Goal: Information Seeking & Learning: Learn about a topic

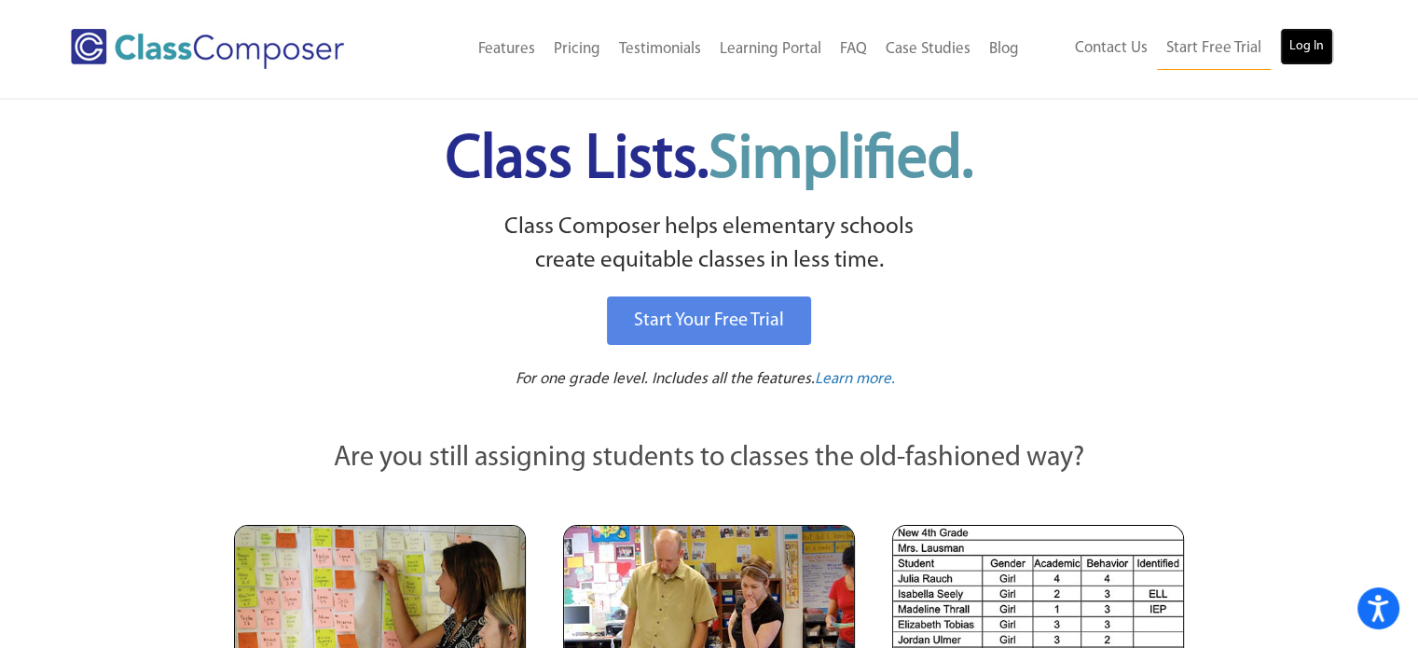
click at [1308, 49] on link "Log In" at bounding box center [1306, 46] width 53 height 37
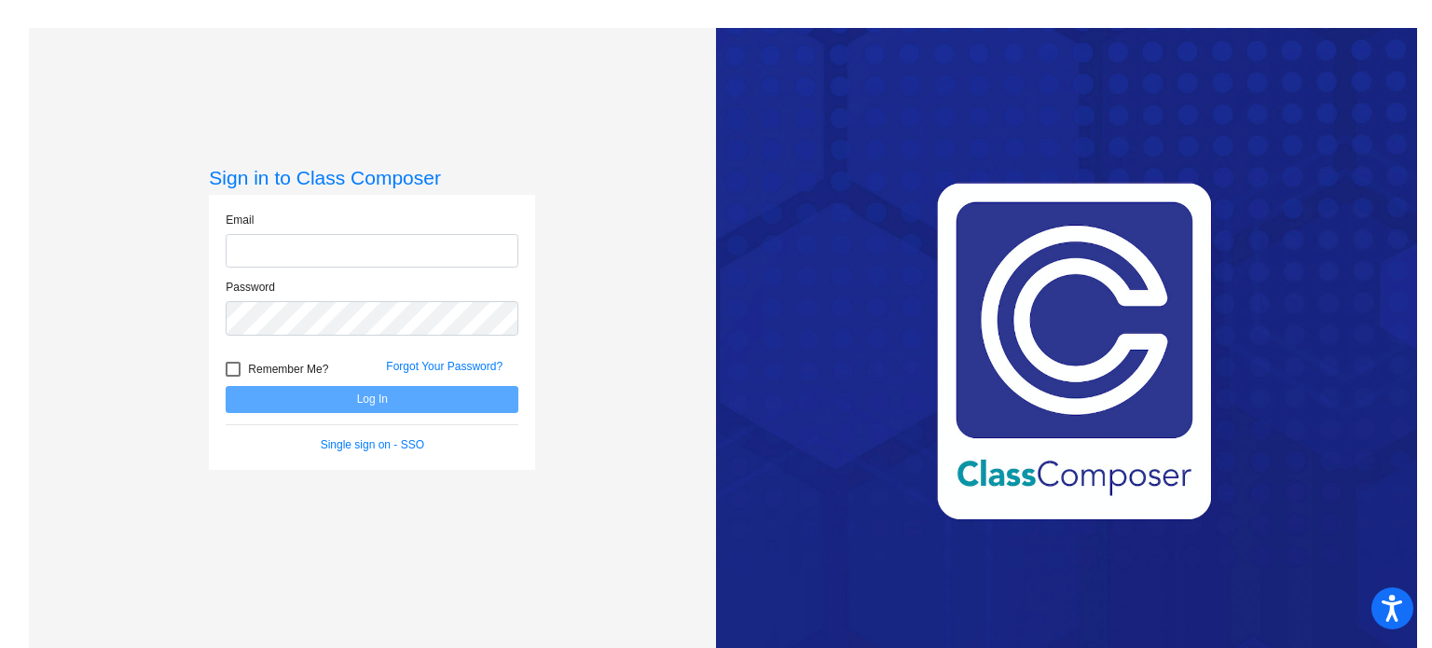
type input "khuffman@mbgsd.org"
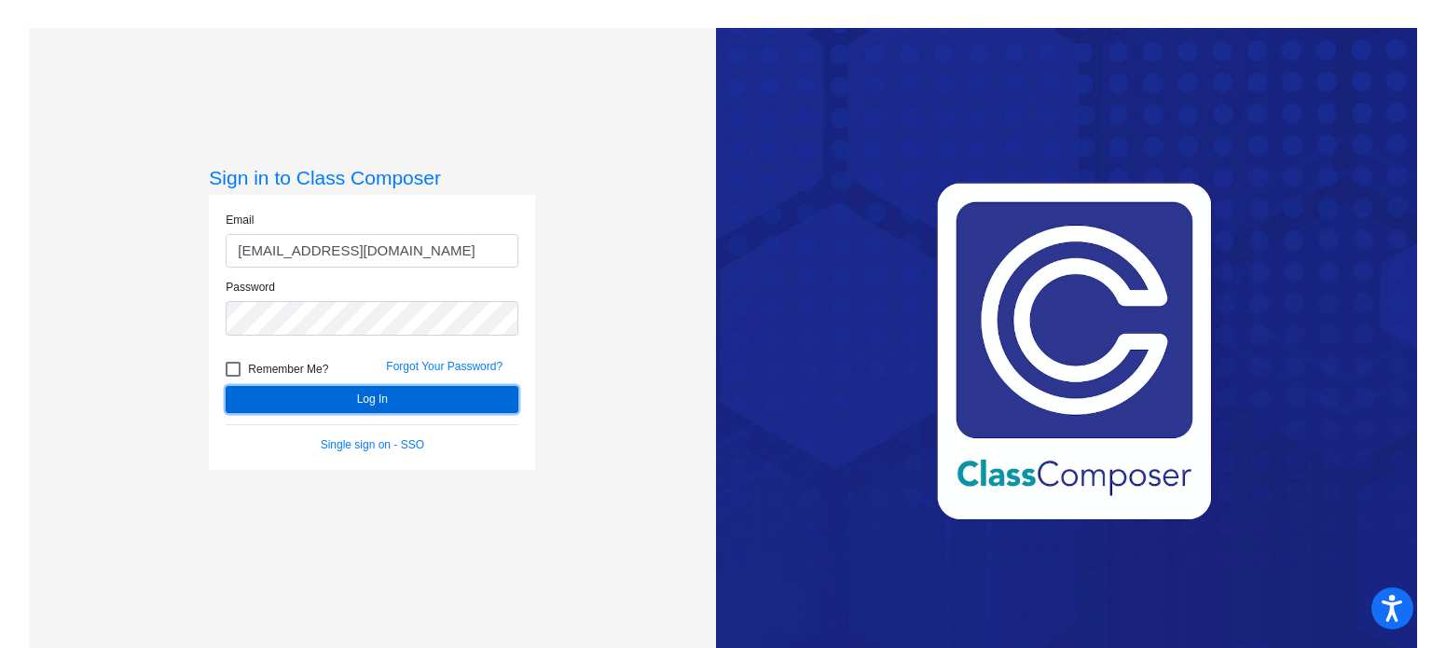
click at [347, 393] on button "Log In" at bounding box center [372, 399] width 293 height 27
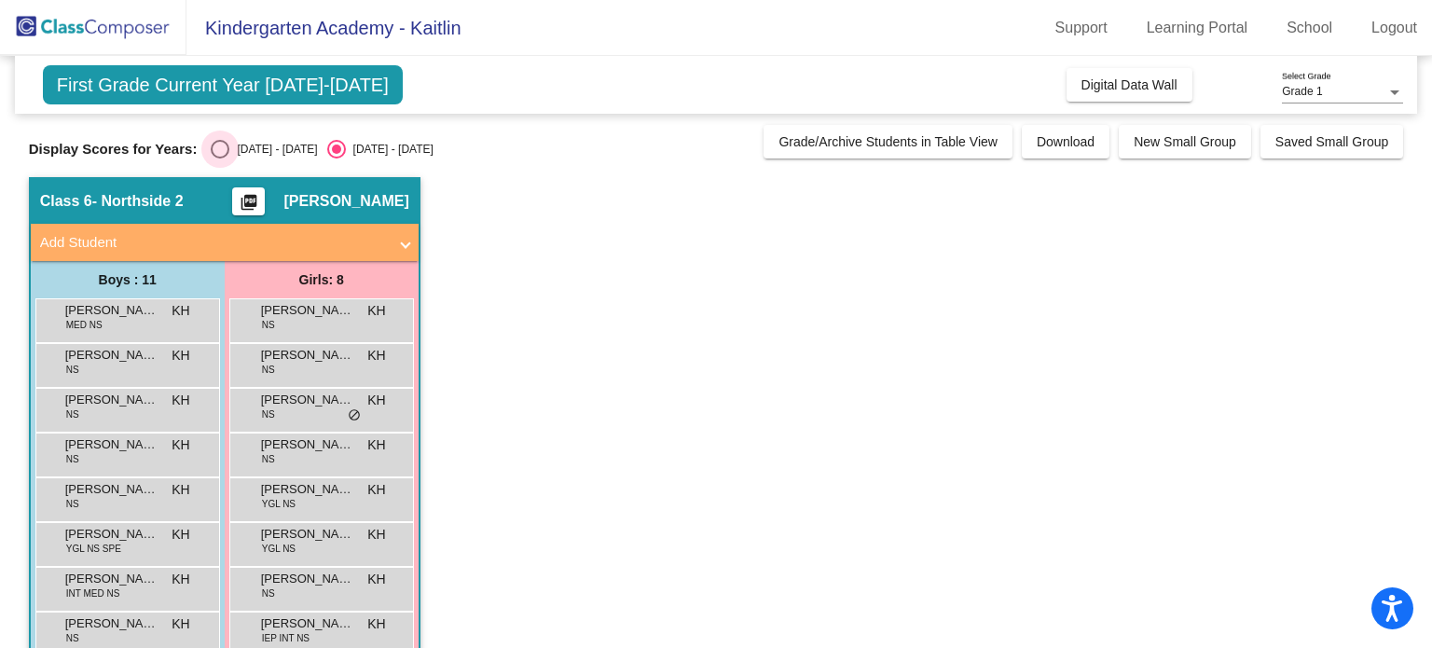
click at [218, 152] on div "Select an option" at bounding box center [220, 149] width 19 height 19
click at [219, 159] on input "2024 - 2025" at bounding box center [219, 159] width 1 height 1
radio input "true"
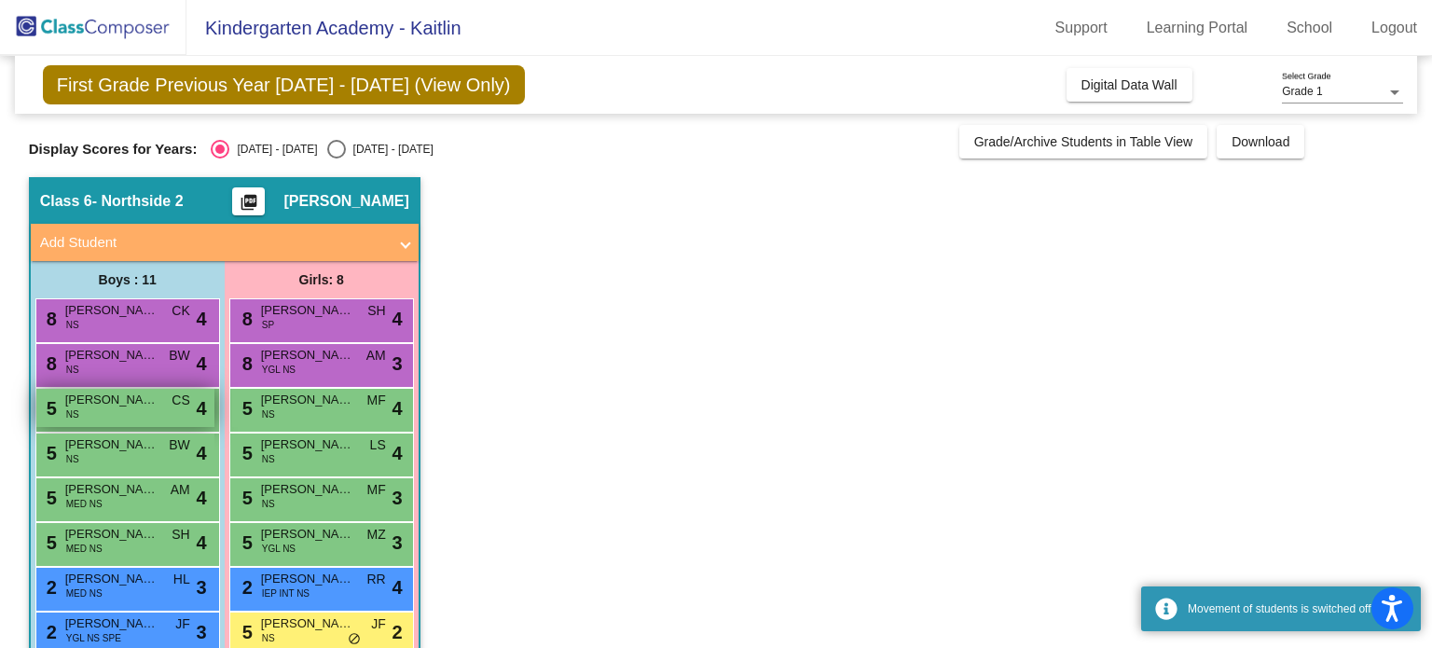
scroll to position [172, 0]
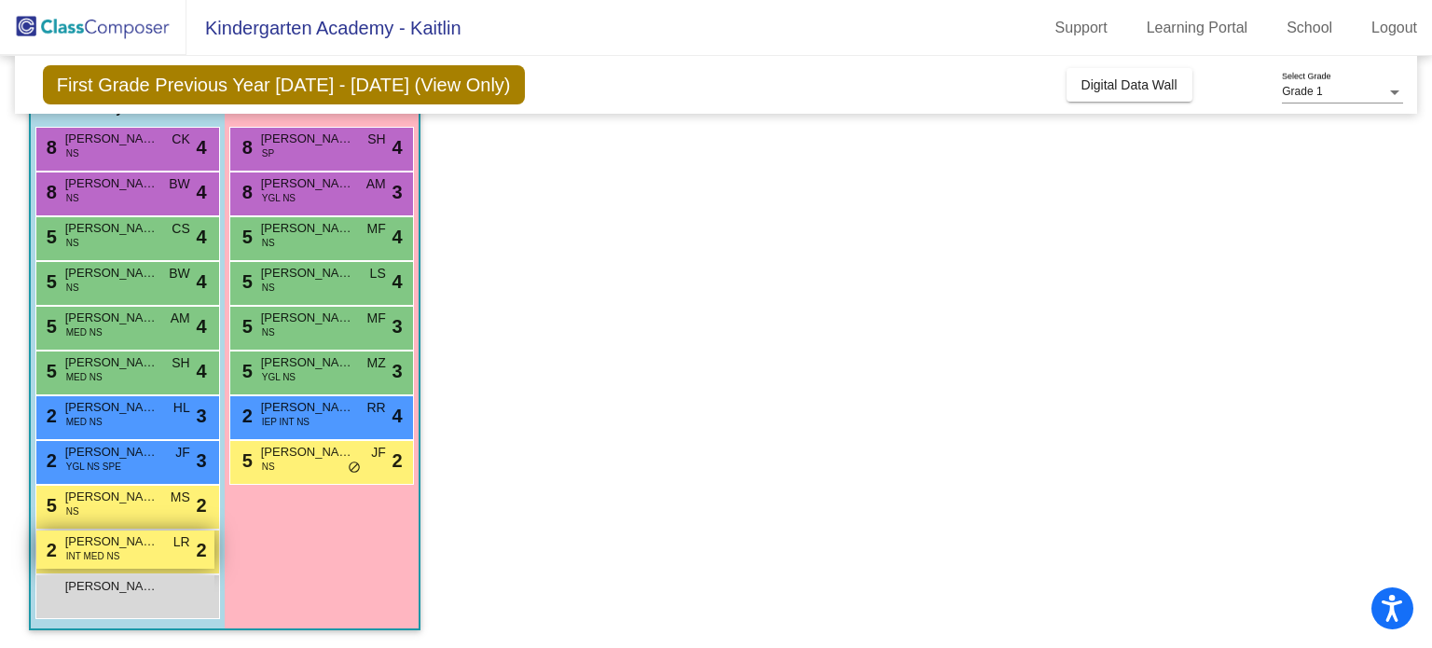
click at [113, 555] on span "INT MED NS" at bounding box center [93, 556] width 54 height 14
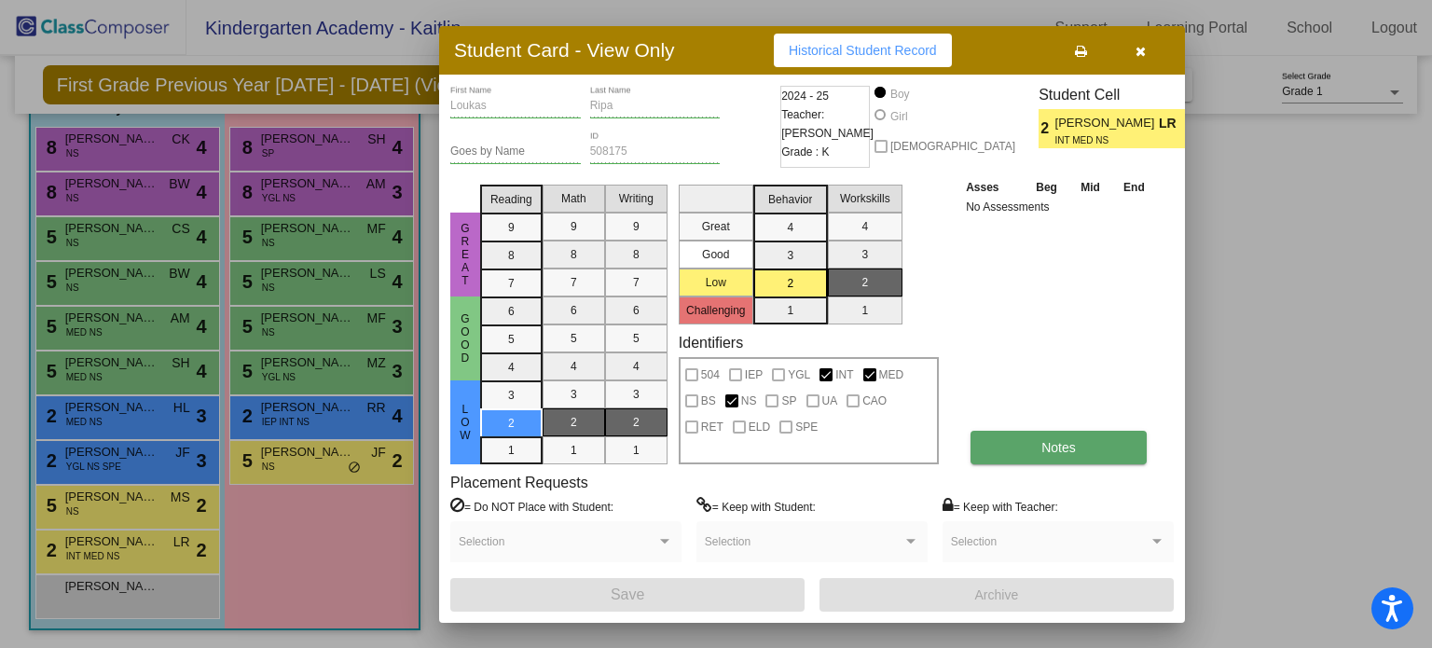
click at [1065, 456] on button "Notes" at bounding box center [1059, 448] width 176 height 34
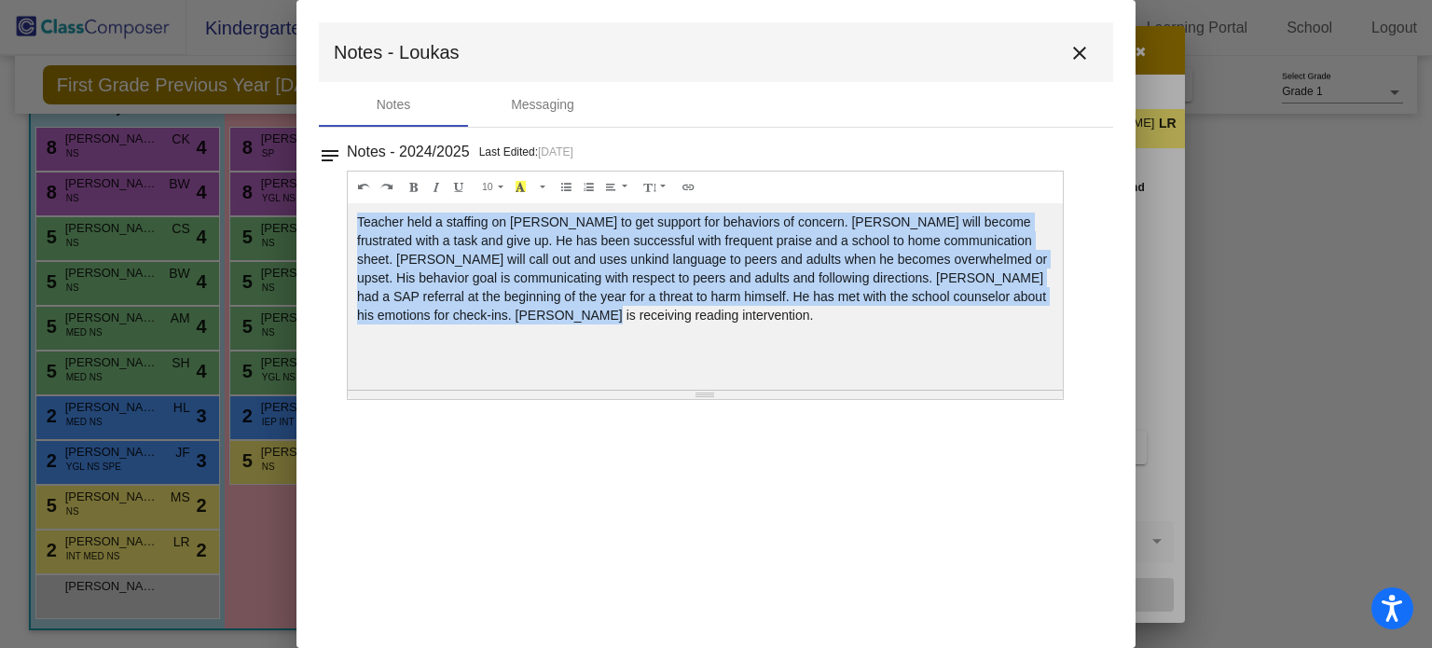
drag, startPoint x: 612, startPoint y: 327, endPoint x: 353, endPoint y: 227, distance: 278.1
click at [353, 227] on div "Teacher held a staffing on Loukas to get support for behaviors of concern. Louk…" at bounding box center [705, 296] width 715 height 187
copy div "Teacher held a staffing on Loukas to get support for behaviors of concern. Louk…"
click at [740, 344] on div "Teacher held a staffing on Loukas to get support for behaviors of concern. Louk…" at bounding box center [705, 296] width 715 height 187
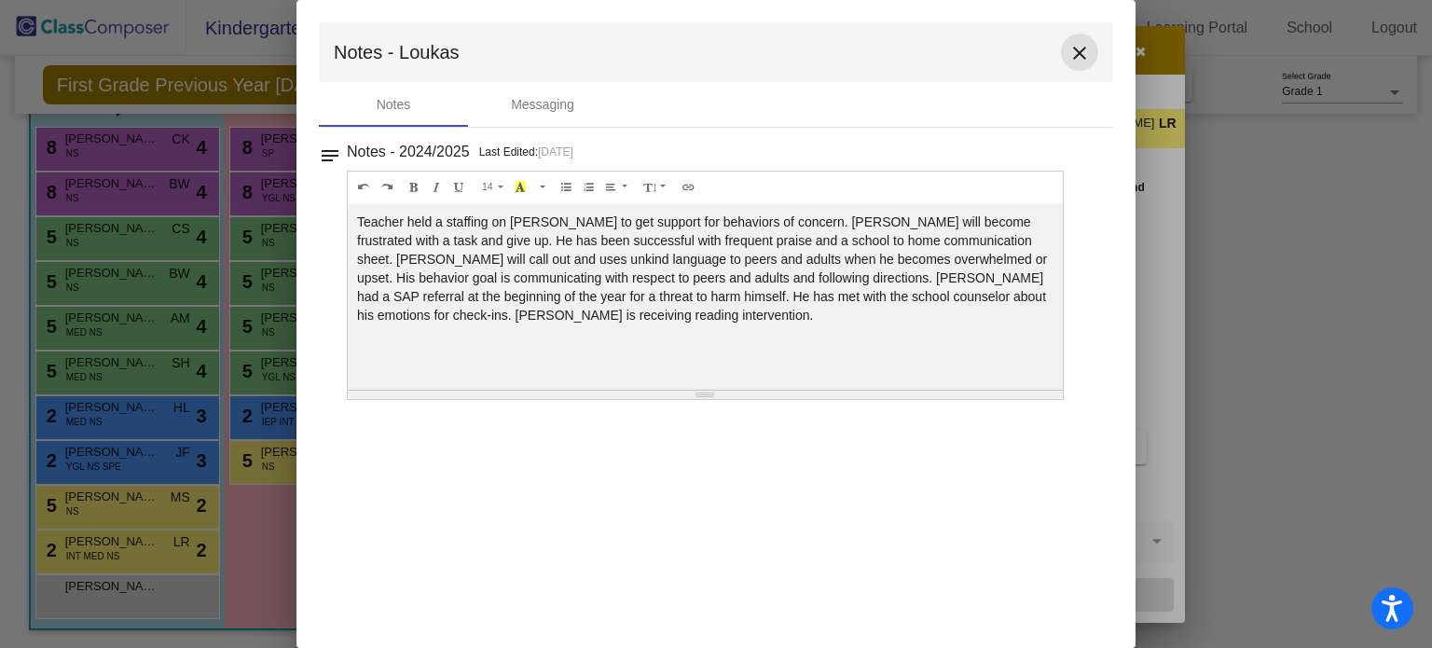
click at [1091, 51] on button "close" at bounding box center [1079, 52] width 37 height 37
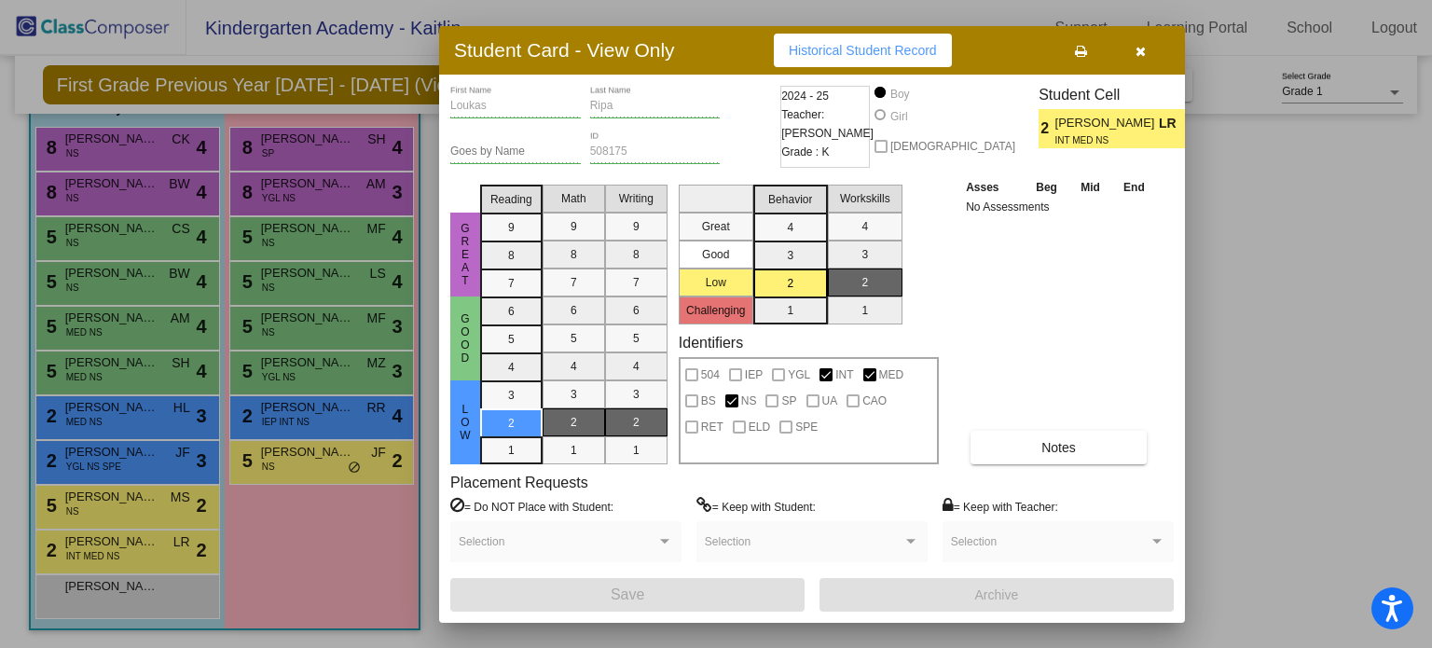
click at [1141, 45] on icon "button" at bounding box center [1141, 51] width 10 height 13
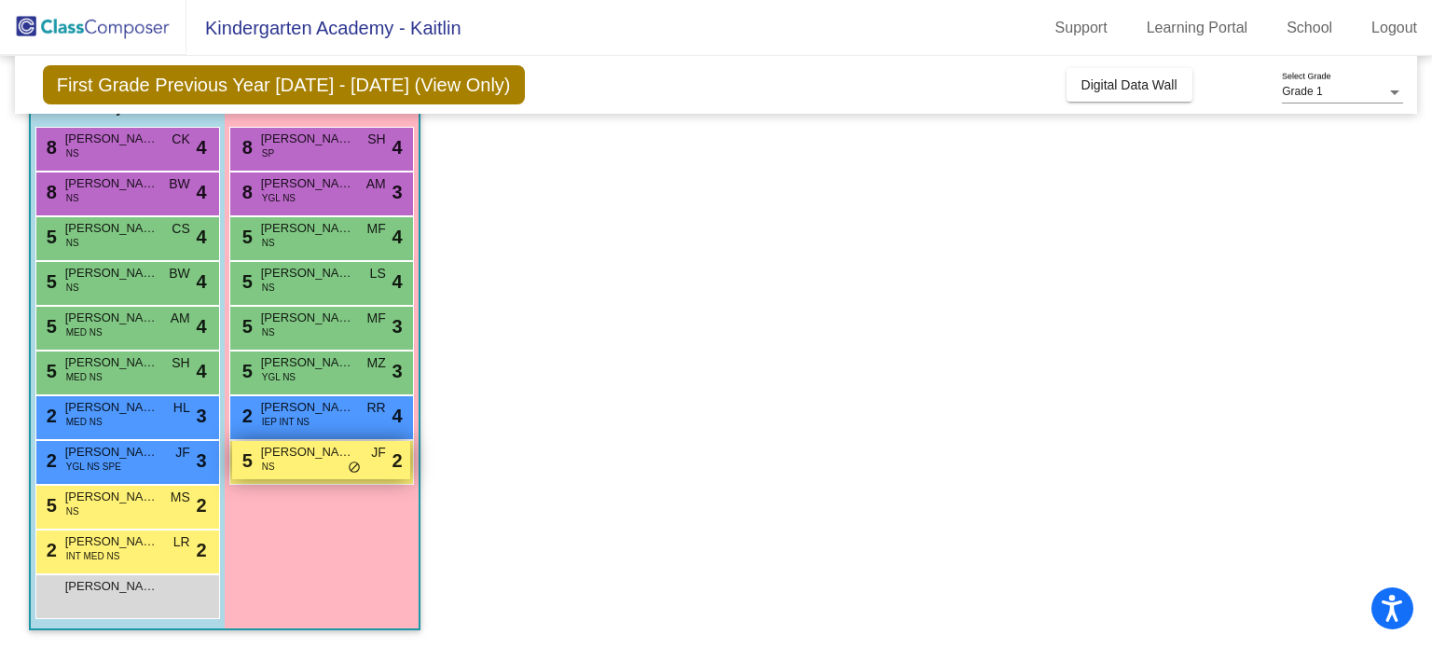
click at [336, 465] on div "5 Evie Klovo NS JF lock do_not_disturb_alt 2" at bounding box center [321, 460] width 178 height 38
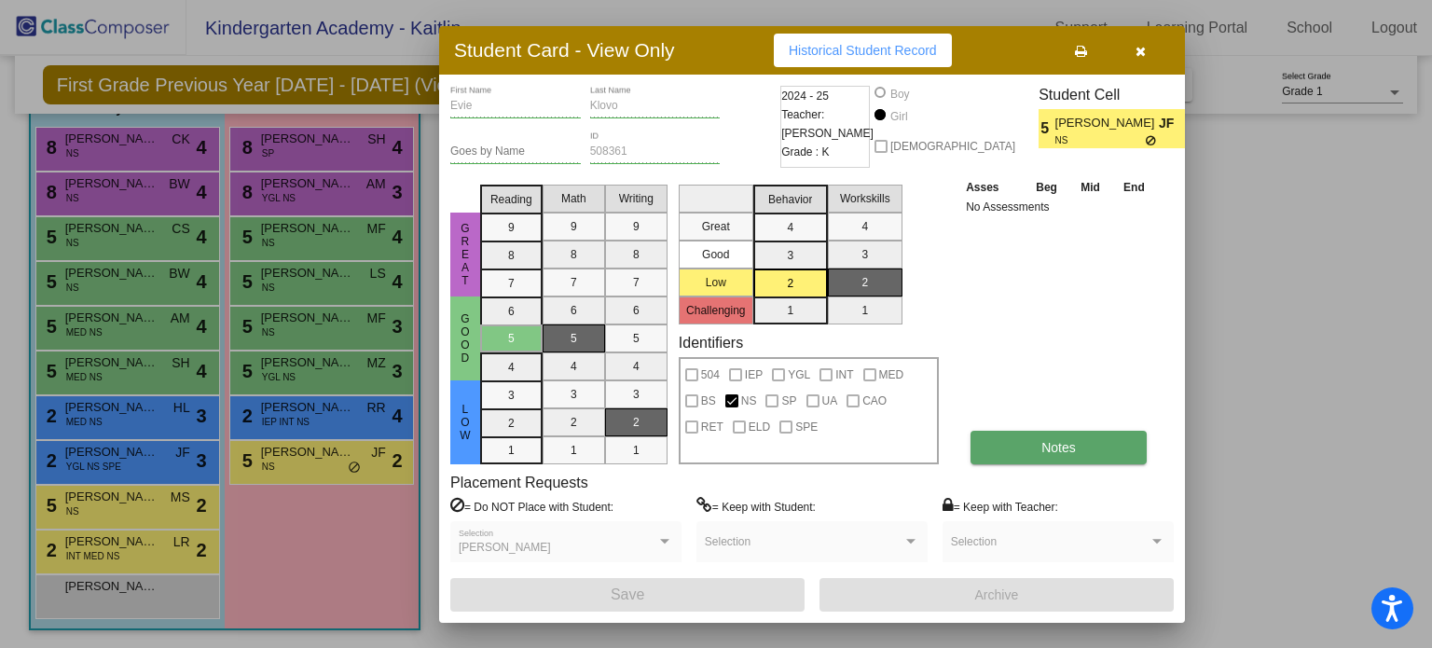
click at [1065, 451] on span "Notes" at bounding box center [1059, 447] width 35 height 15
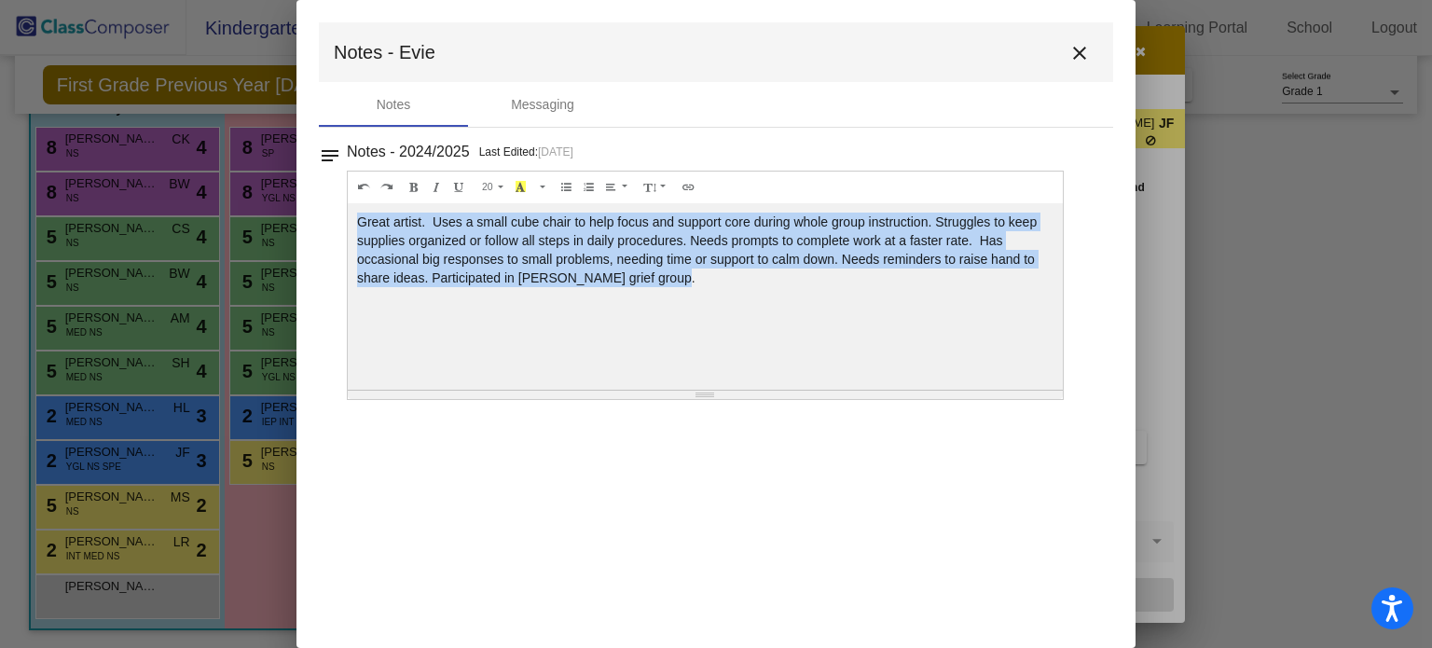
drag, startPoint x: 698, startPoint y: 294, endPoint x: 358, endPoint y: 229, distance: 345.5
click at [358, 229] on div "Great artist. Uses a small cube chair to help focus and support core during who…" at bounding box center [705, 296] width 715 height 187
copy div "Great artist. Uses a small cube chair to help focus and support core during who…"
click at [1071, 56] on mat-icon "close" at bounding box center [1080, 53] width 22 height 22
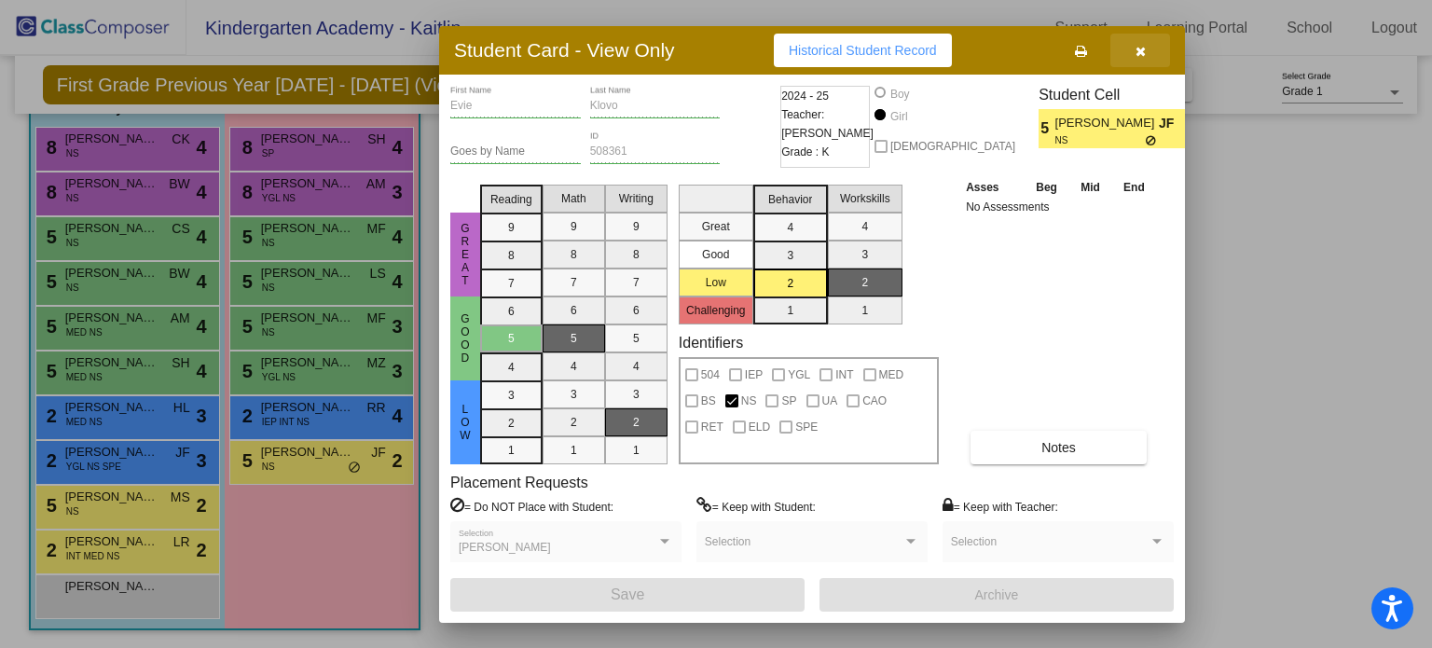
click at [1143, 48] on icon "button" at bounding box center [1141, 51] width 10 height 13
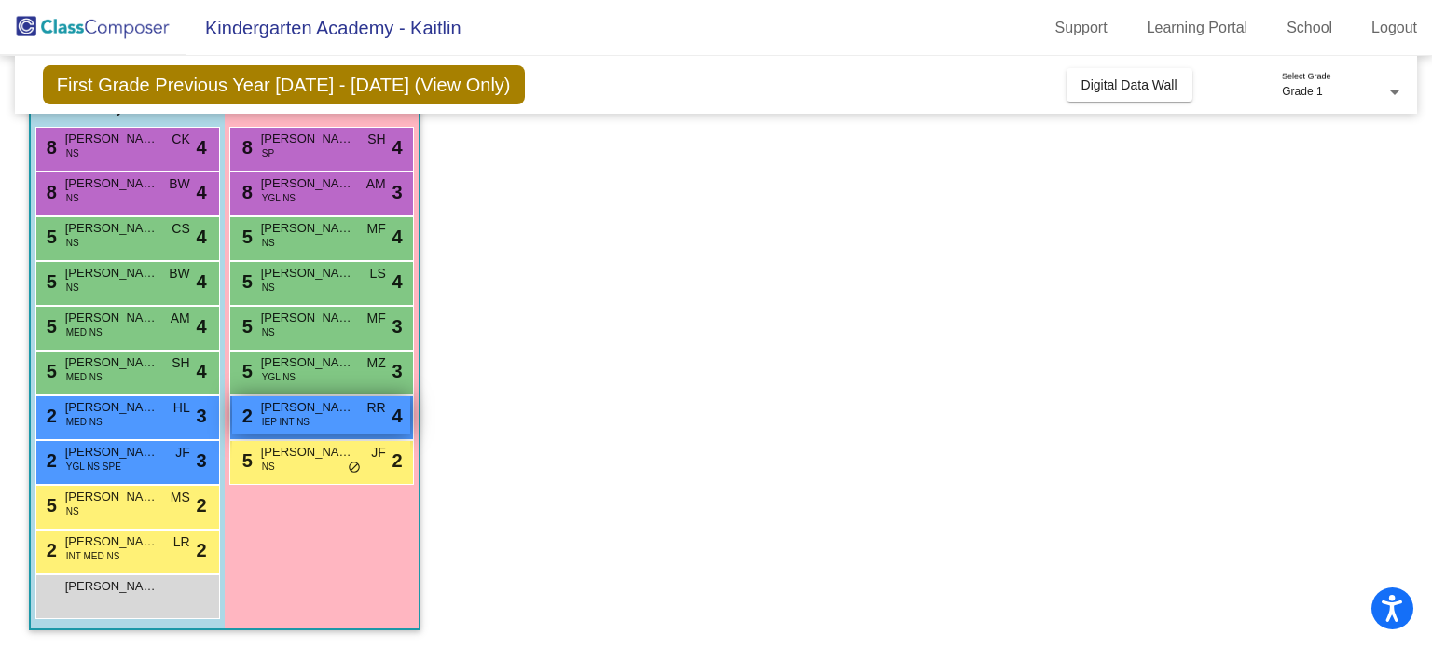
click at [316, 410] on span "Selena Lumby" at bounding box center [307, 407] width 93 height 19
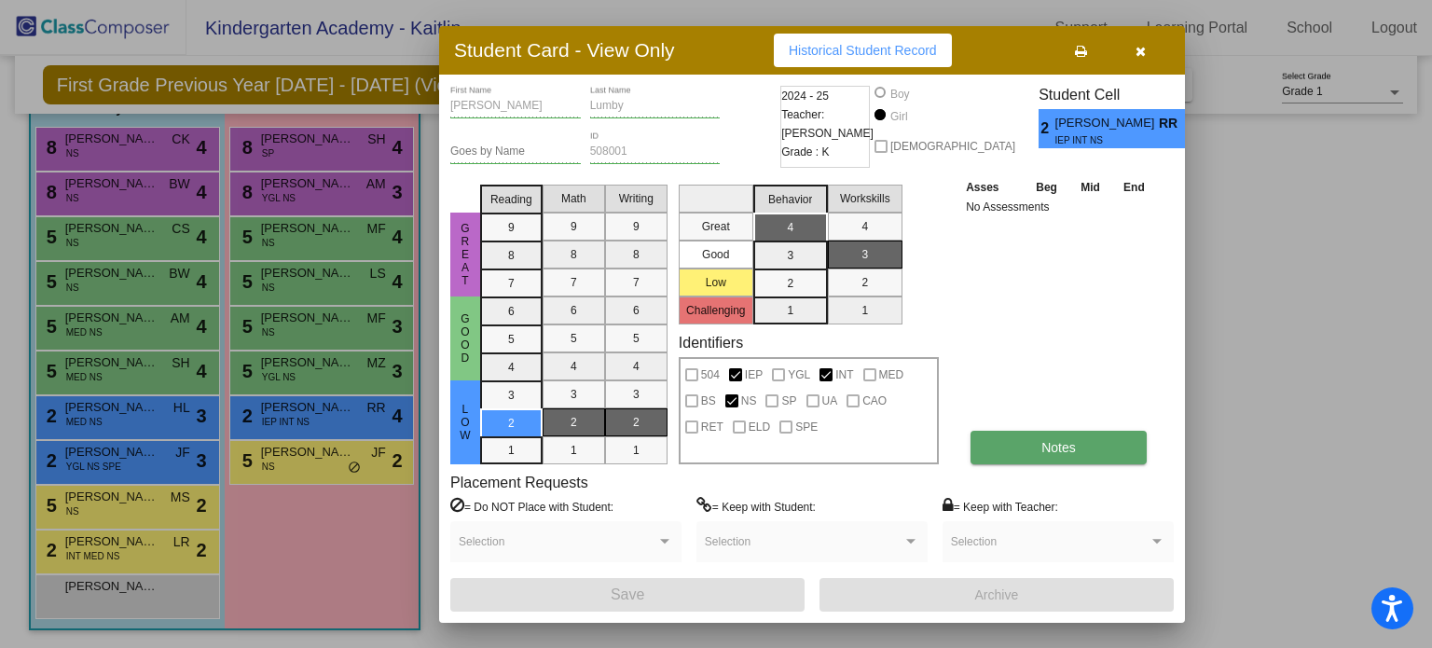
click at [1040, 436] on button "Notes" at bounding box center [1059, 448] width 176 height 34
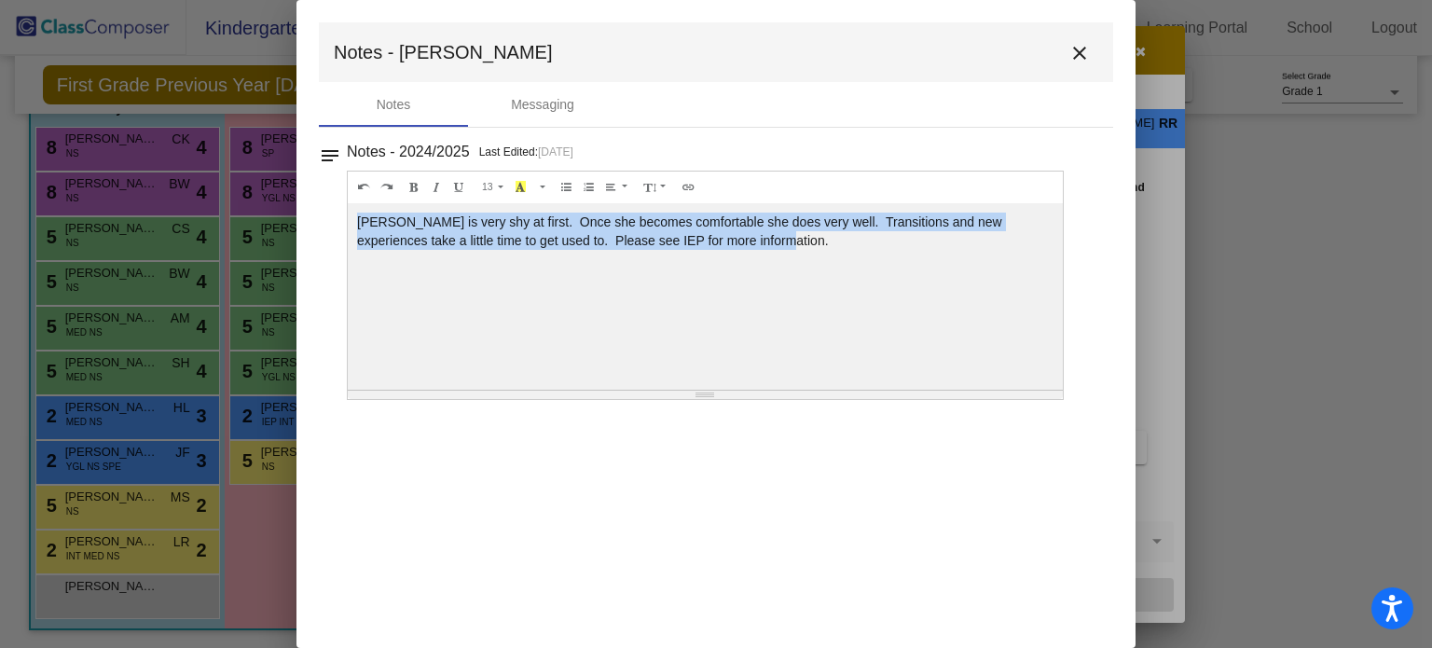
drag, startPoint x: 732, startPoint y: 233, endPoint x: 356, endPoint y: 227, distance: 375.9
click at [356, 227] on div "Selena is very shy at first. Once she becomes comfortable she does very well. T…" at bounding box center [705, 296] width 715 height 187
copy div "Selena is very shy at first. Once she becomes comfortable she does very well. T…"
click at [1085, 54] on mat-icon "close" at bounding box center [1080, 53] width 22 height 22
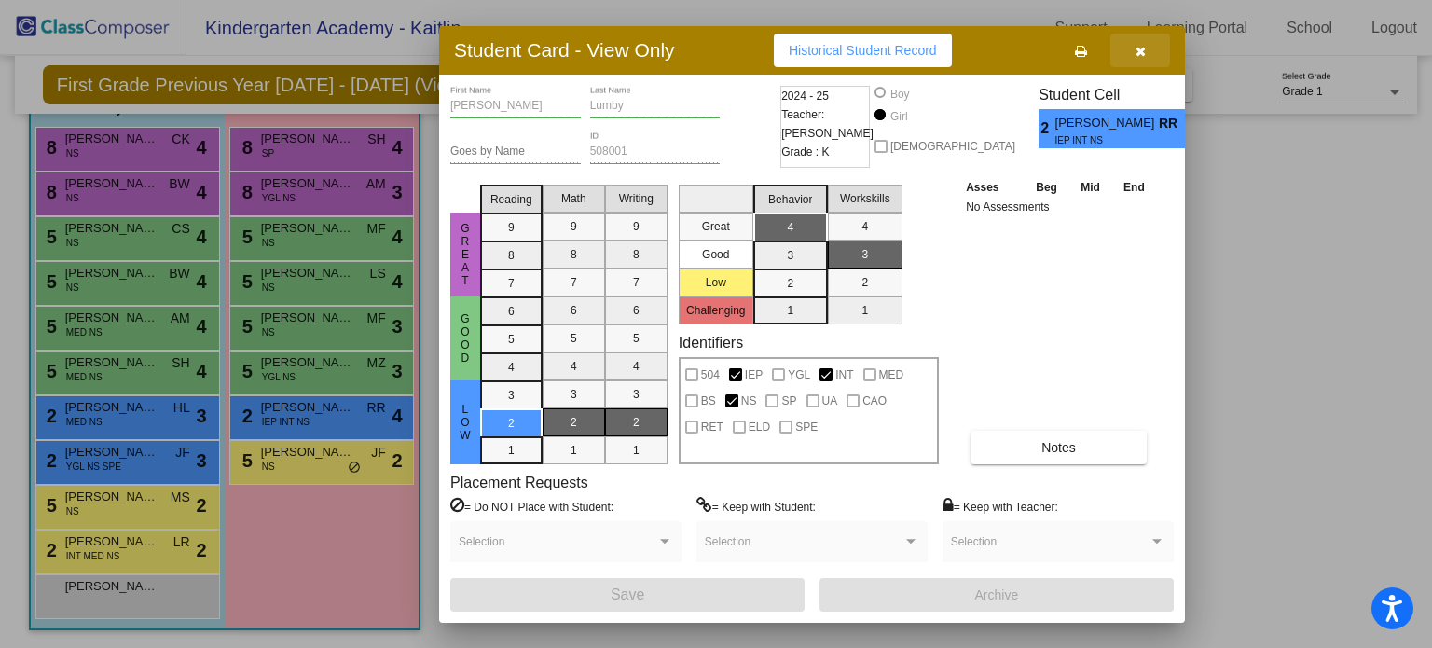
click at [1141, 51] on icon "button" at bounding box center [1141, 51] width 10 height 13
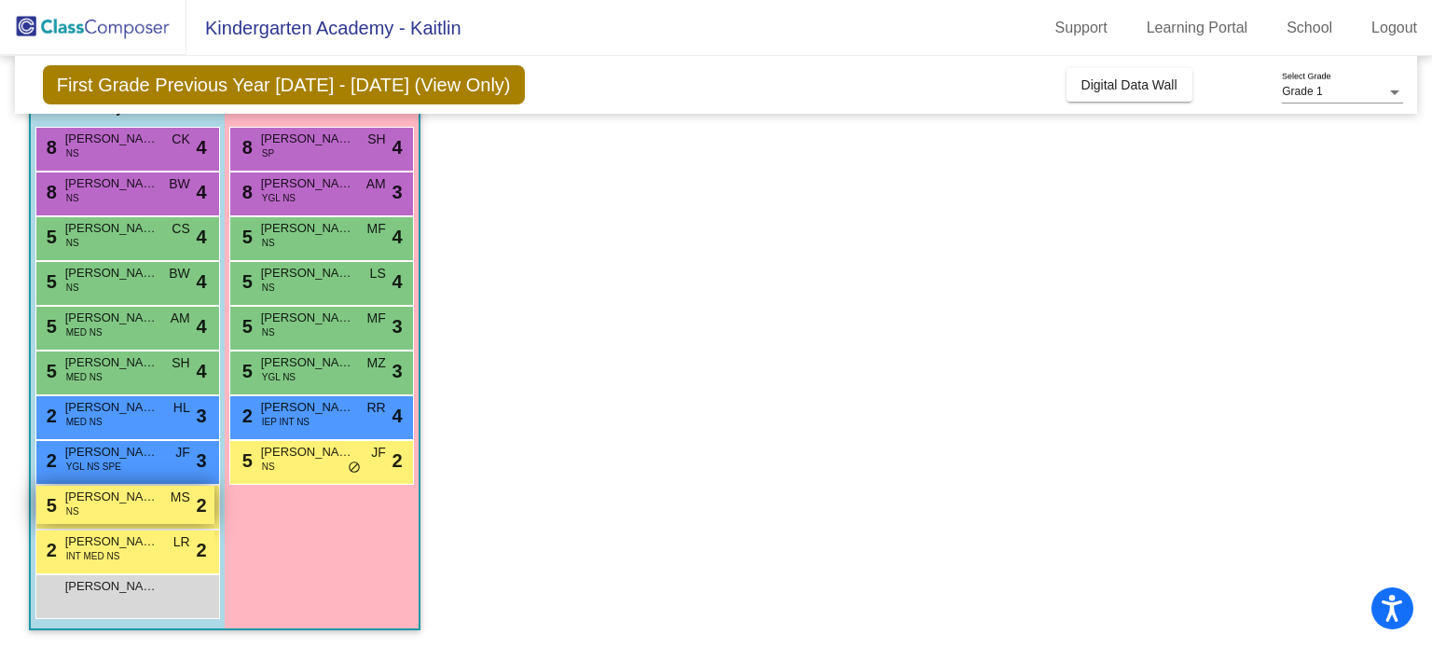
click at [98, 499] on span "Connor D'Arcy" at bounding box center [111, 497] width 93 height 19
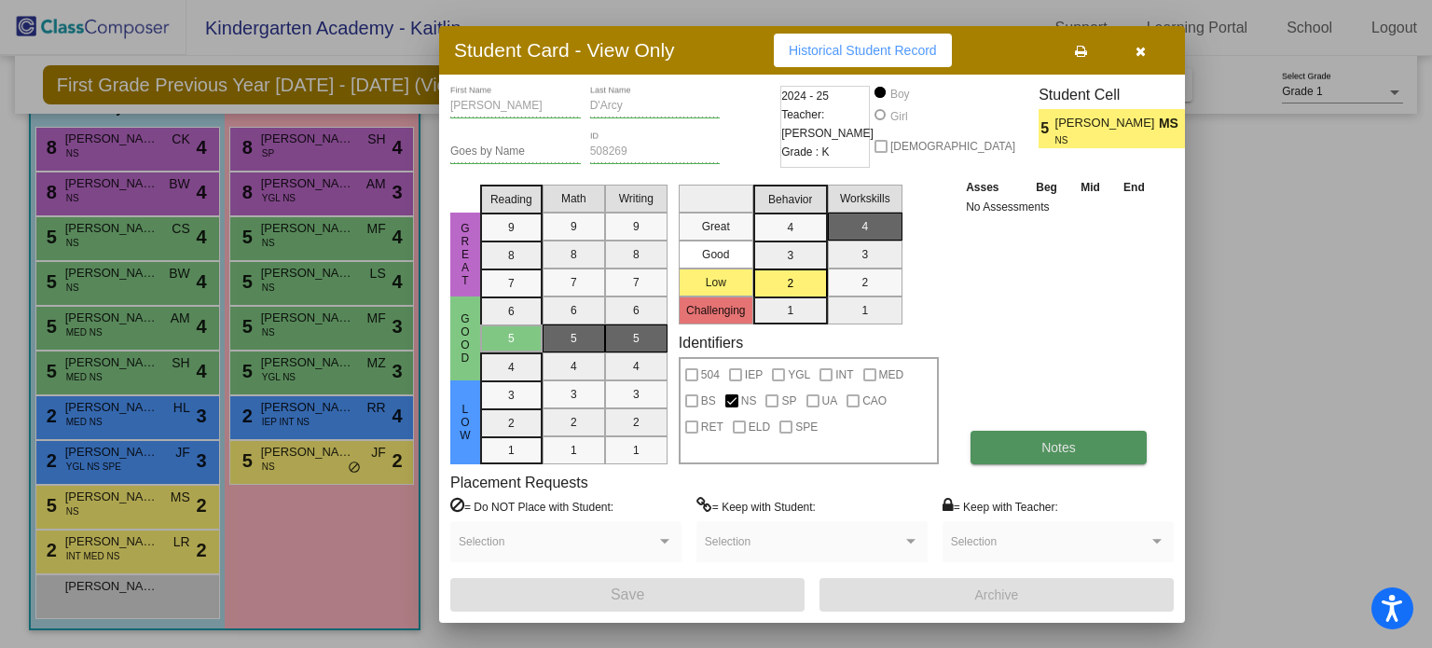
click at [1048, 446] on span "Notes" at bounding box center [1059, 447] width 35 height 15
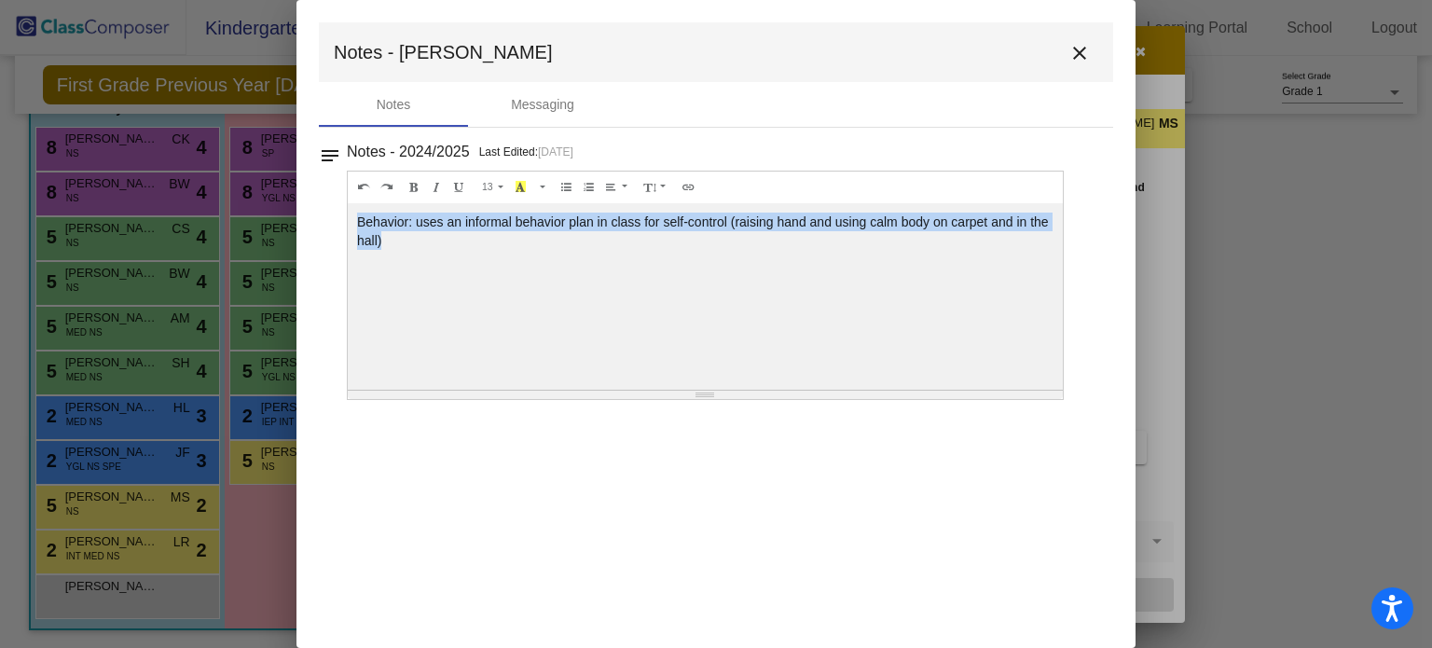
drag, startPoint x: 431, startPoint y: 258, endPoint x: 352, endPoint y: 219, distance: 88.4
click at [352, 219] on div "Behavior: uses an informal behavior plan in class for self-control (raising han…" at bounding box center [705, 296] width 715 height 187
copy div "Behavior: uses an informal behavior plan in class for self-control (raising han…"
click at [1078, 55] on mat-icon "close" at bounding box center [1080, 53] width 22 height 22
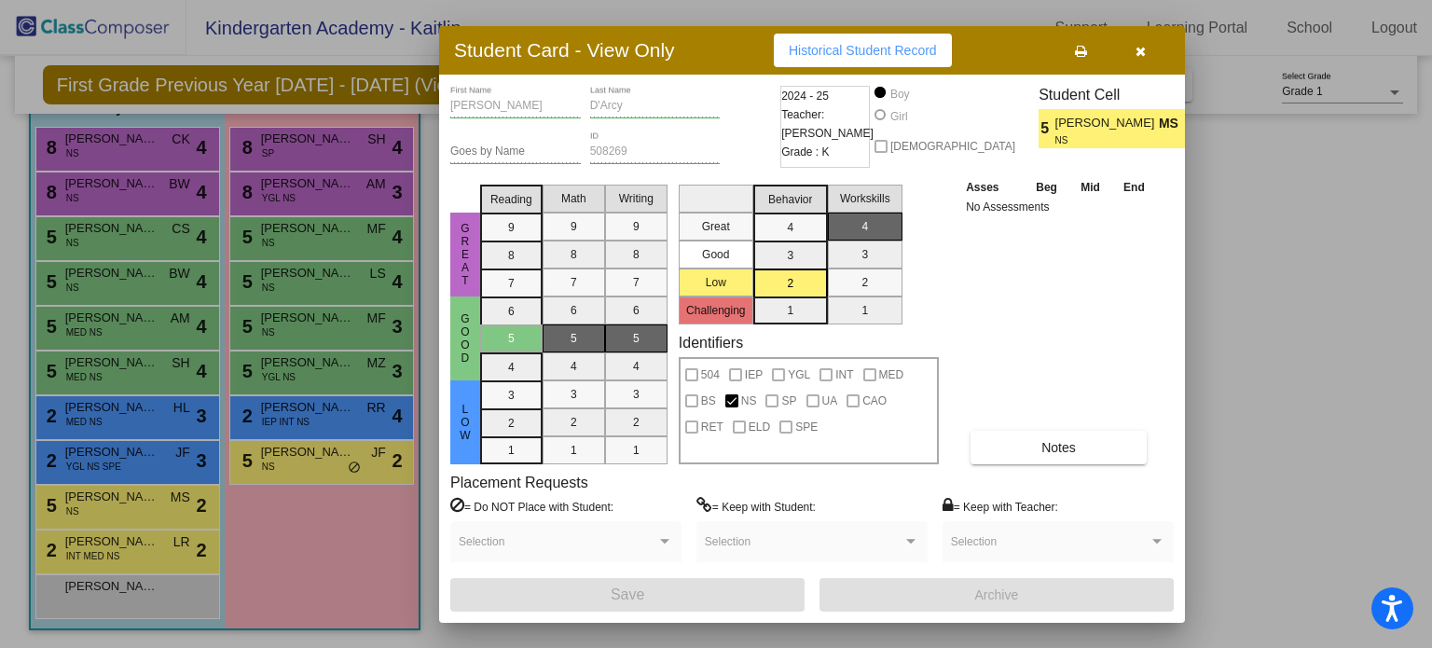
click at [1136, 49] on icon "button" at bounding box center [1141, 51] width 10 height 13
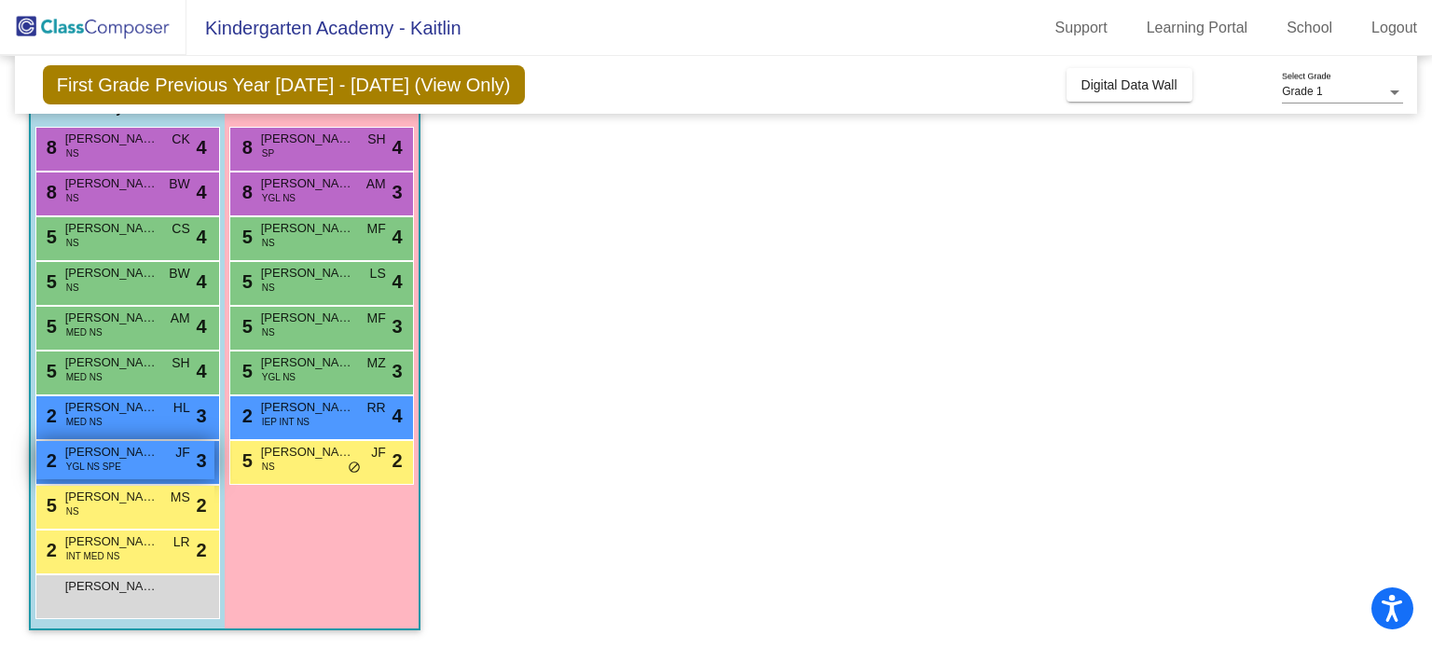
click at [116, 461] on span "YGL NS SPE" at bounding box center [93, 467] width 55 height 14
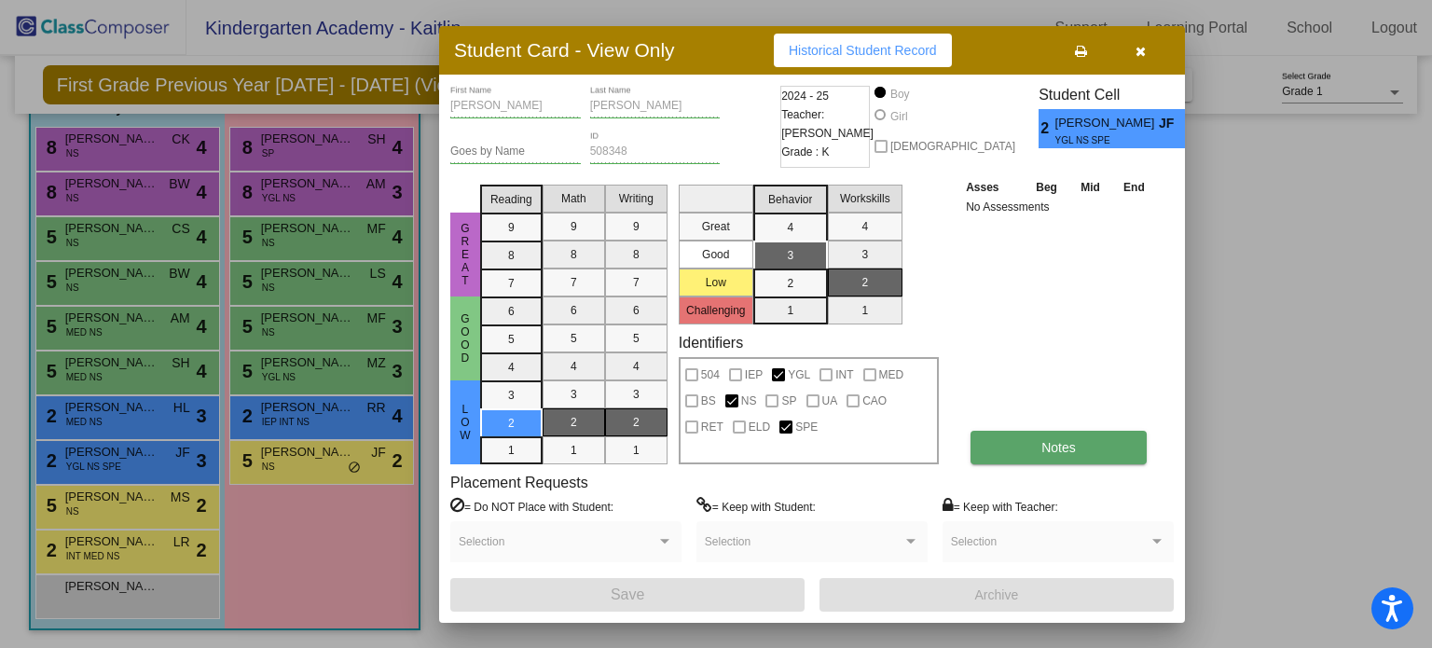
click at [1050, 443] on span "Notes" at bounding box center [1059, 447] width 35 height 15
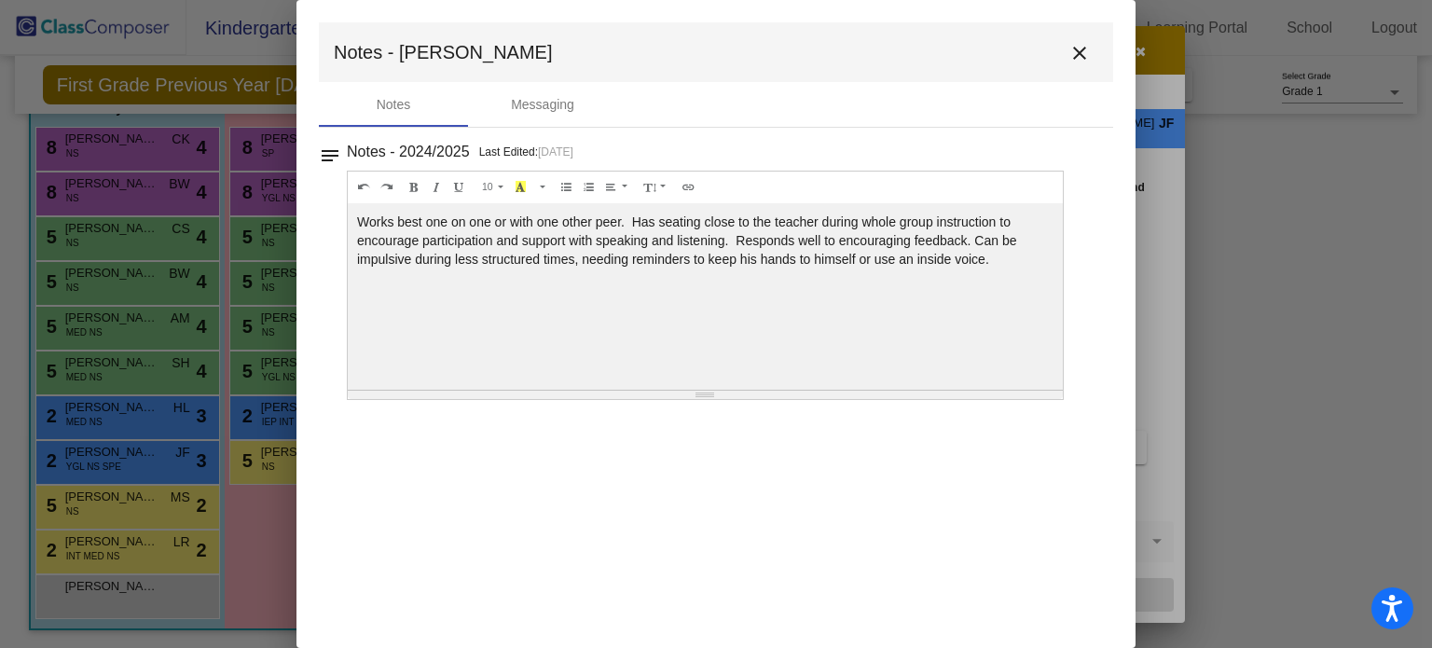
drag, startPoint x: 1000, startPoint y: 256, endPoint x: 352, endPoint y: 226, distance: 648.9
click at [352, 226] on div "Works best one on one or with one other peer. Has seating close to the teacher …" at bounding box center [705, 296] width 715 height 187
copy div "Works best one on one or with one other peer. Has seating close to the teacher …"
click at [1078, 48] on mat-icon "close" at bounding box center [1080, 53] width 22 height 22
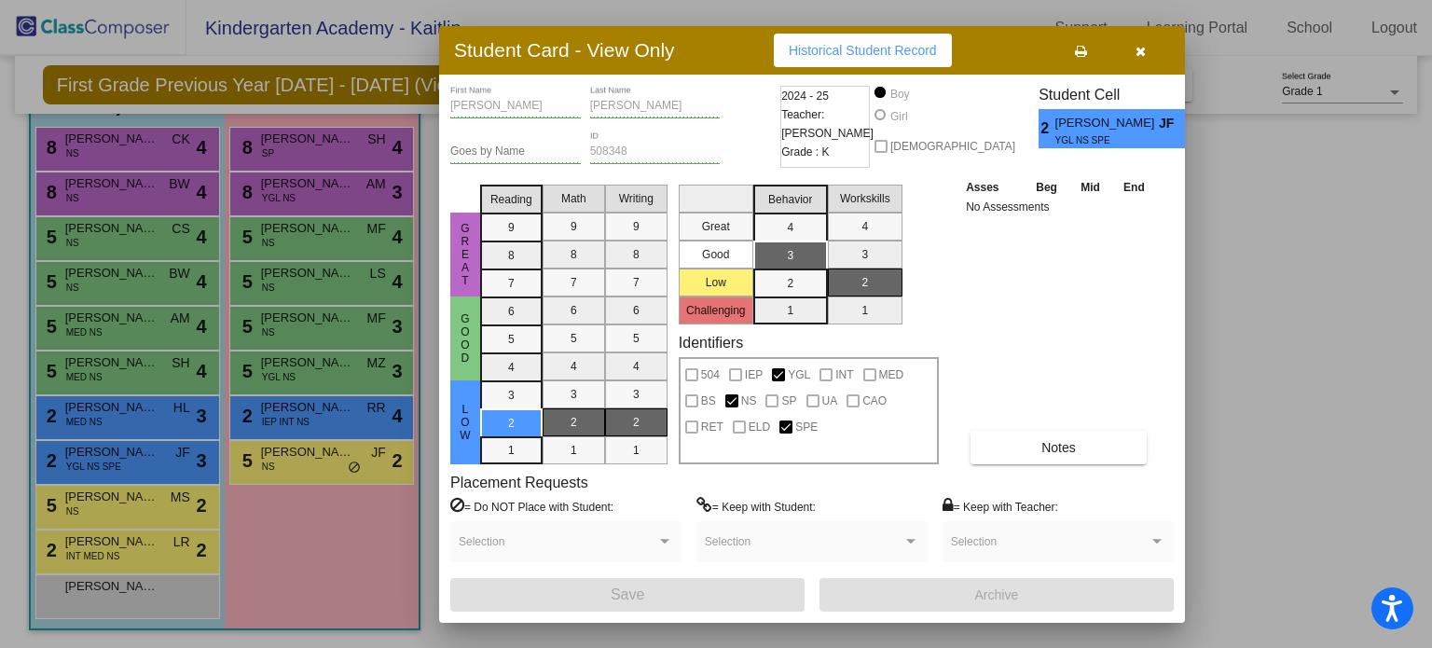
click at [1164, 171] on div "Student Cell 2 Hudson Ledford JF YGL NS SPE 3" at bounding box center [1120, 131] width 162 height 91
click at [1066, 450] on span "Notes" at bounding box center [1059, 447] width 35 height 15
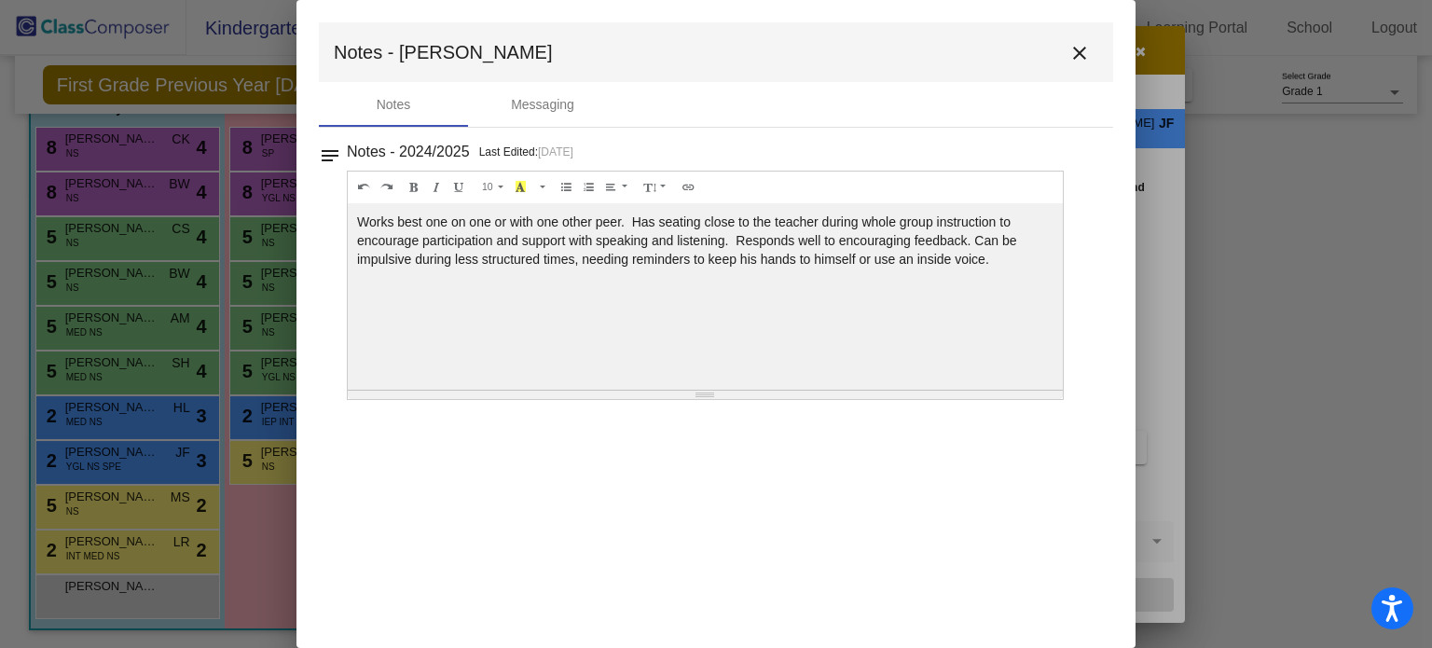
click at [1075, 67] on button "close" at bounding box center [1079, 52] width 37 height 37
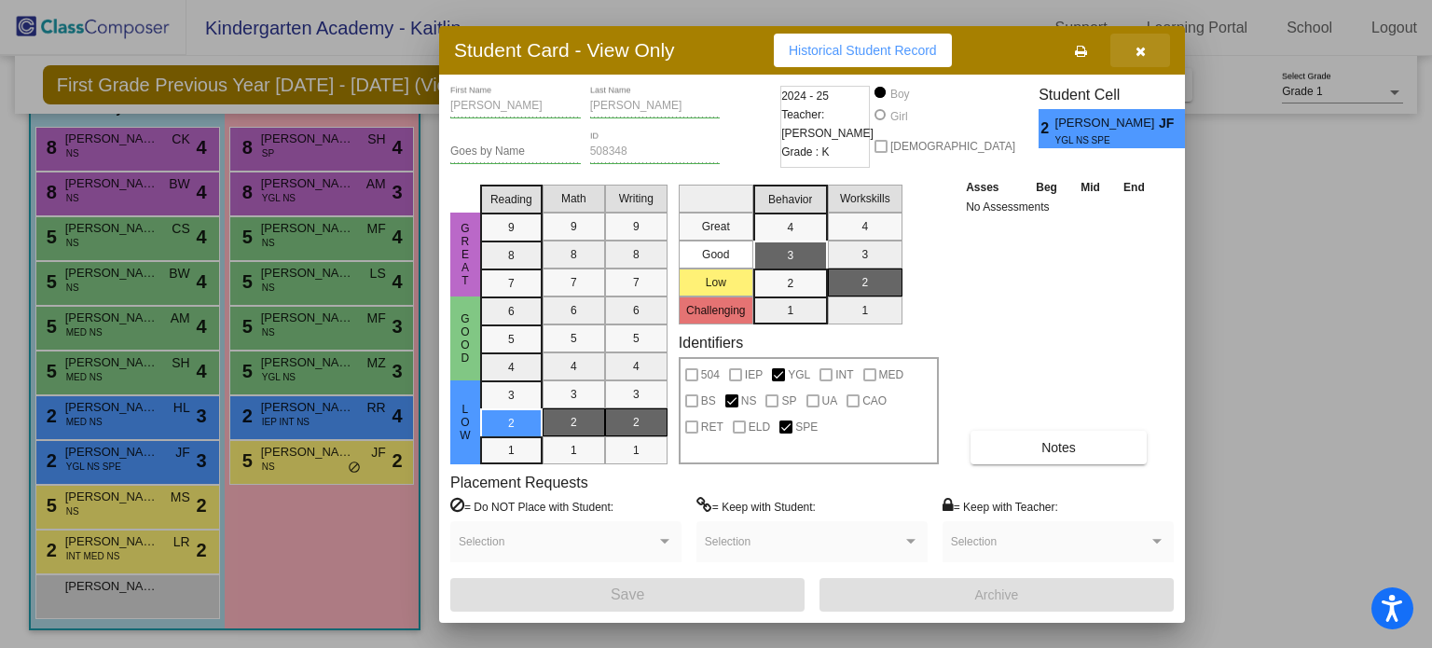
click at [1137, 52] on icon "button" at bounding box center [1141, 51] width 10 height 13
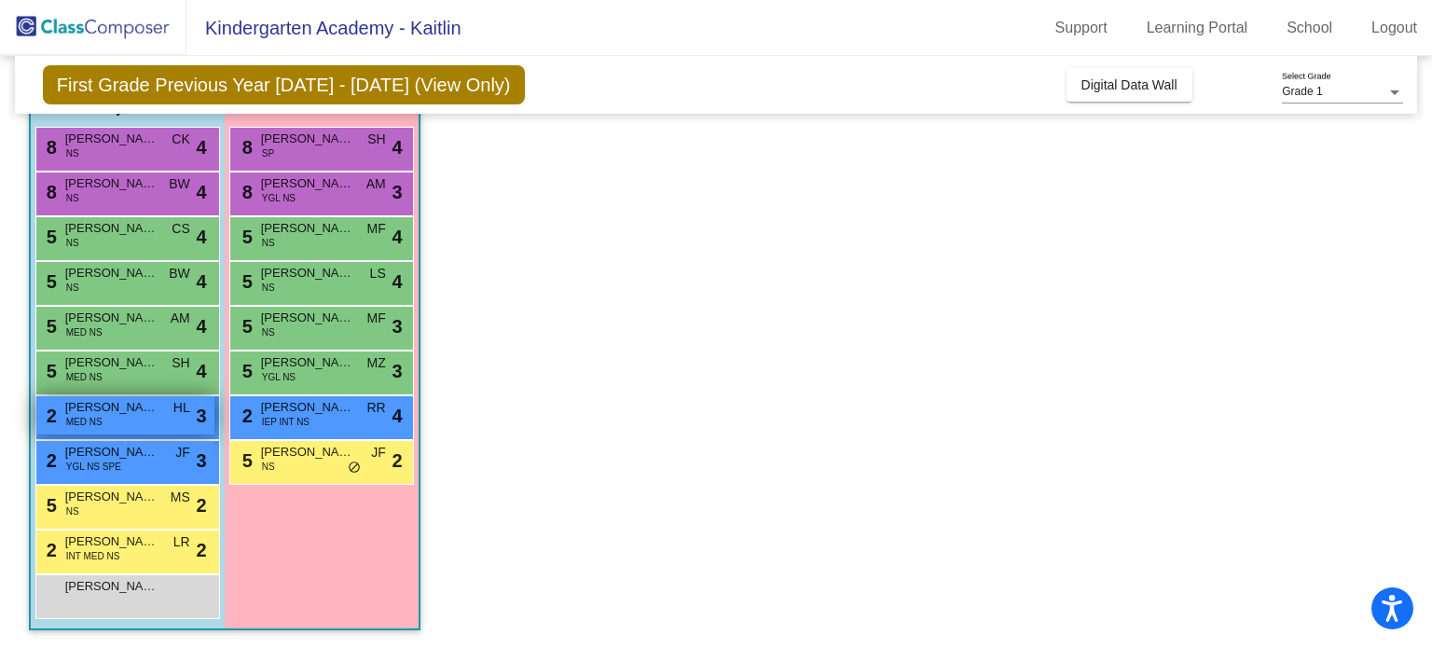
click at [104, 408] on span "Aries Keefer" at bounding box center [111, 407] width 93 height 19
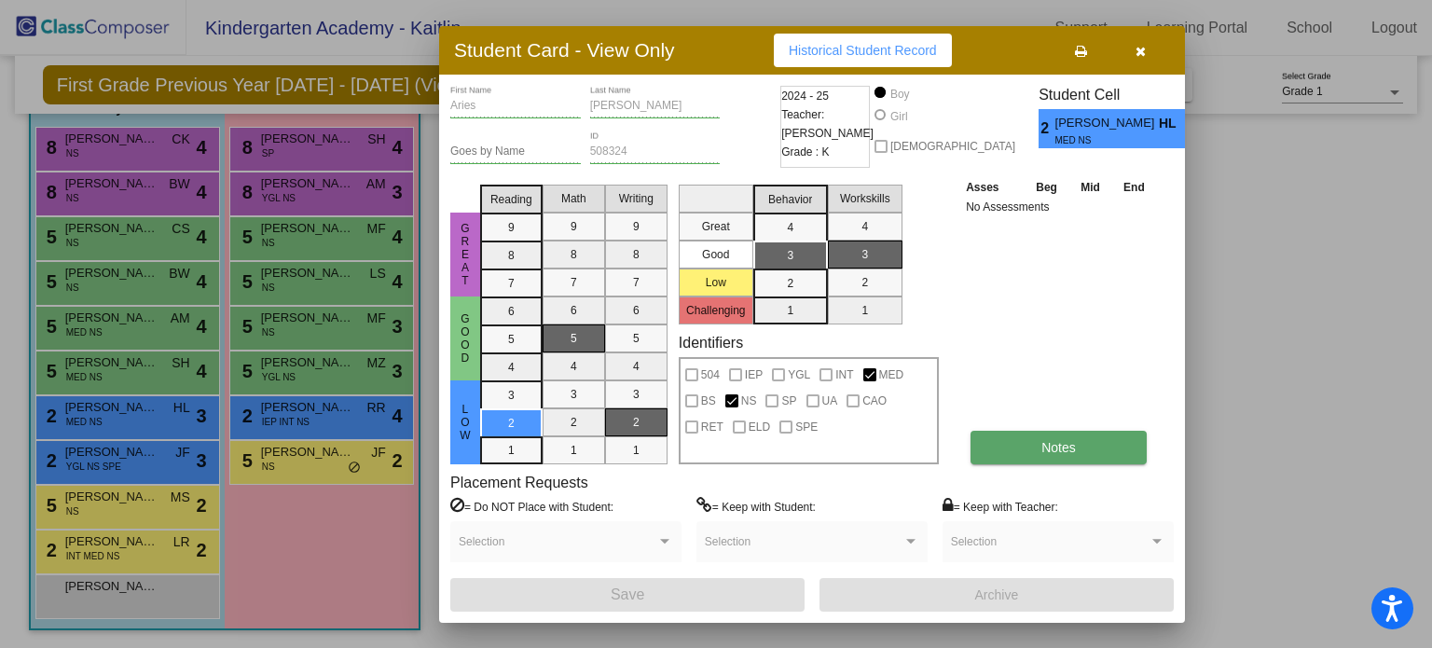
click at [1030, 453] on button "Notes" at bounding box center [1059, 448] width 176 height 34
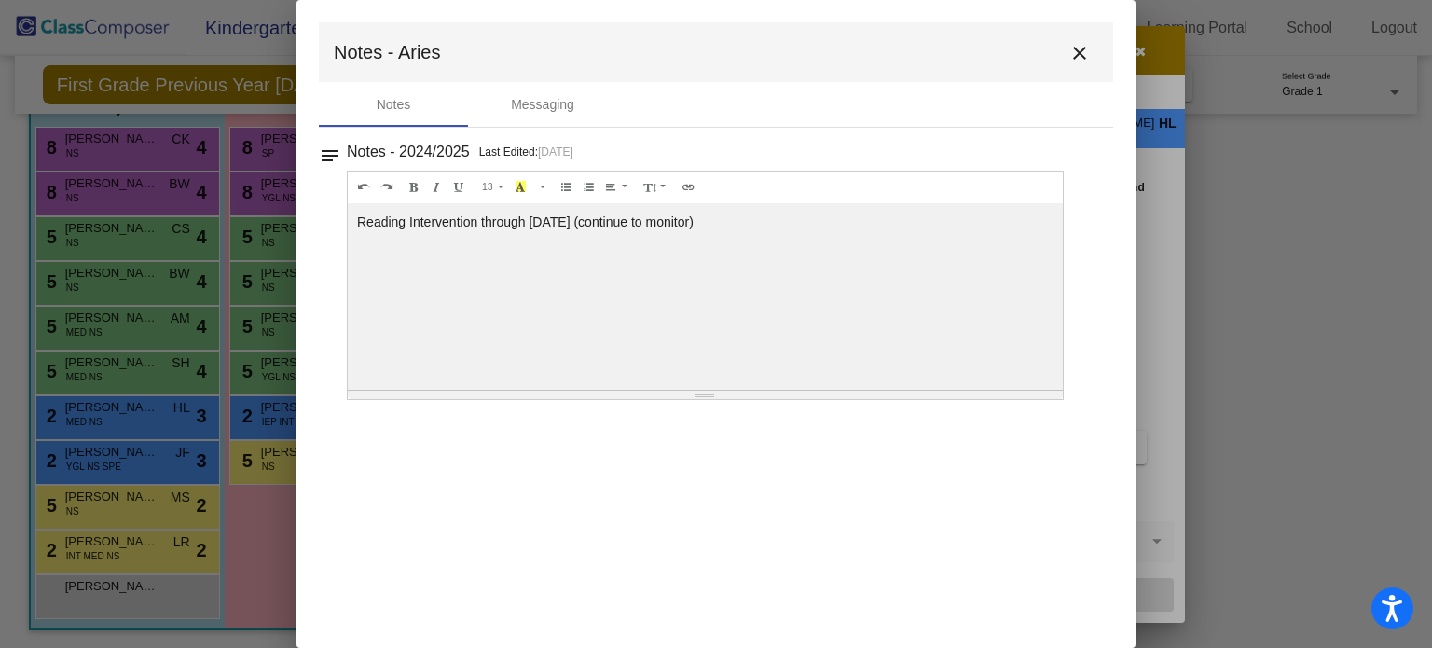
click at [1081, 62] on mat-icon "close" at bounding box center [1080, 53] width 22 height 22
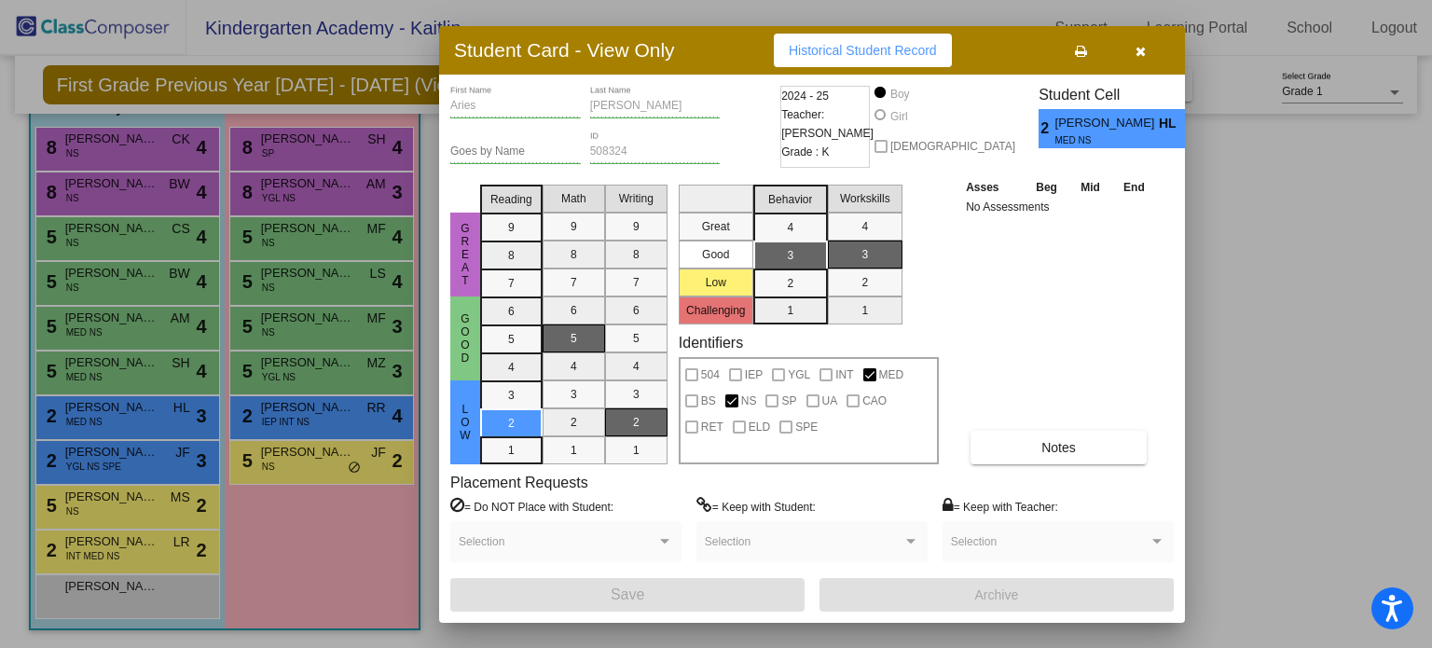
click at [1136, 51] on icon "button" at bounding box center [1141, 51] width 10 height 13
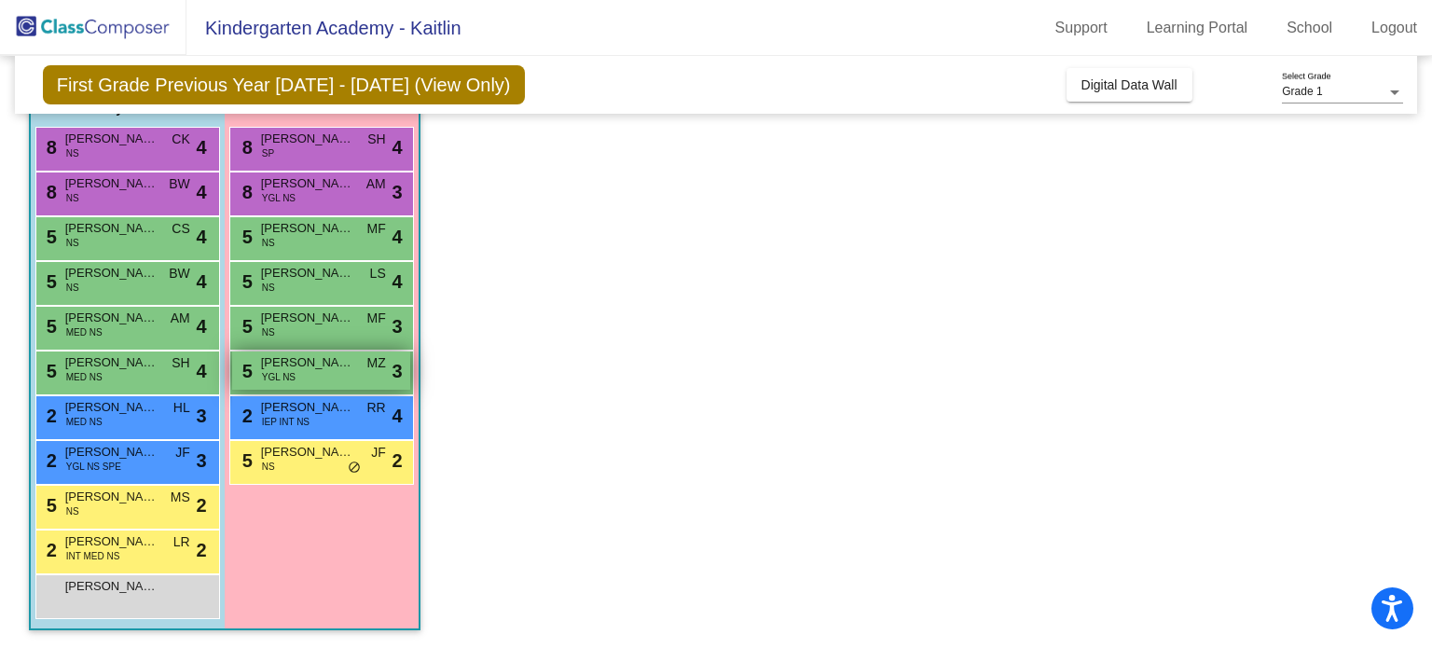
click at [327, 371] on div "5 Leah McCoy YGL NS MZ lock do_not_disturb_alt 3" at bounding box center [321, 371] width 178 height 38
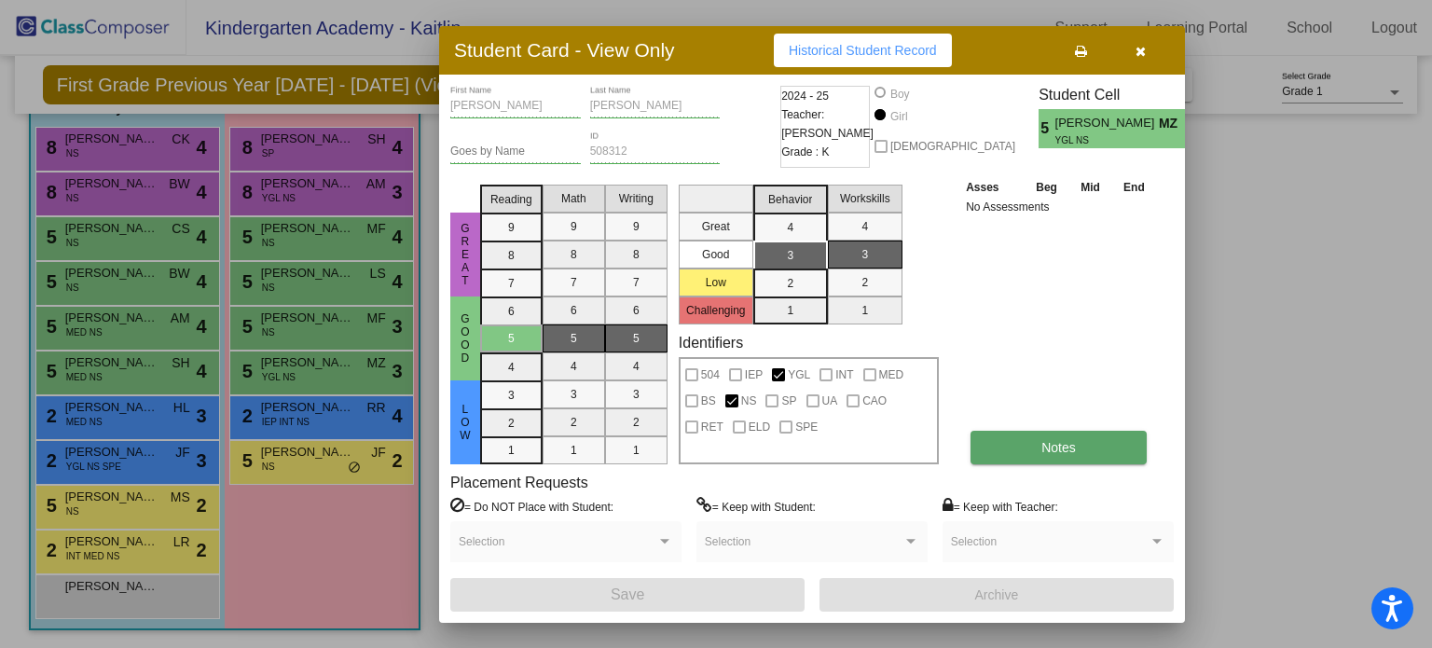
click at [1049, 462] on button "Notes" at bounding box center [1059, 448] width 176 height 34
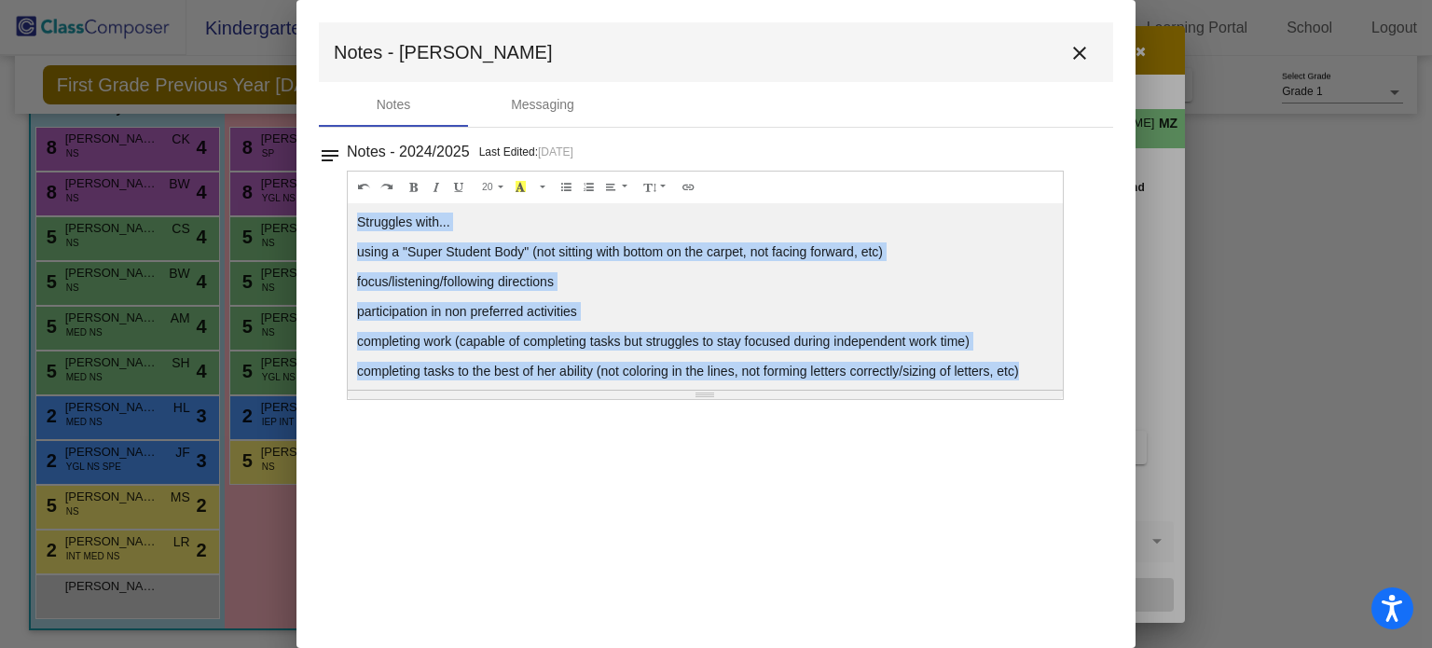
scroll to position [11, 0]
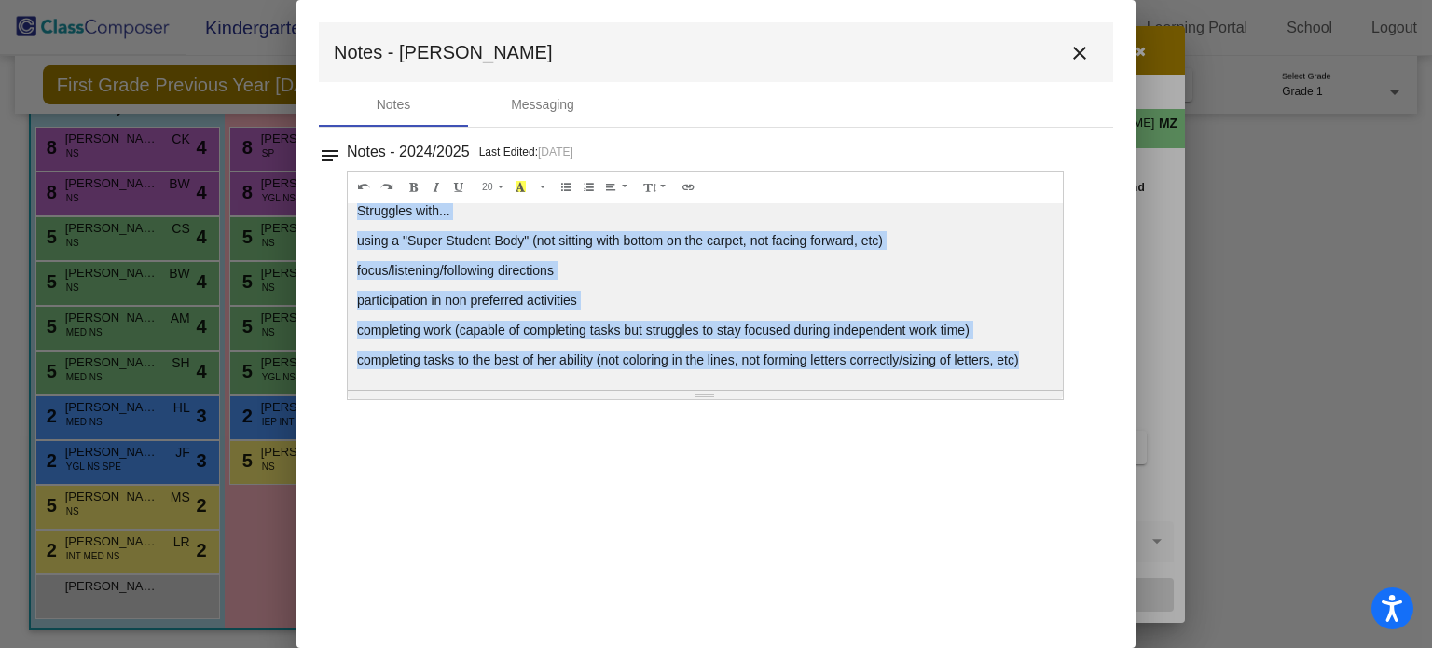
drag, startPoint x: 361, startPoint y: 223, endPoint x: 1026, endPoint y: 381, distance: 683.6
click at [1026, 381] on div "Struggles with... using a "Super Student Body" (not sitting with bottom on the …" at bounding box center [705, 296] width 715 height 187
copy div "Struggles with... using a "Super Student Body" (not sitting with bottom on the …"
click at [1075, 53] on mat-icon "close" at bounding box center [1080, 53] width 22 height 22
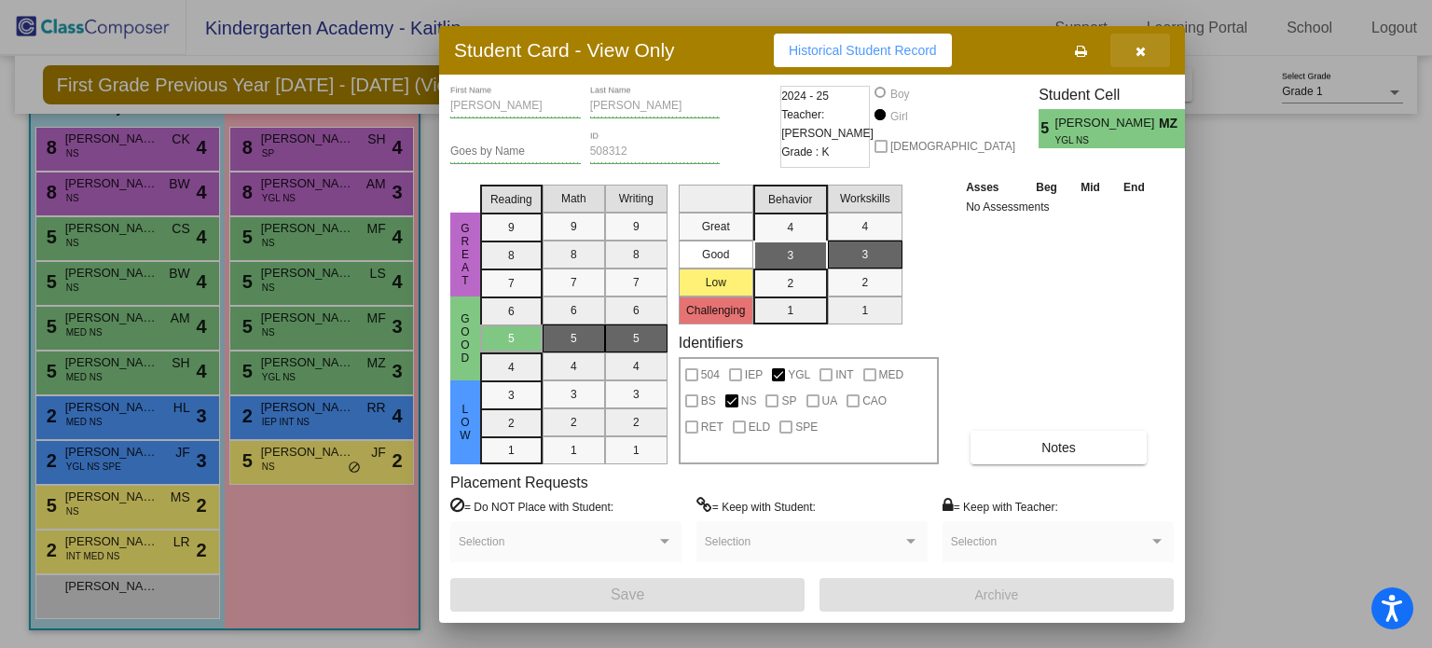
click at [1136, 50] on icon "button" at bounding box center [1141, 51] width 10 height 13
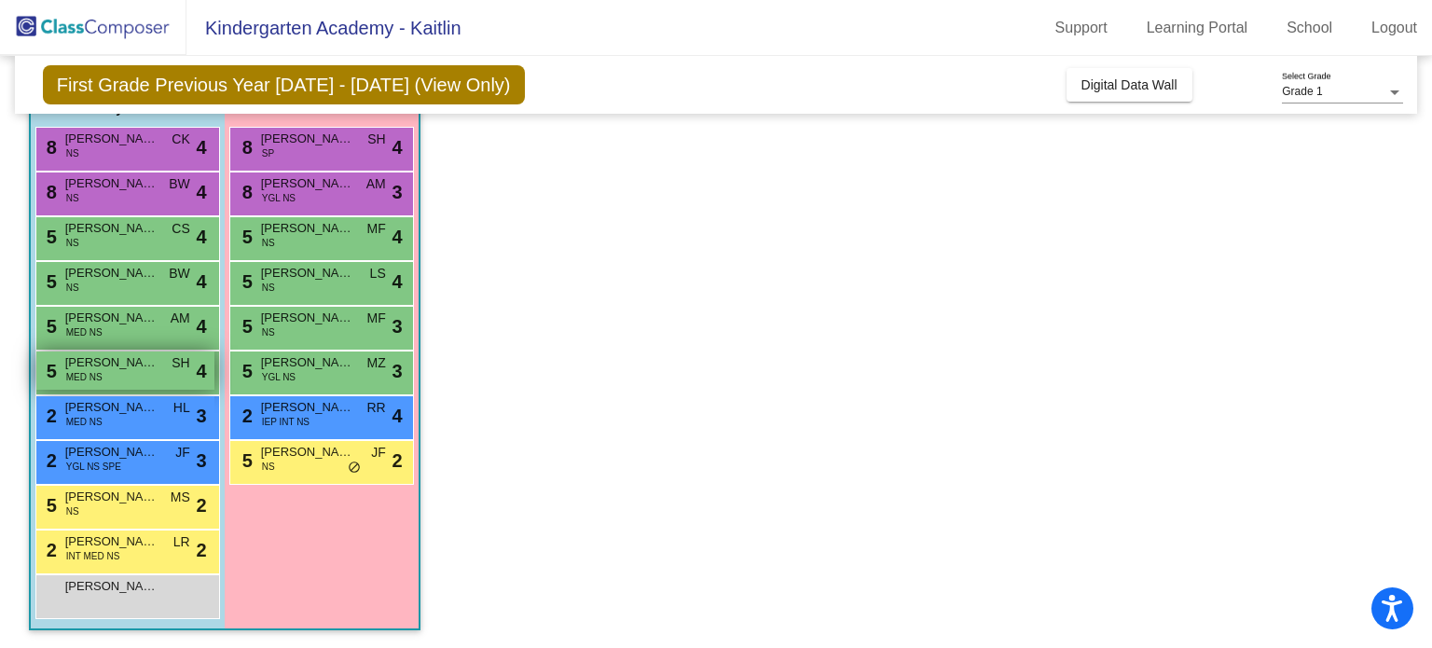
click at [118, 372] on div "5 William Meily MED NS SH lock do_not_disturb_alt 4" at bounding box center [125, 371] width 178 height 38
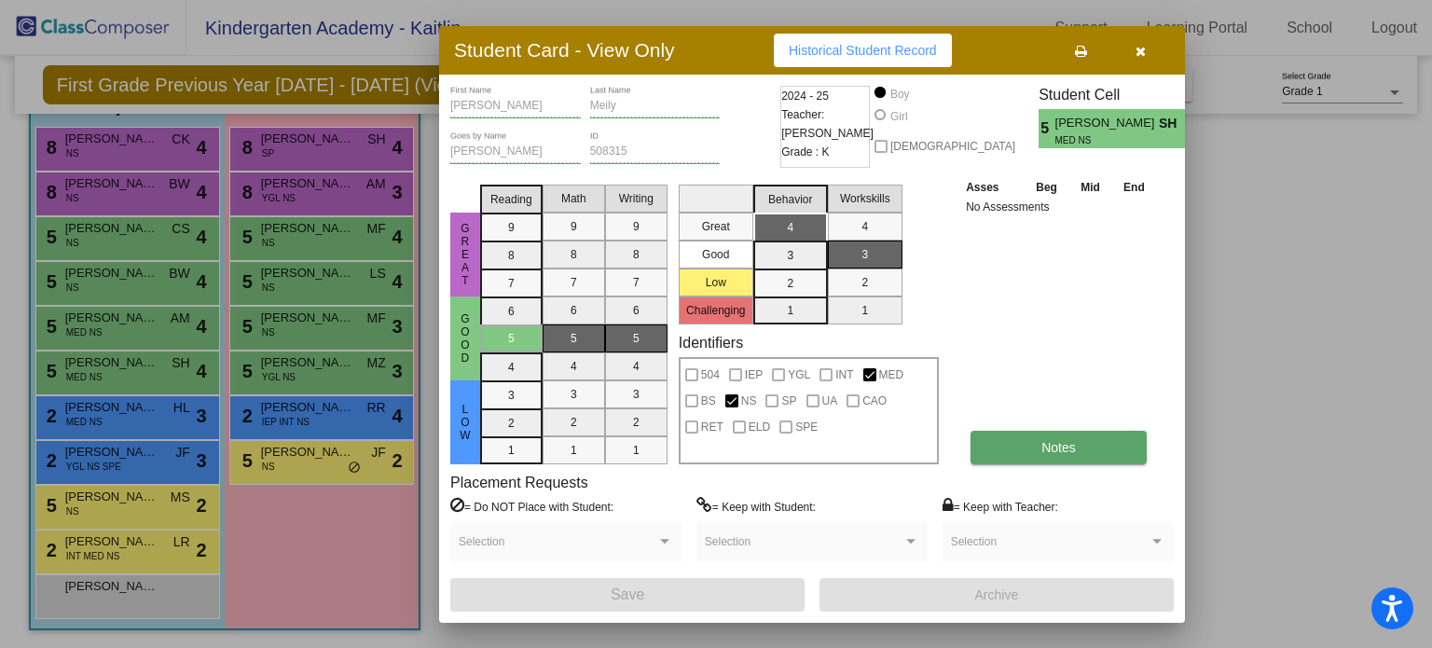
click at [1085, 454] on button "Notes" at bounding box center [1059, 448] width 176 height 34
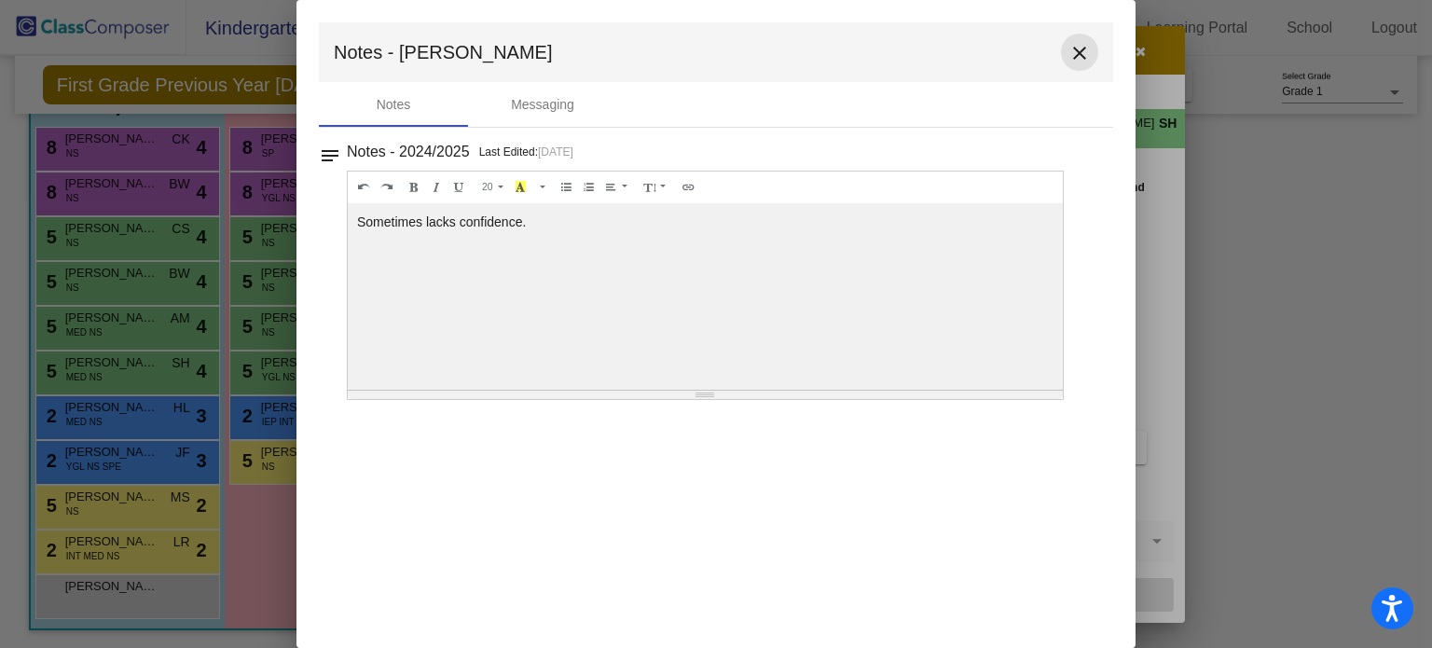
click at [1078, 57] on mat-icon "close" at bounding box center [1080, 53] width 22 height 22
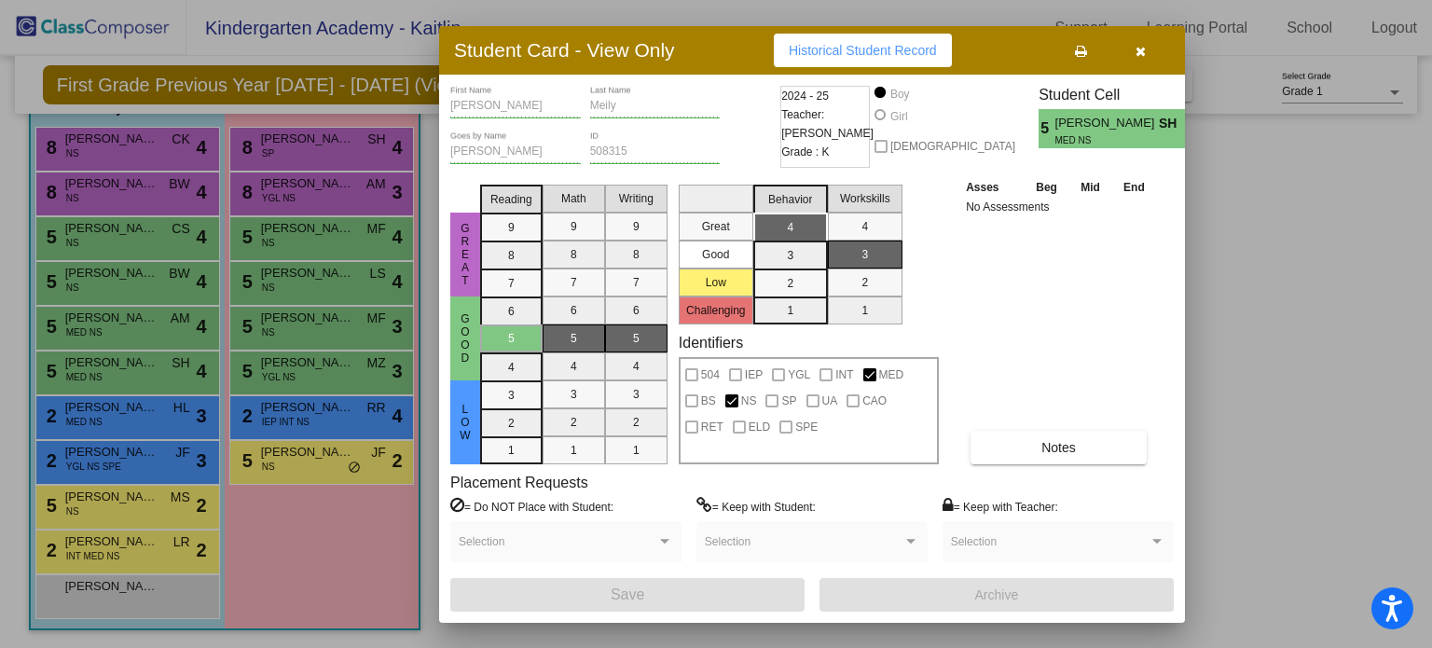
click at [1141, 48] on icon "button" at bounding box center [1141, 51] width 10 height 13
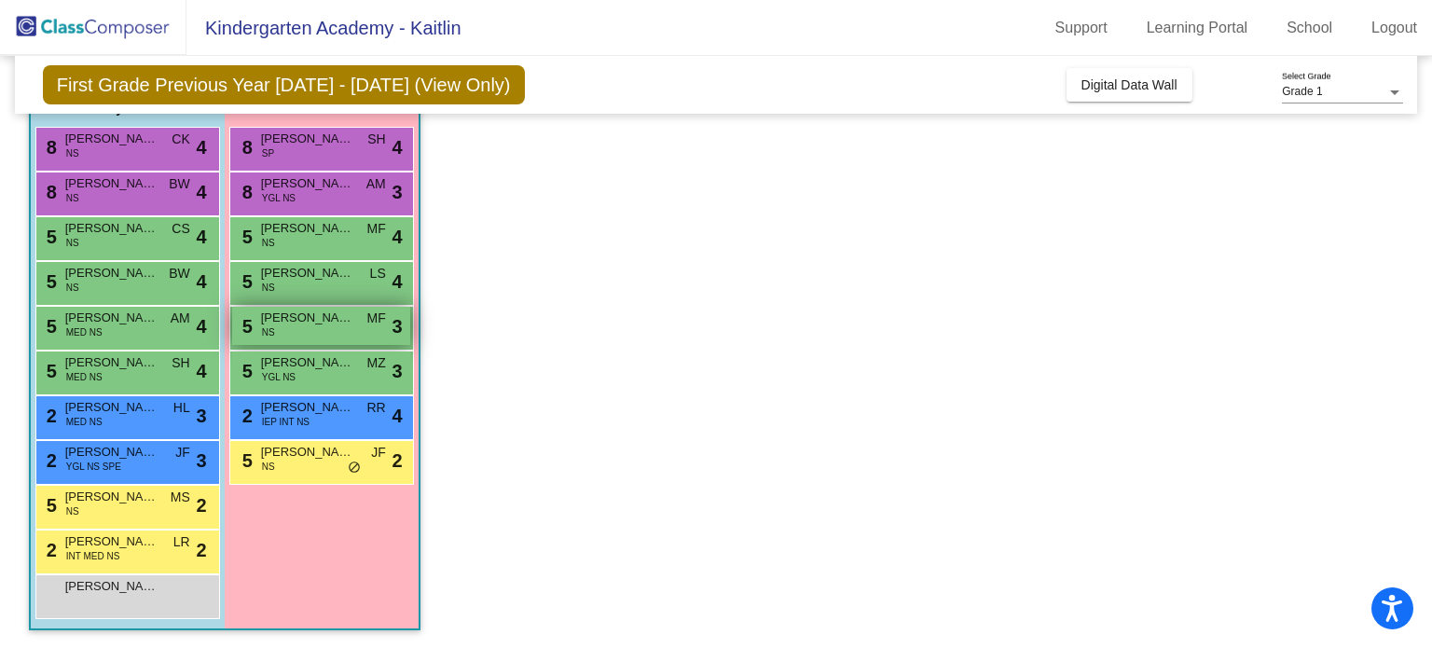
click at [339, 327] on div "5 Hailey Szallar NS MF lock do_not_disturb_alt 3" at bounding box center [321, 326] width 178 height 38
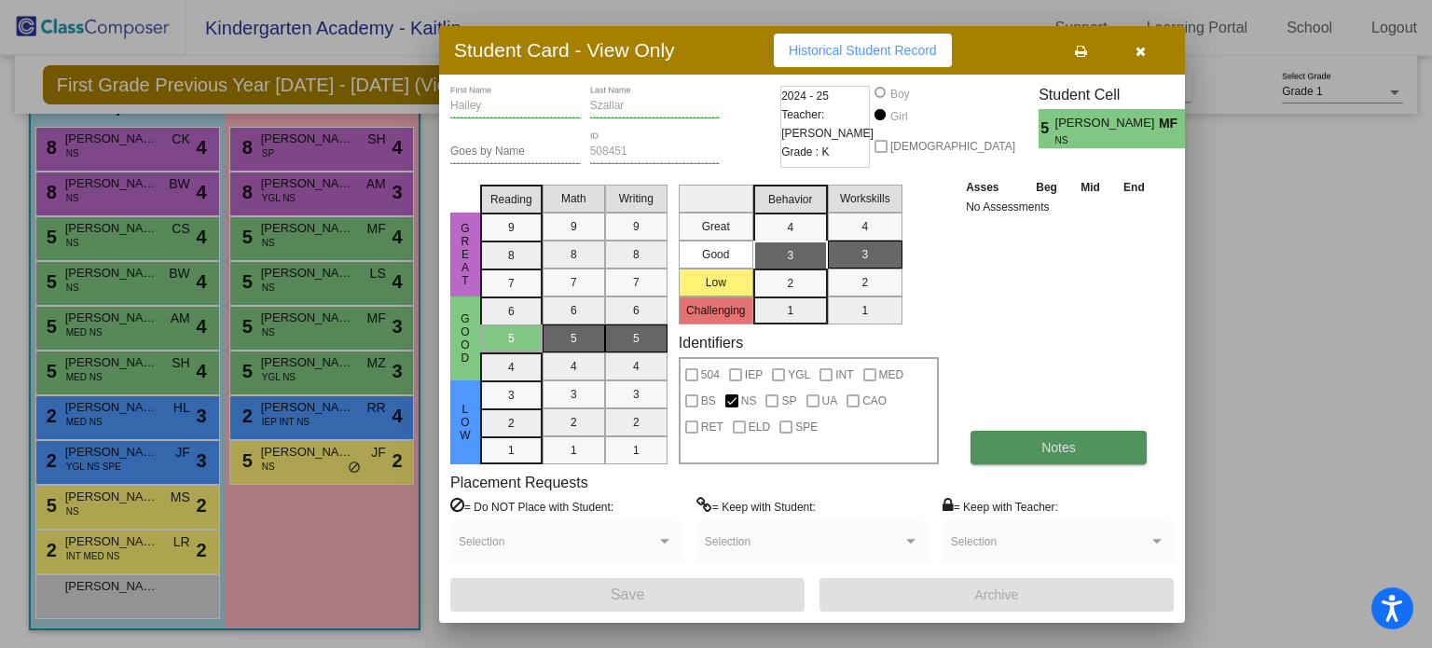
click at [1058, 440] on span "Notes" at bounding box center [1059, 447] width 35 height 15
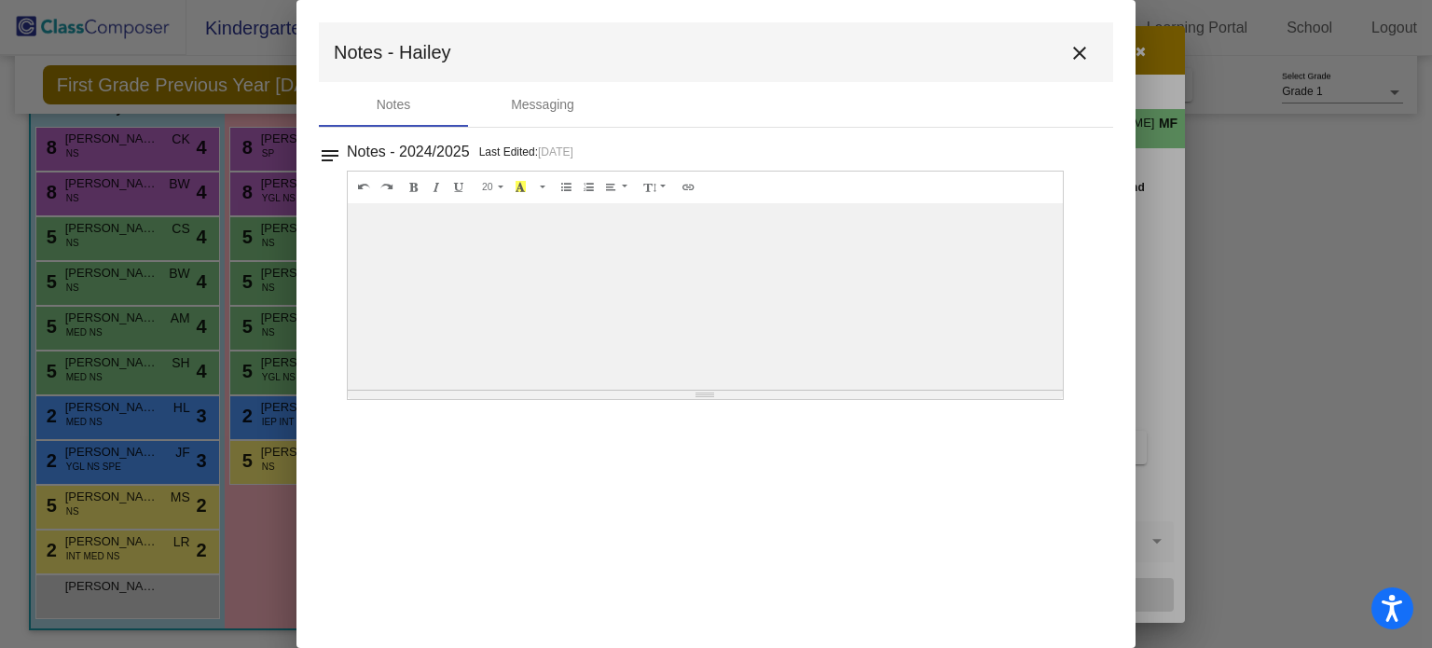
click at [1084, 57] on mat-icon "close" at bounding box center [1080, 53] width 22 height 22
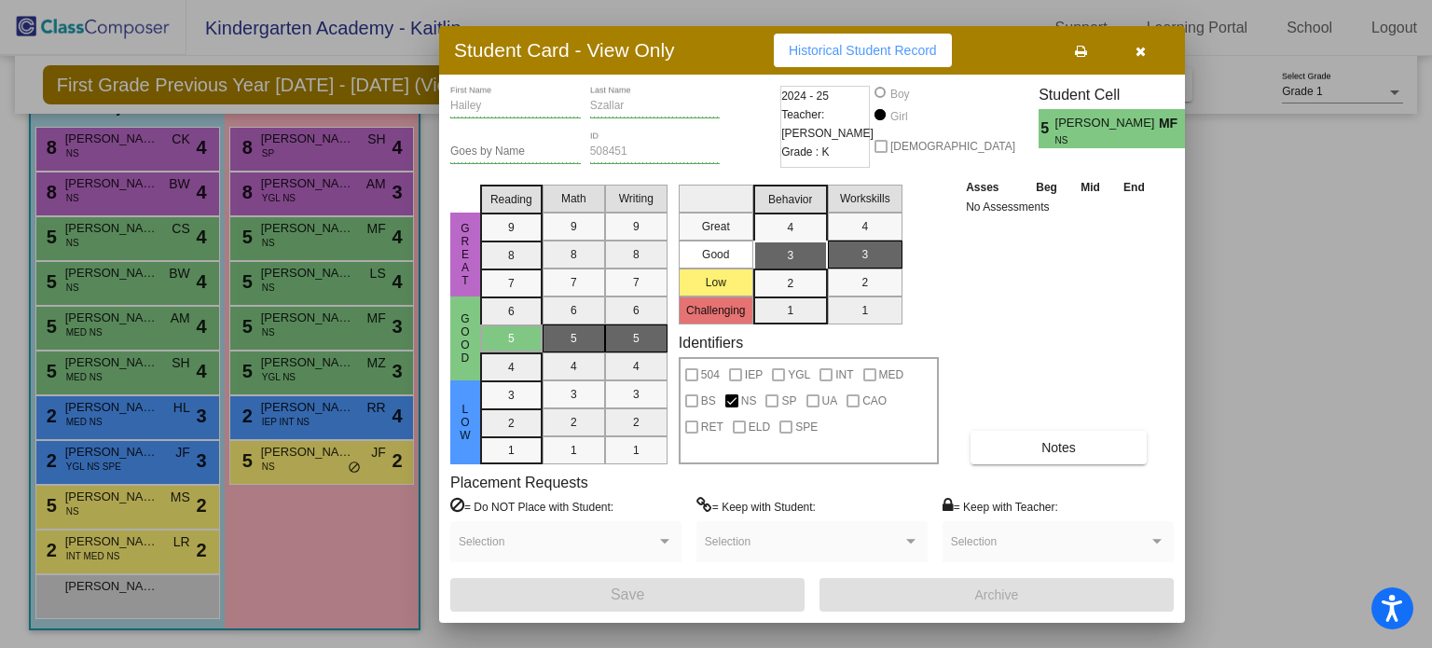
click at [1138, 53] on icon "button" at bounding box center [1141, 51] width 10 height 13
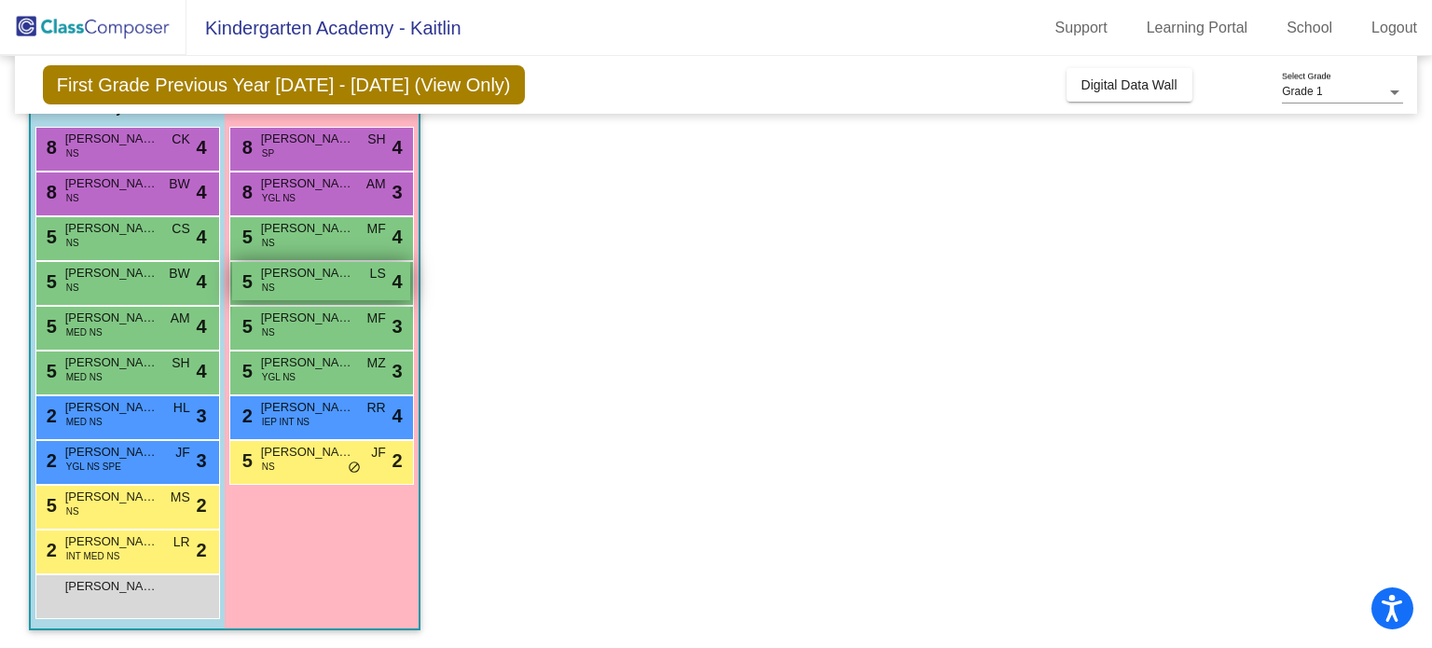
click at [320, 280] on span "Elaina Bolish" at bounding box center [307, 273] width 93 height 19
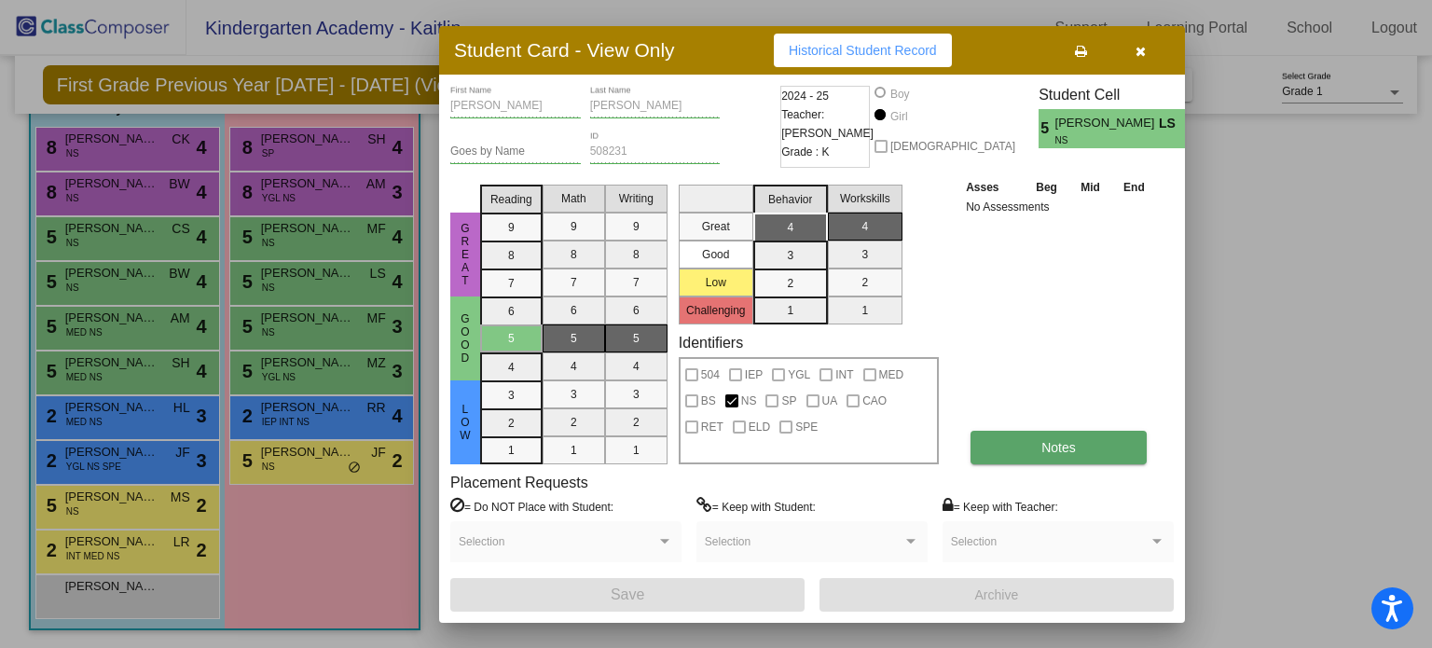
click at [1072, 450] on span "Notes" at bounding box center [1059, 447] width 35 height 15
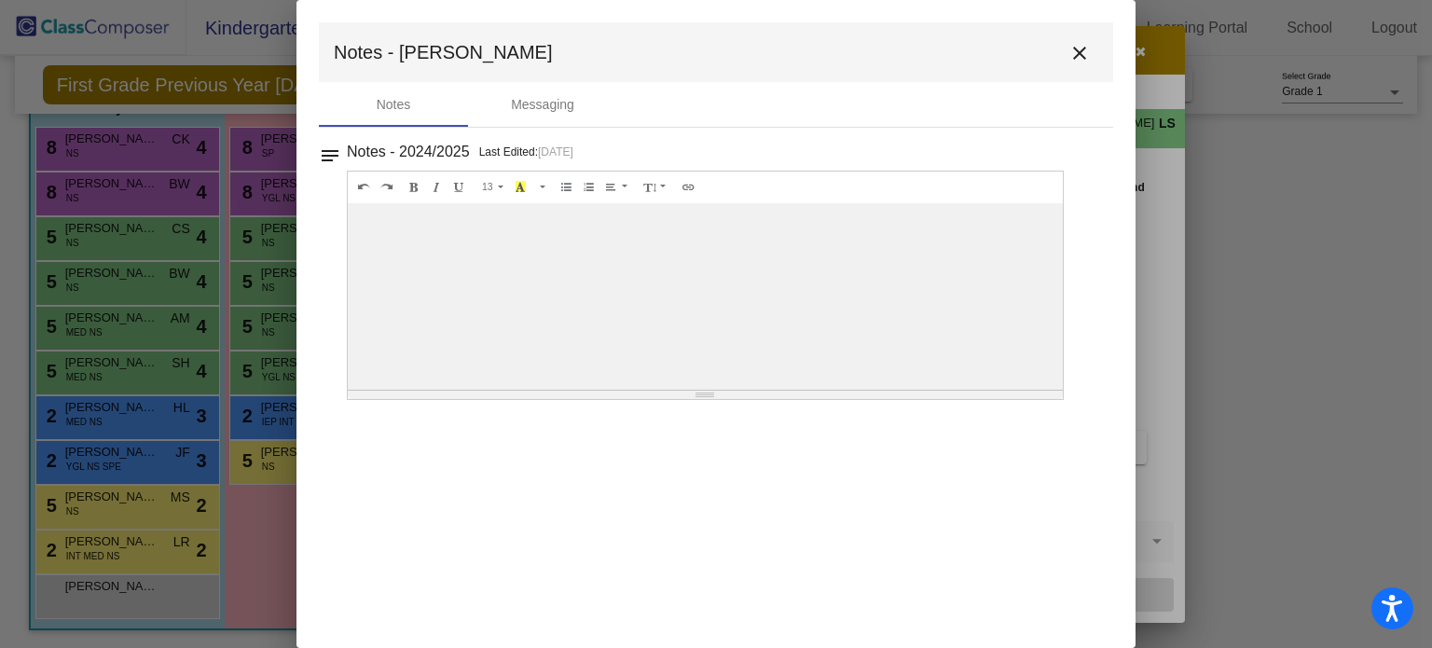
click at [1082, 54] on mat-icon "close" at bounding box center [1080, 53] width 22 height 22
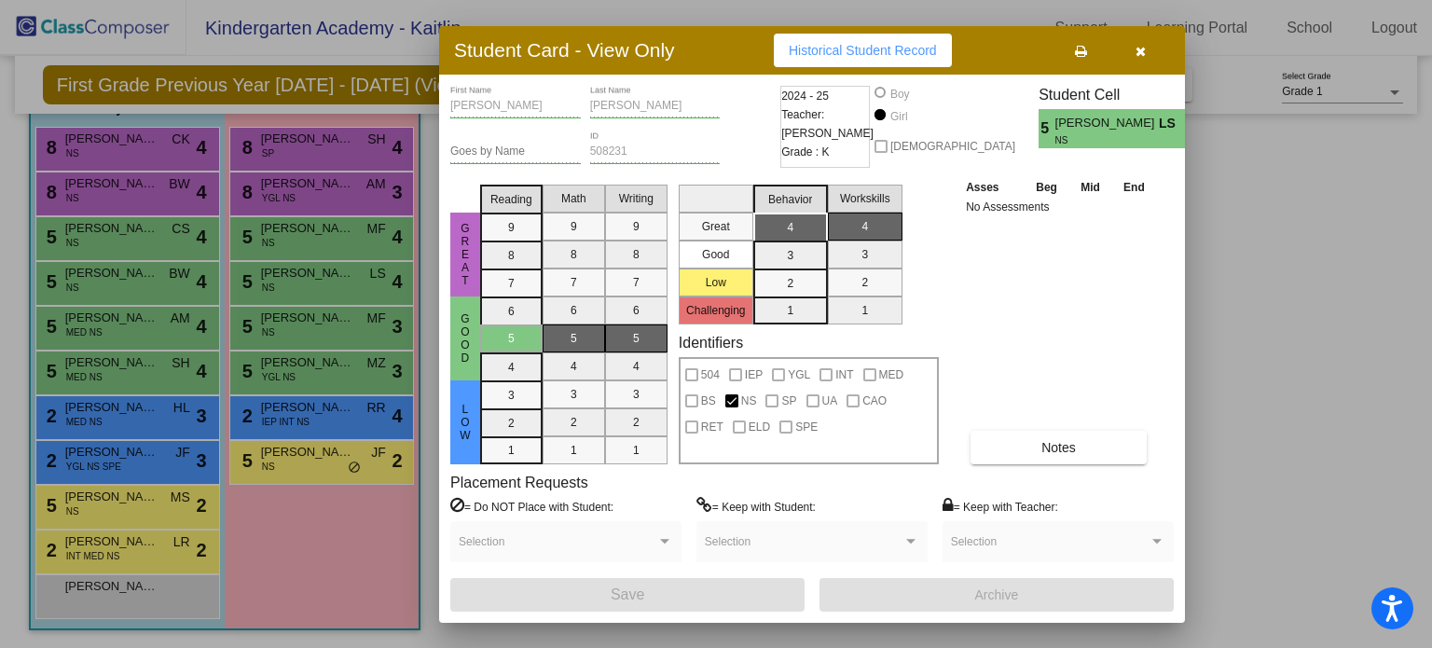
click at [1142, 48] on icon "button" at bounding box center [1141, 51] width 10 height 13
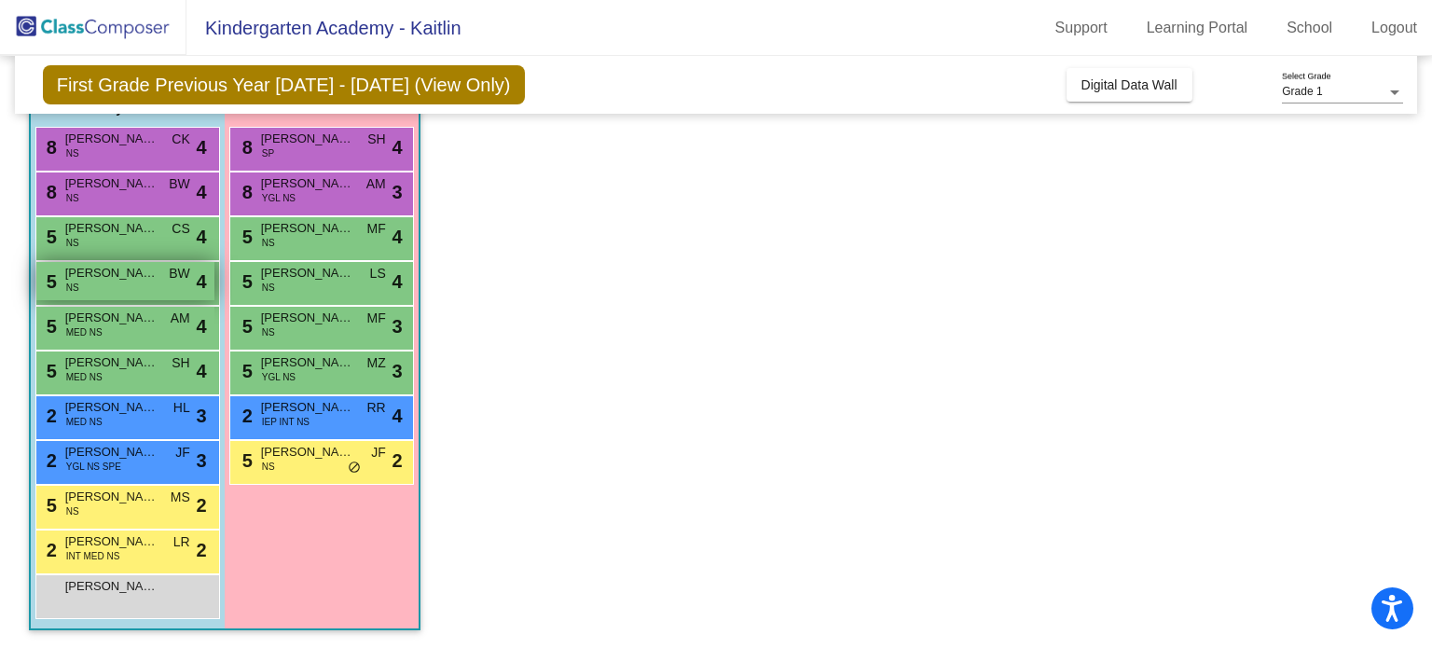
click at [111, 278] on span "Greyson Thomas" at bounding box center [111, 273] width 93 height 19
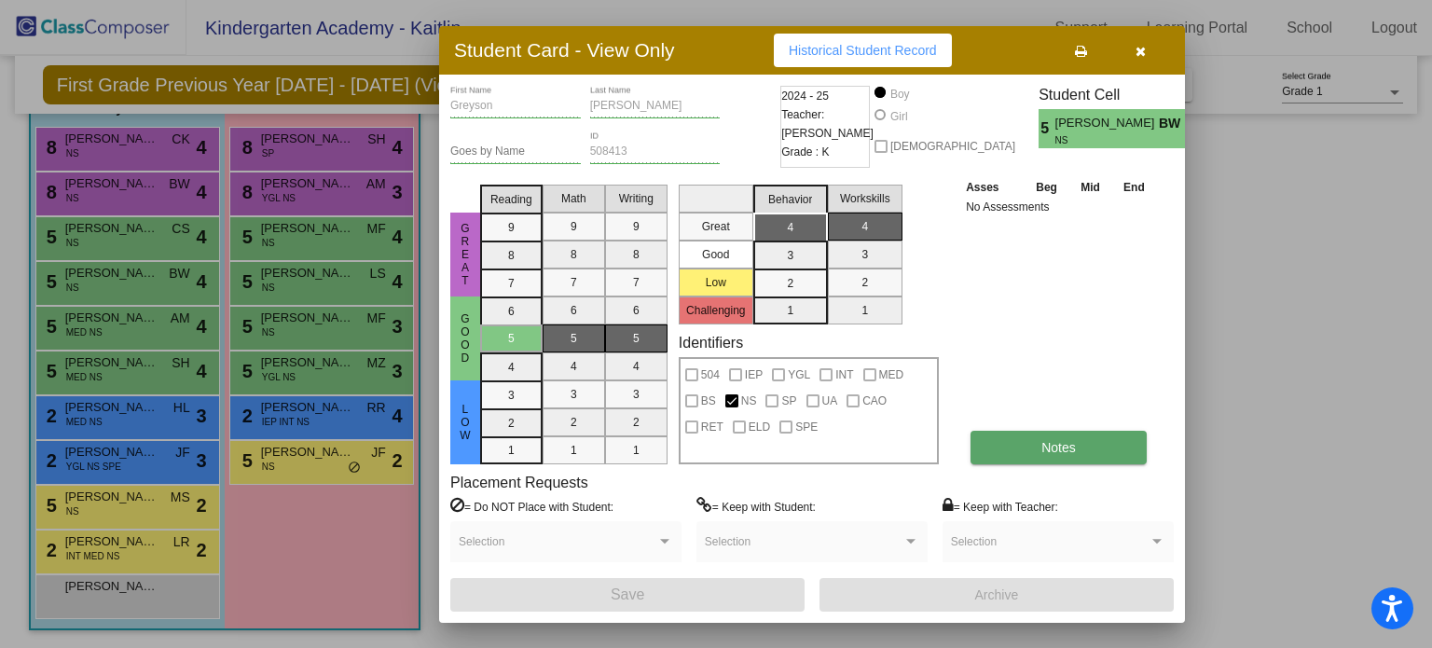
click at [1036, 440] on button "Notes" at bounding box center [1059, 448] width 176 height 34
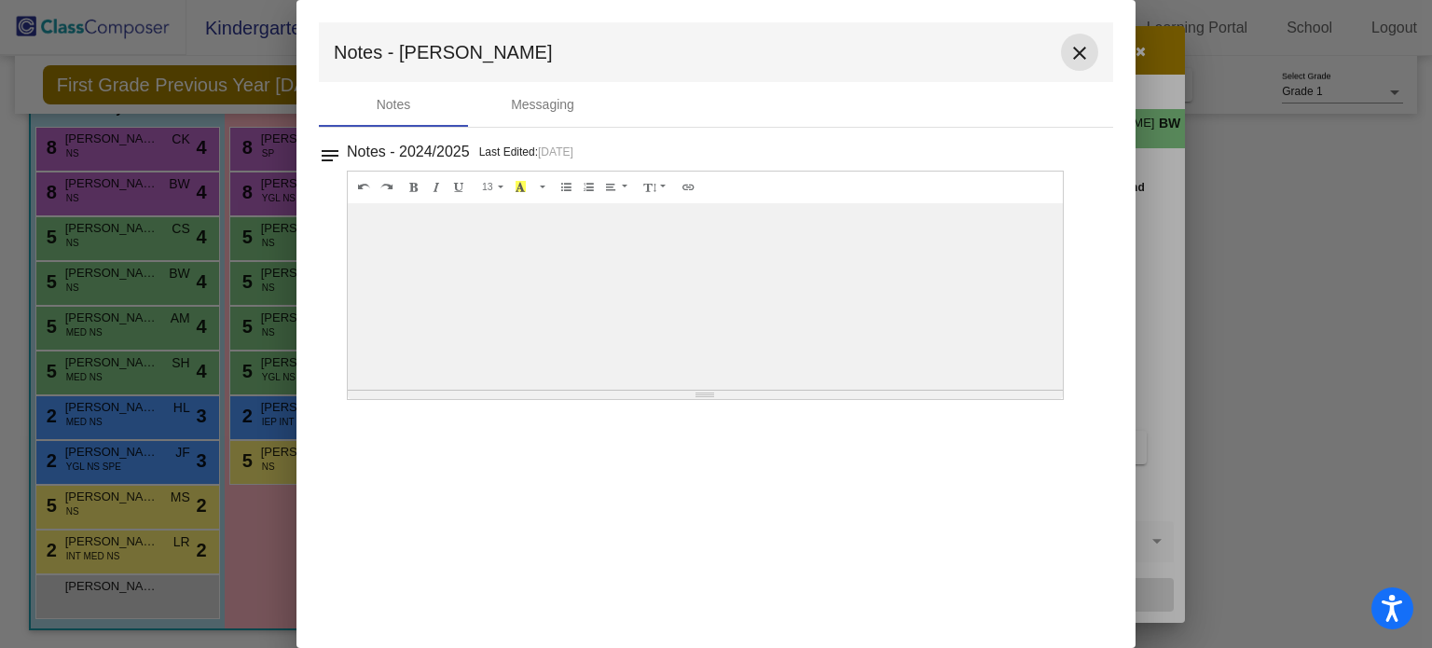
click at [1085, 55] on mat-icon "close" at bounding box center [1080, 53] width 22 height 22
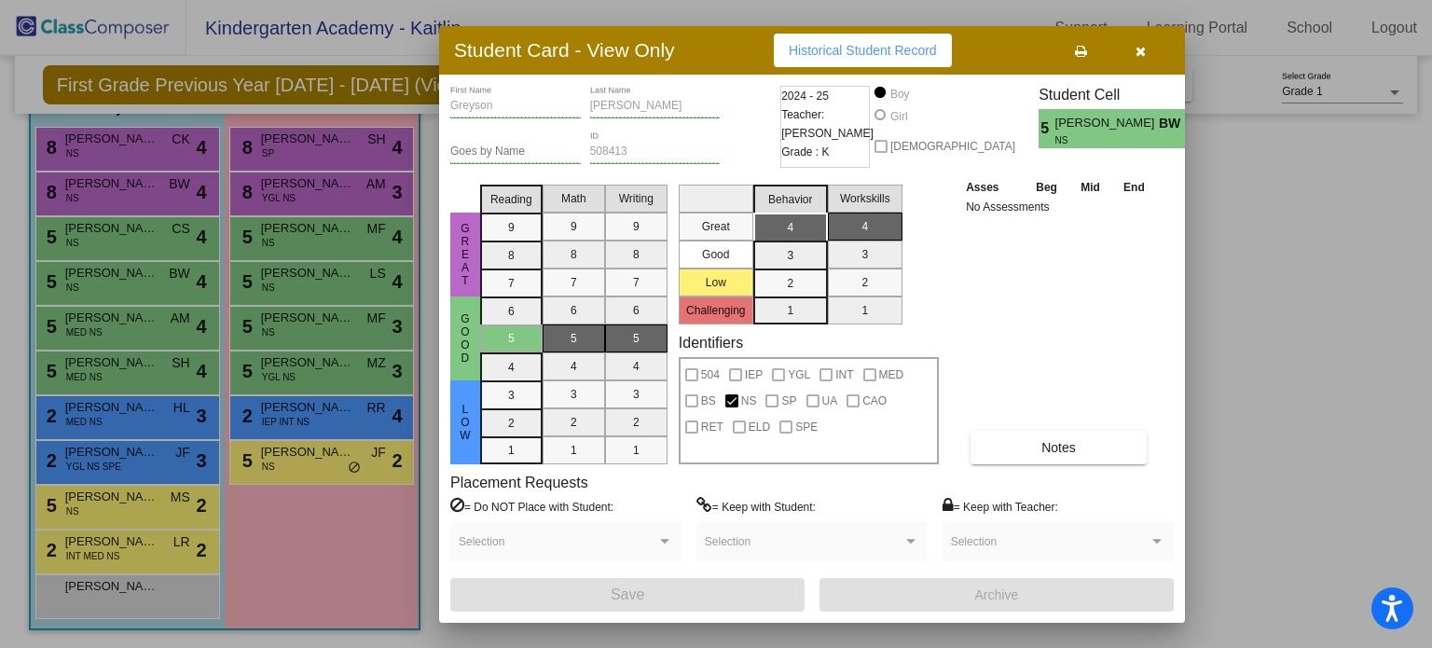
click at [1136, 51] on icon "button" at bounding box center [1141, 51] width 10 height 13
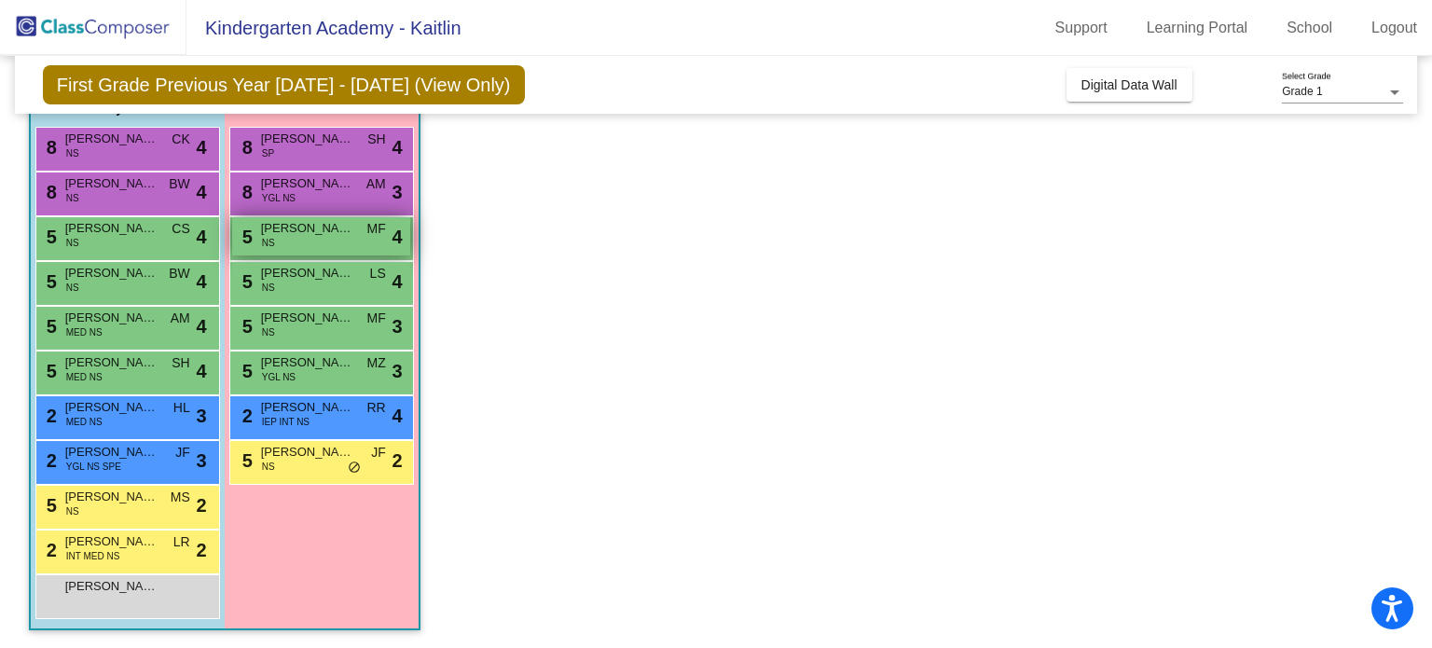
click at [308, 231] on span "Aubrey Xenidis" at bounding box center [307, 228] width 93 height 19
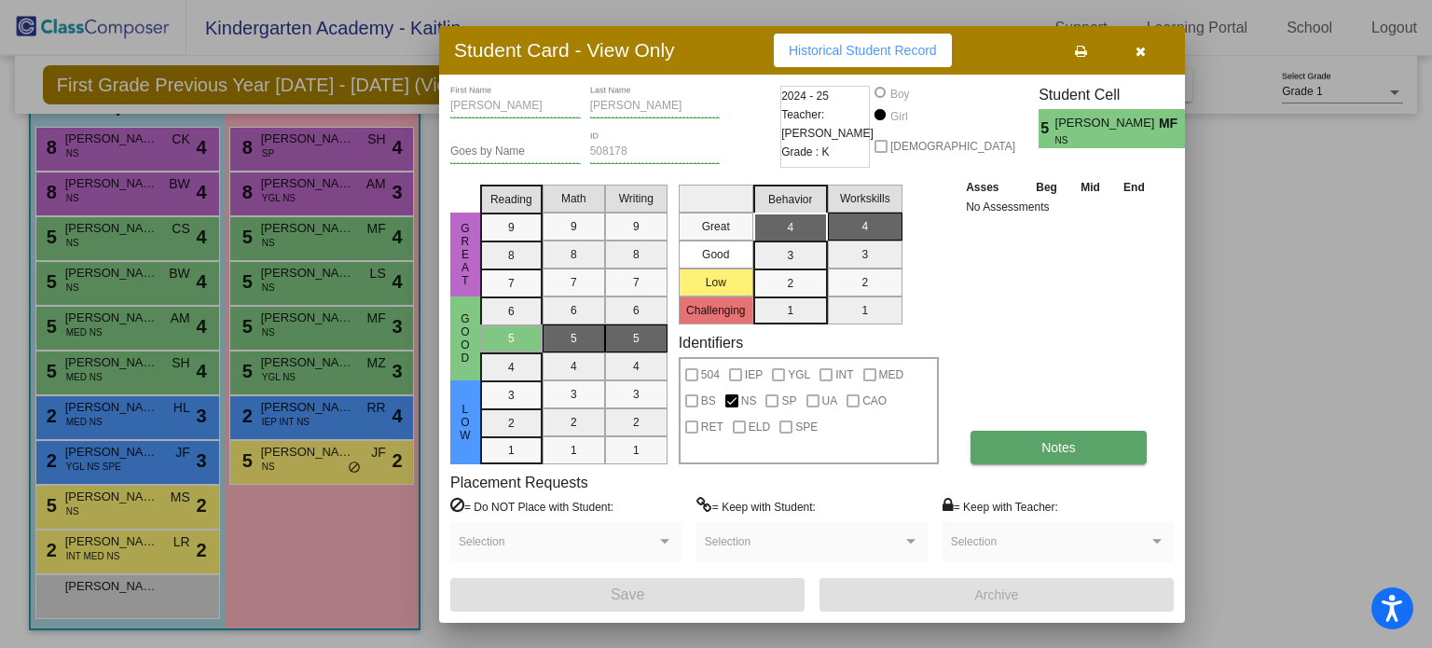
click at [1047, 453] on span "Notes" at bounding box center [1059, 447] width 35 height 15
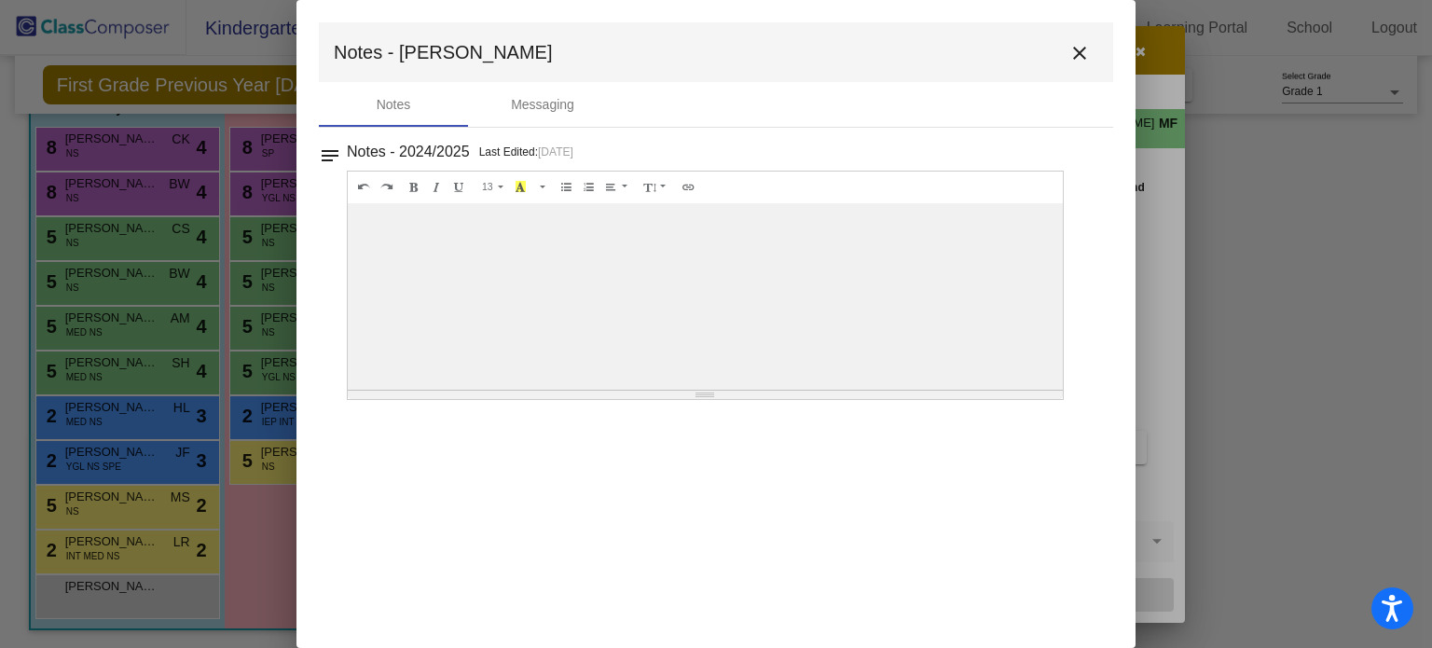
click at [1077, 47] on mat-icon "close" at bounding box center [1080, 53] width 22 height 22
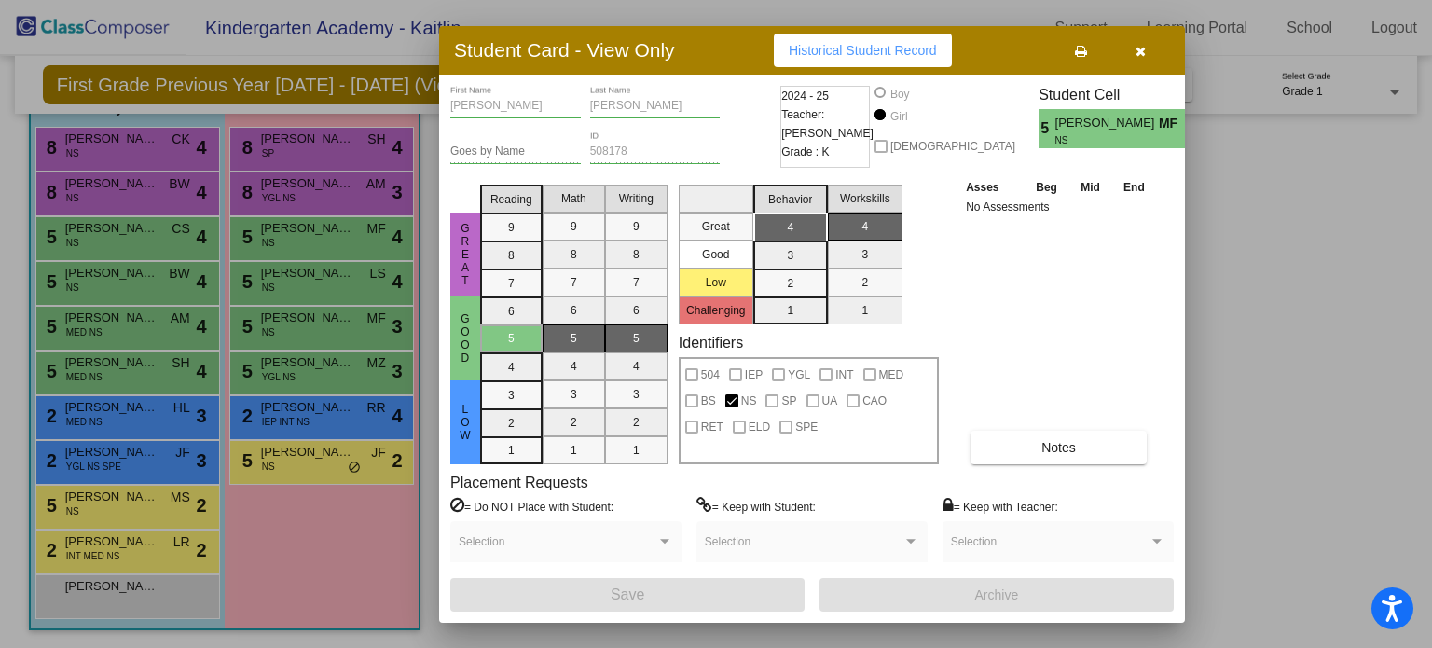
click at [1149, 59] on button "button" at bounding box center [1141, 51] width 60 height 34
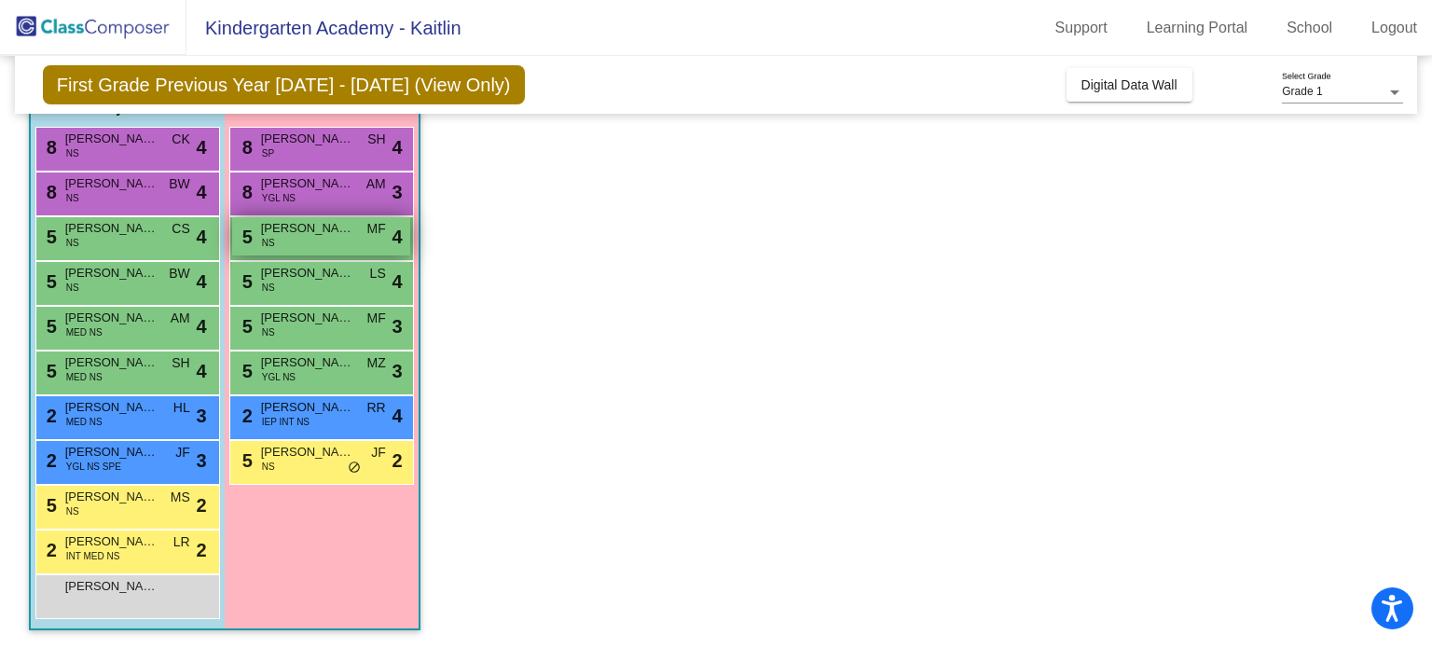
click at [304, 230] on span "Aubrey Xenidis" at bounding box center [307, 228] width 93 height 19
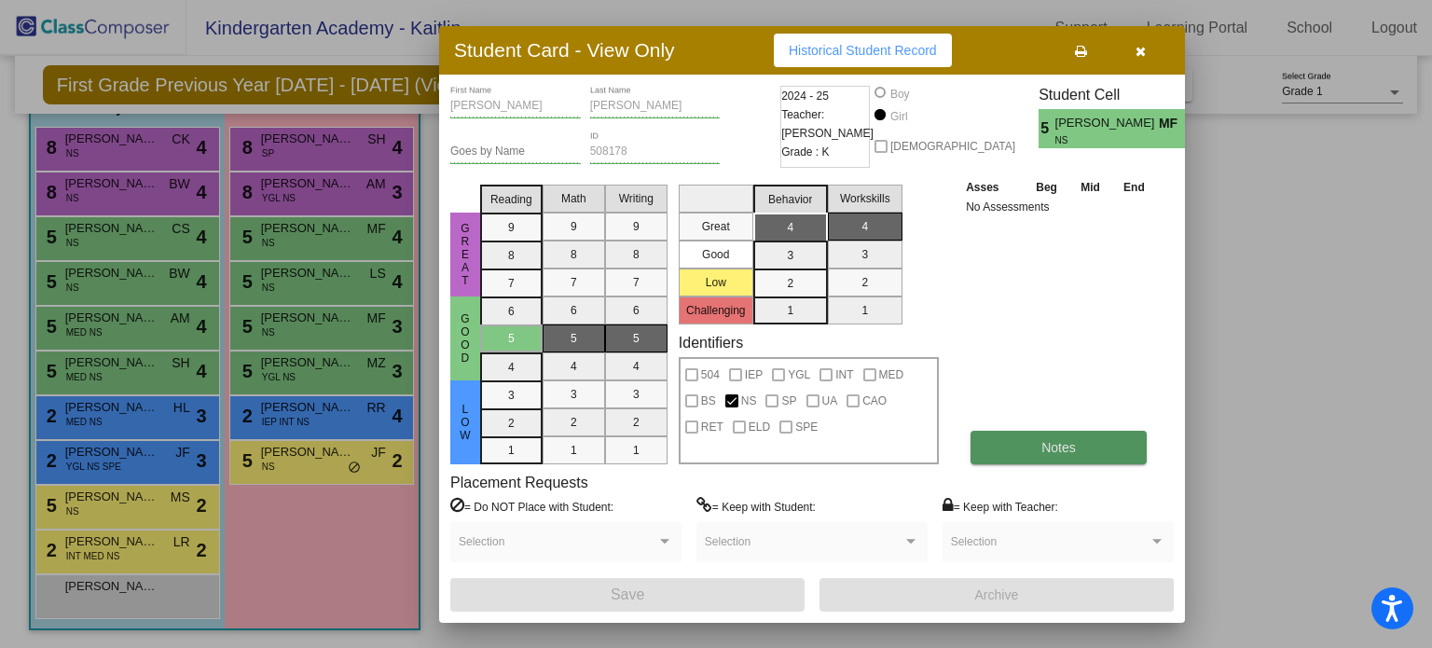
click at [1047, 443] on span "Notes" at bounding box center [1059, 447] width 35 height 15
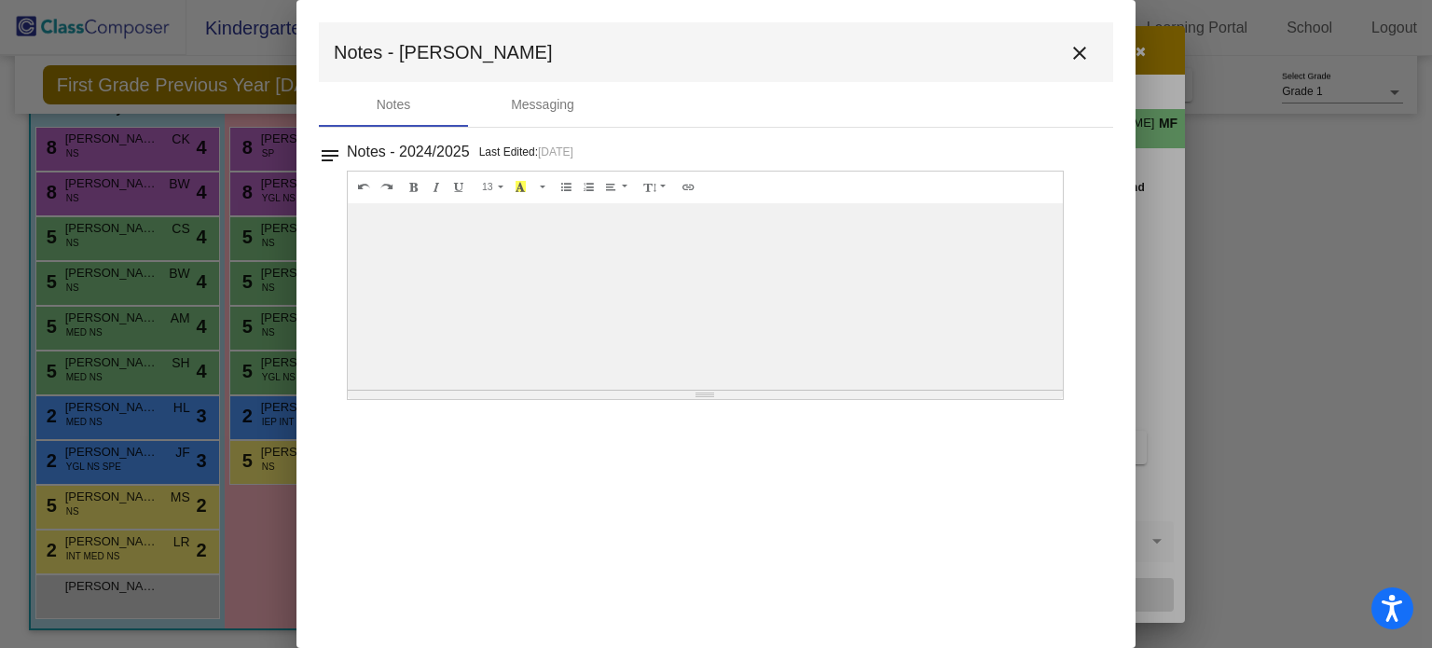
click at [1085, 54] on mat-icon "close" at bounding box center [1080, 53] width 22 height 22
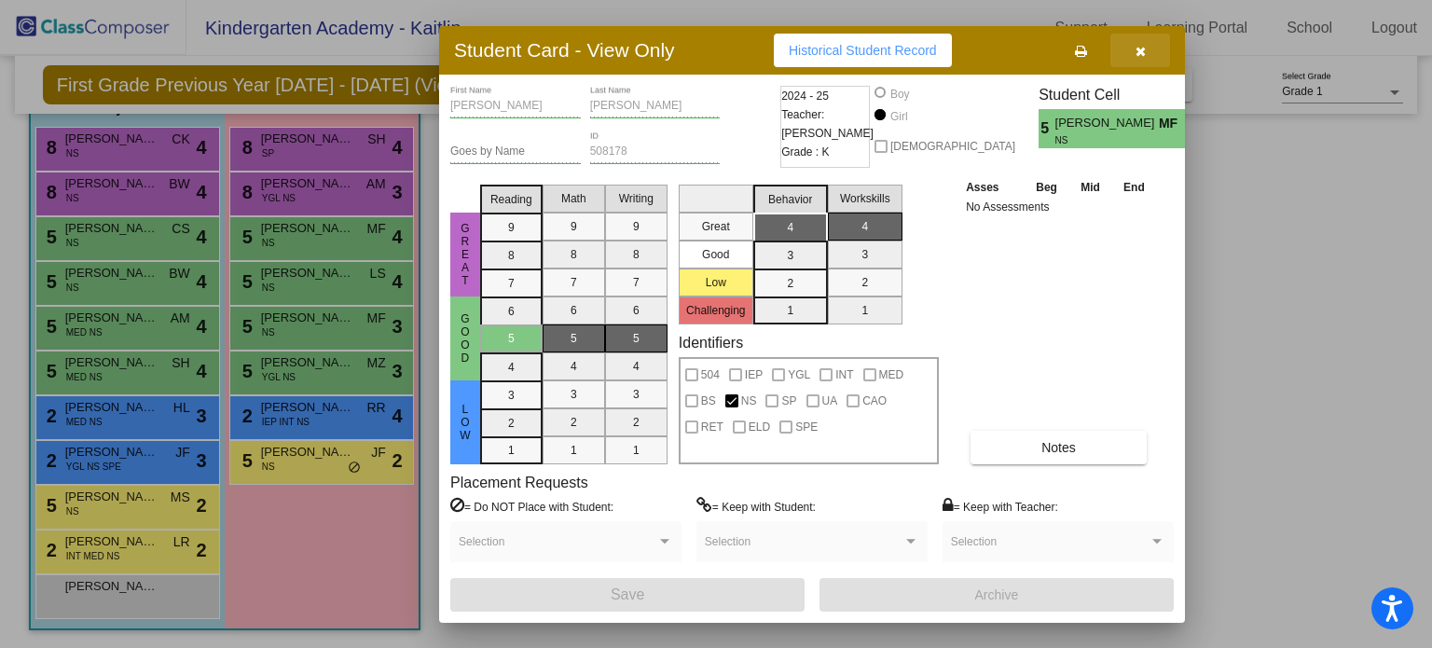
click at [1140, 63] on button "button" at bounding box center [1141, 51] width 60 height 34
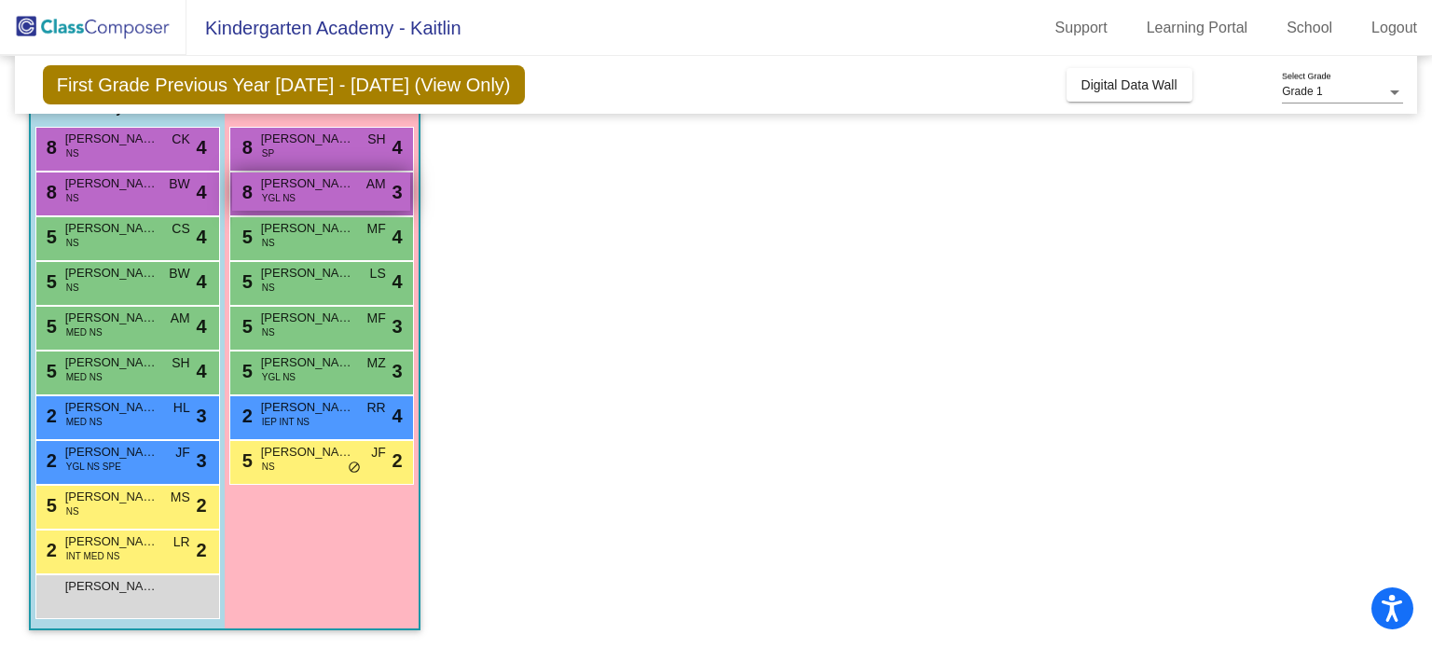
click at [285, 193] on span "YGL NS" at bounding box center [279, 198] width 34 height 14
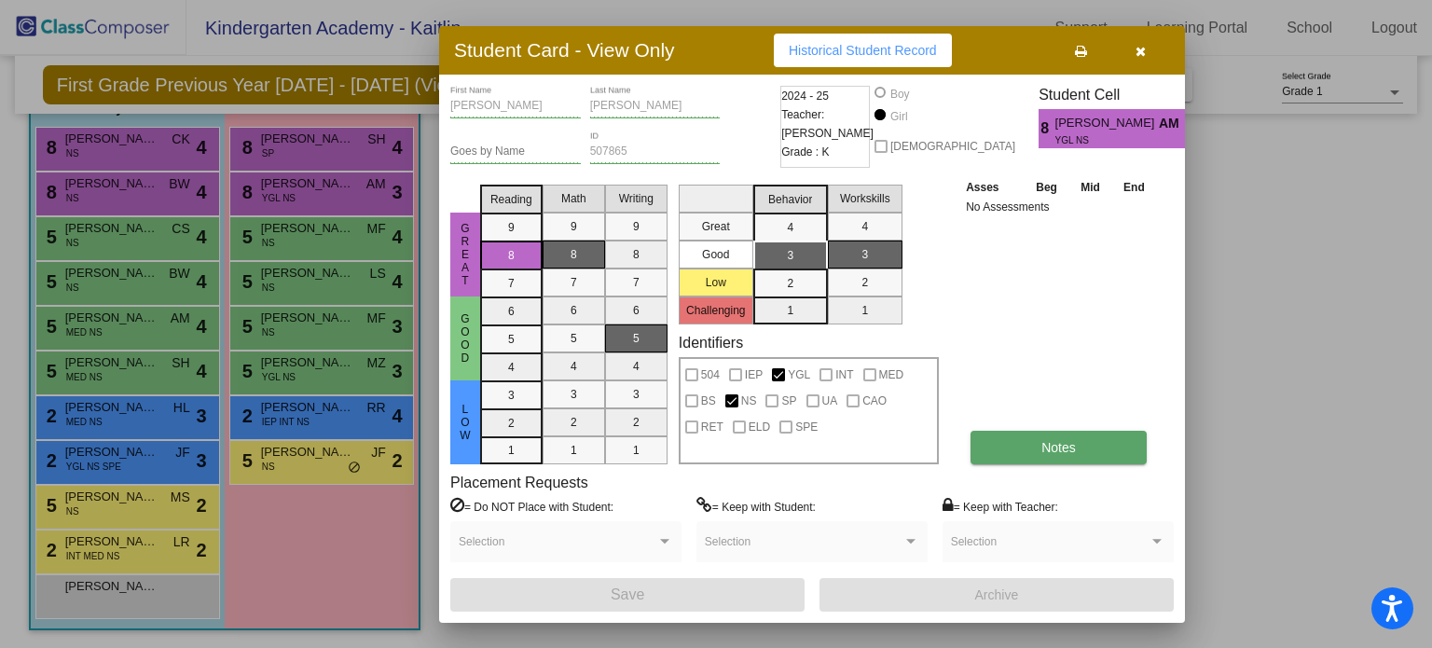
click at [1059, 440] on span "Notes" at bounding box center [1059, 447] width 35 height 15
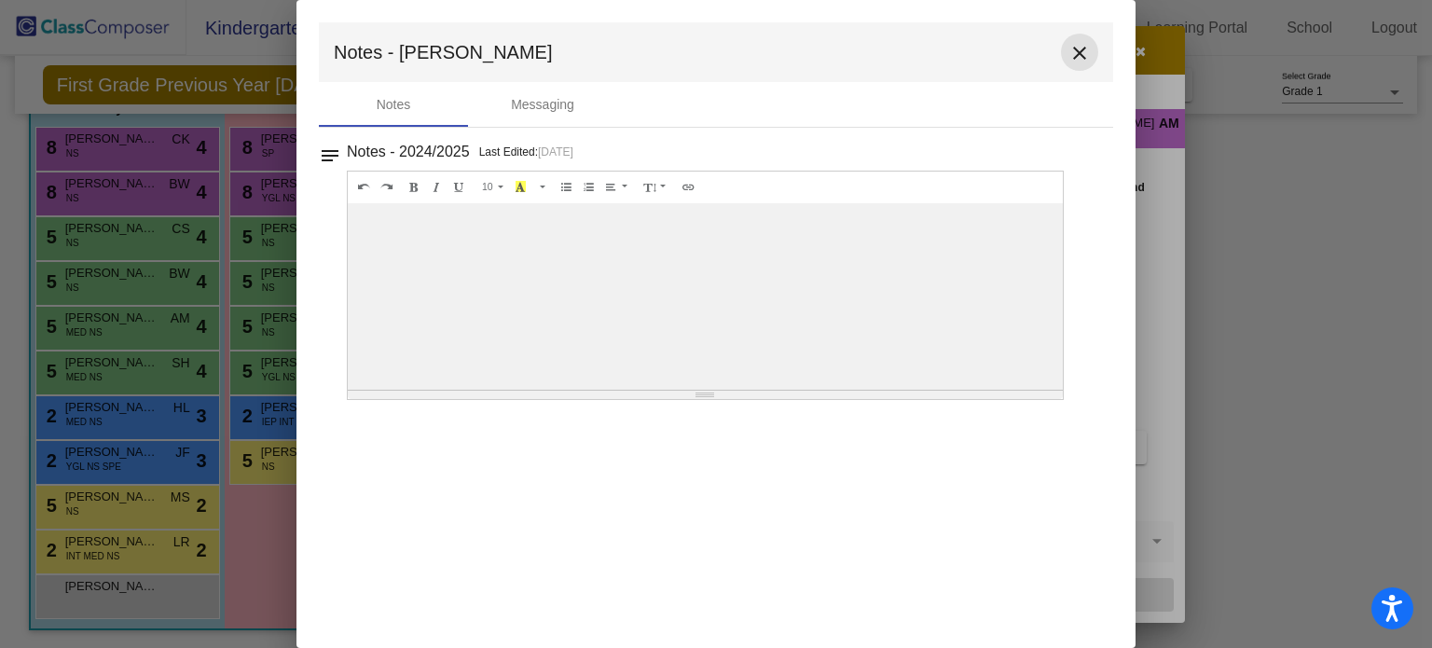
click at [1073, 52] on mat-icon "close" at bounding box center [1080, 53] width 22 height 22
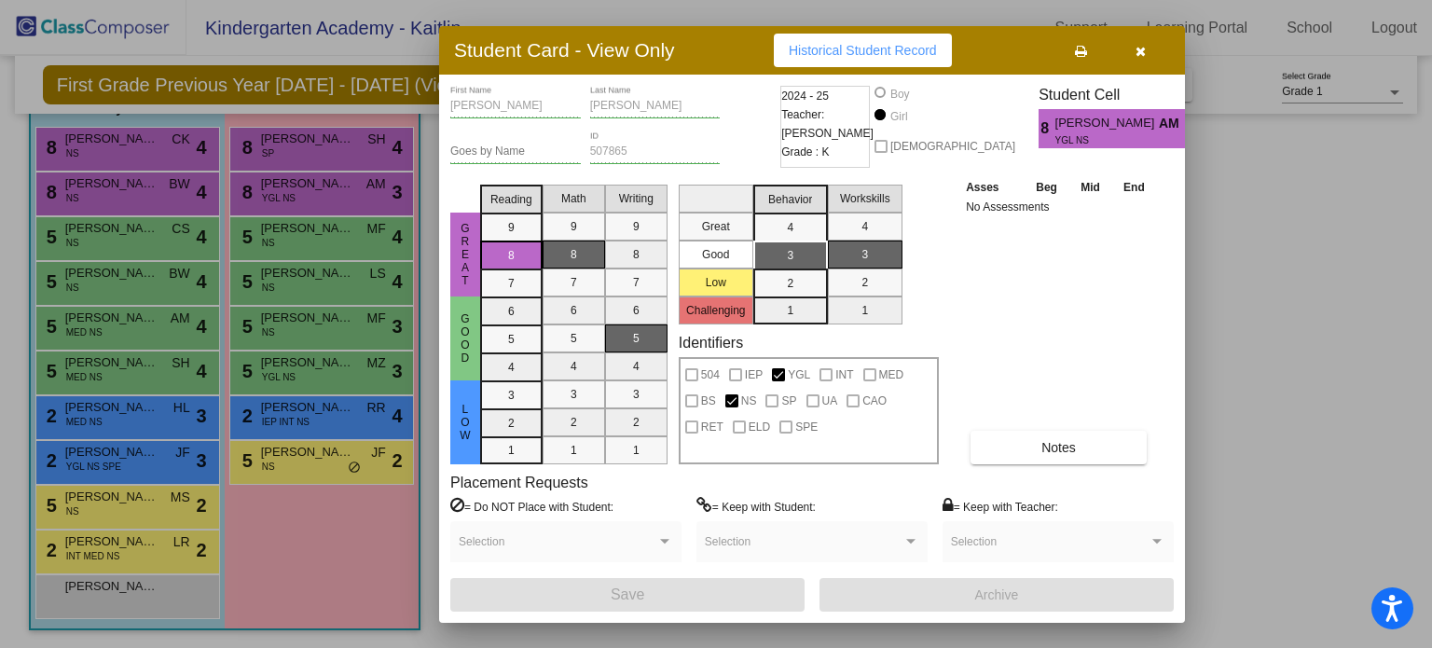
click at [1130, 51] on button "button" at bounding box center [1141, 51] width 60 height 34
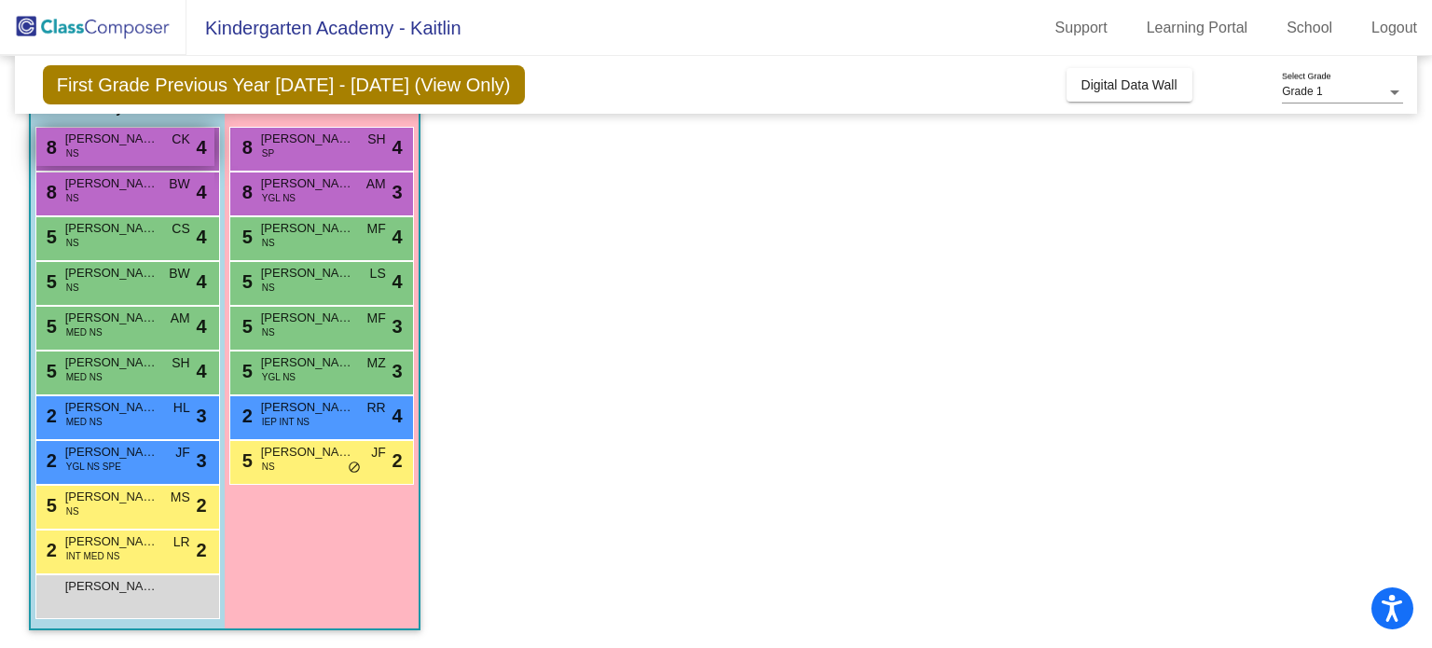
click at [132, 145] on span "Oliver Moss" at bounding box center [111, 139] width 93 height 19
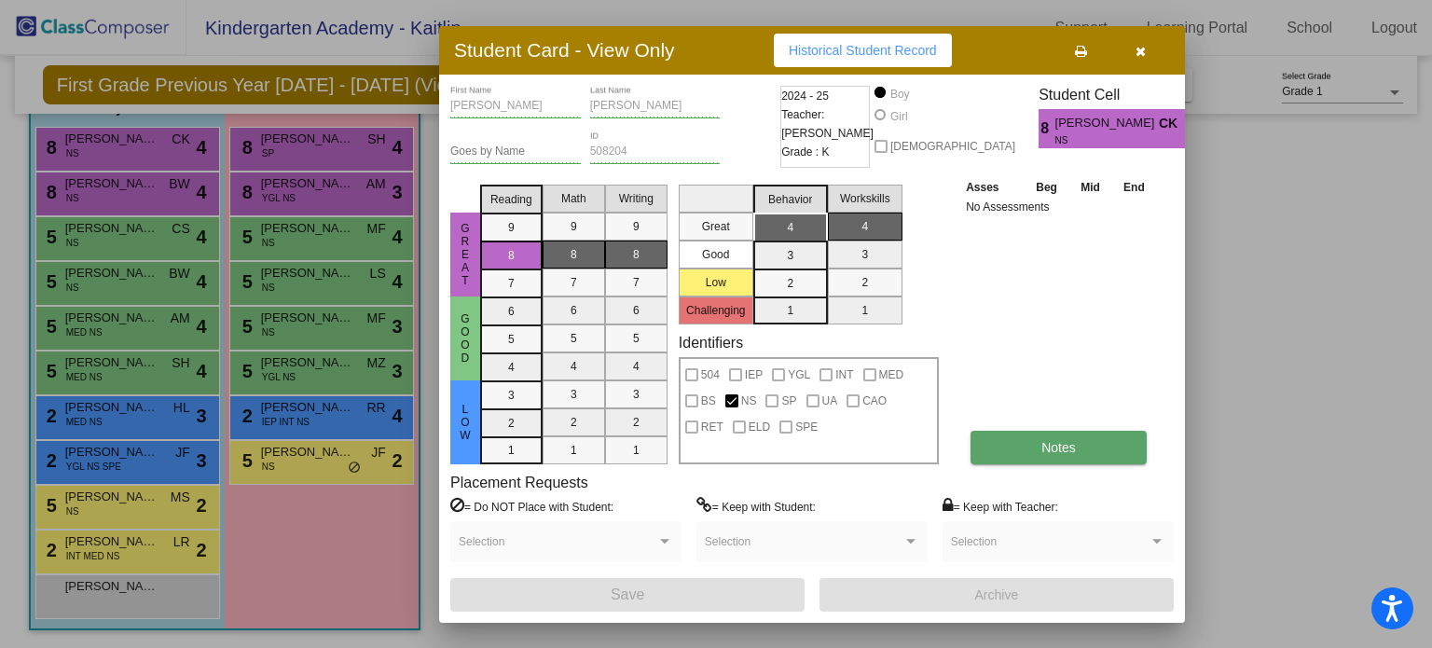
click at [992, 435] on button "Notes" at bounding box center [1059, 448] width 176 height 34
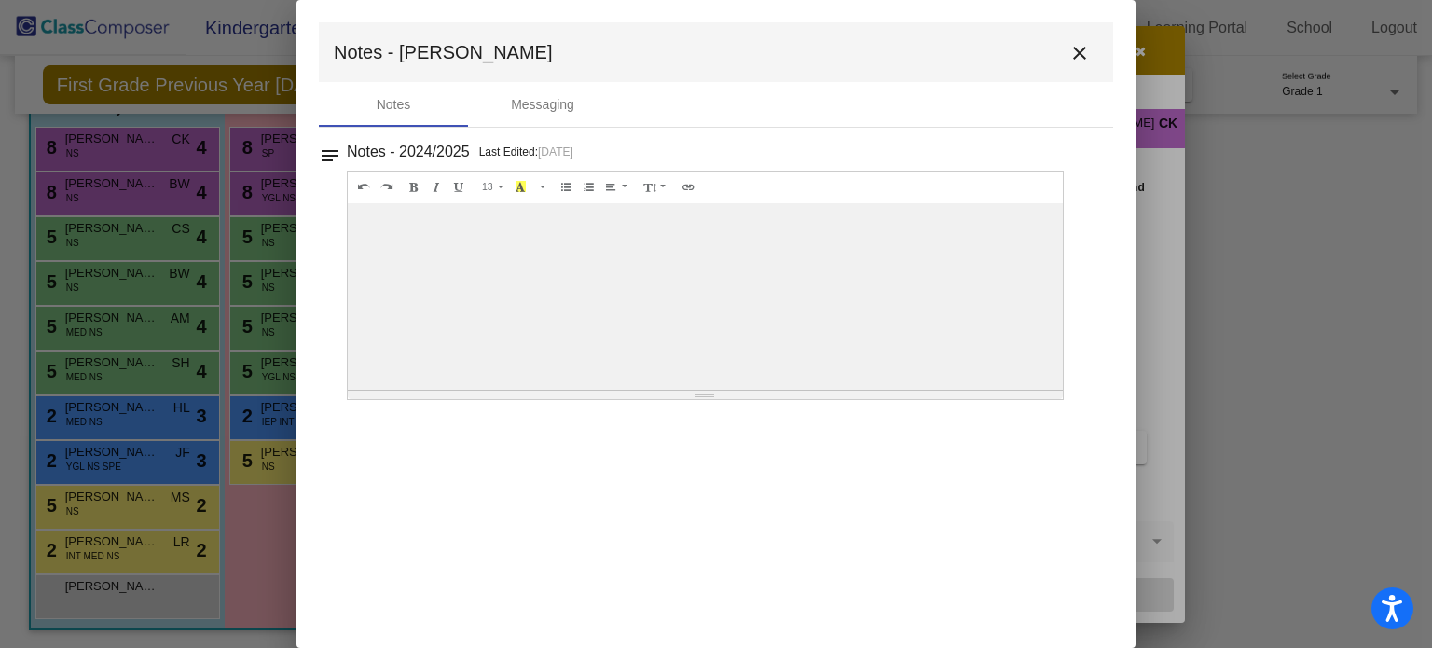
click at [1079, 51] on mat-icon "close" at bounding box center [1080, 53] width 22 height 22
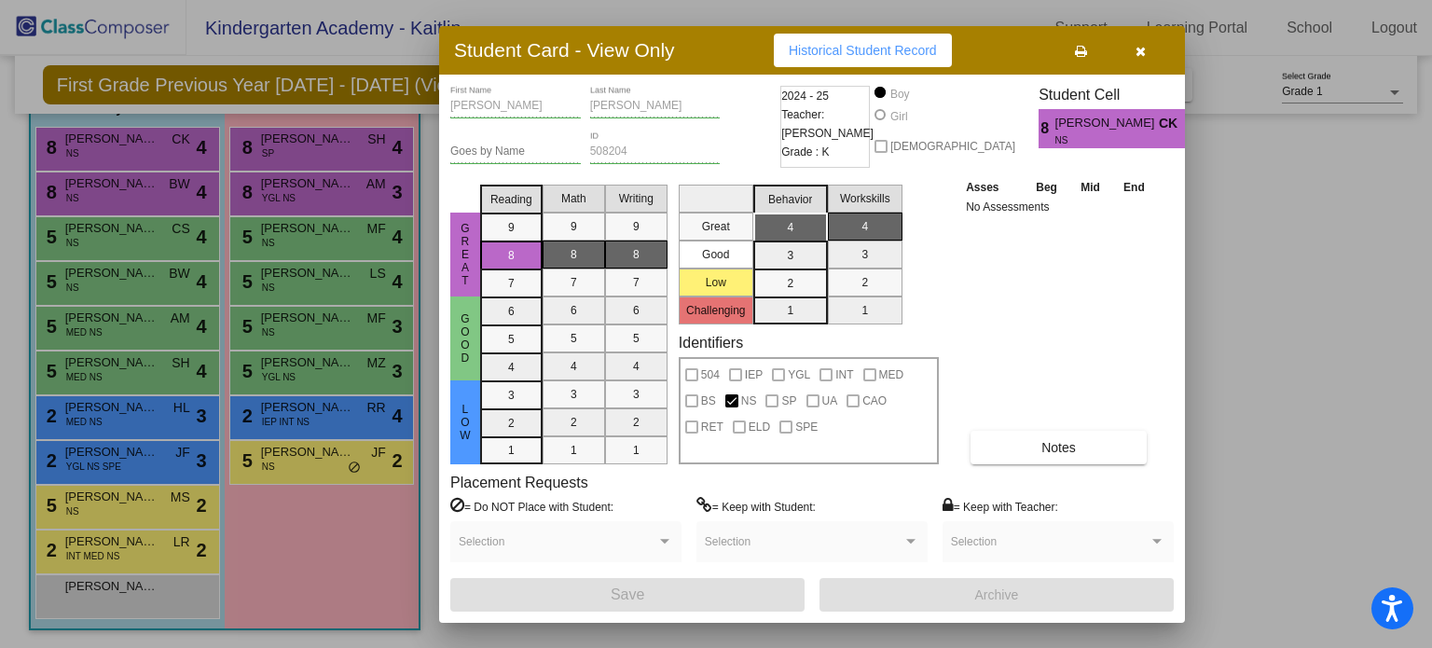
click at [1143, 51] on icon "button" at bounding box center [1141, 51] width 10 height 13
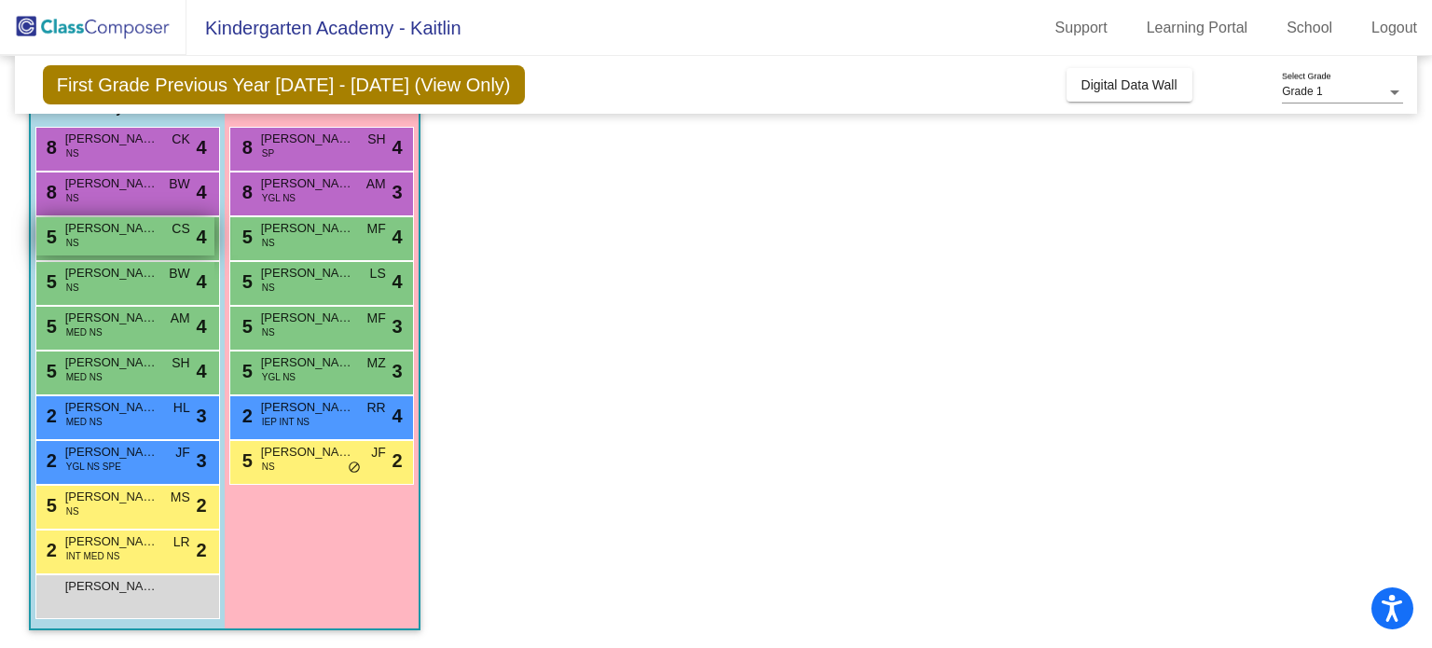
click at [123, 241] on div "5 Asher Chubb NS CS lock do_not_disturb_alt 4" at bounding box center [125, 236] width 178 height 38
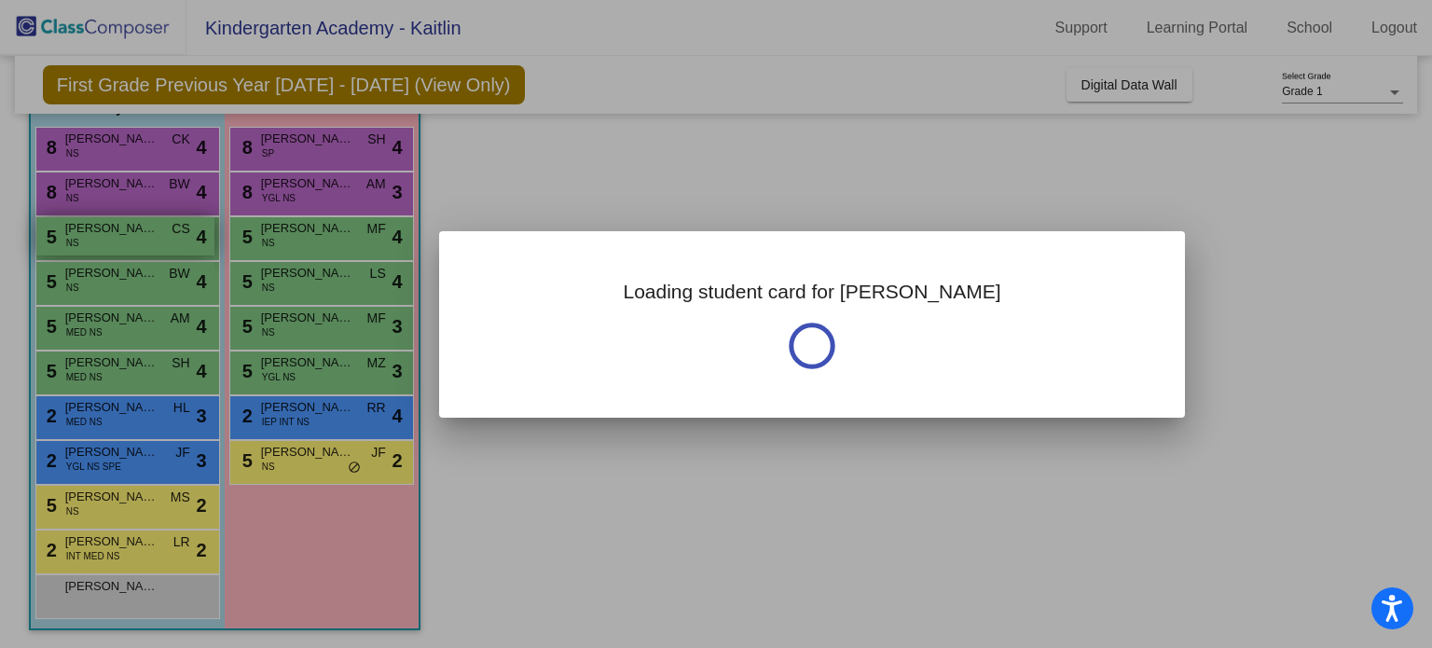
click at [123, 241] on div at bounding box center [716, 324] width 1432 height 648
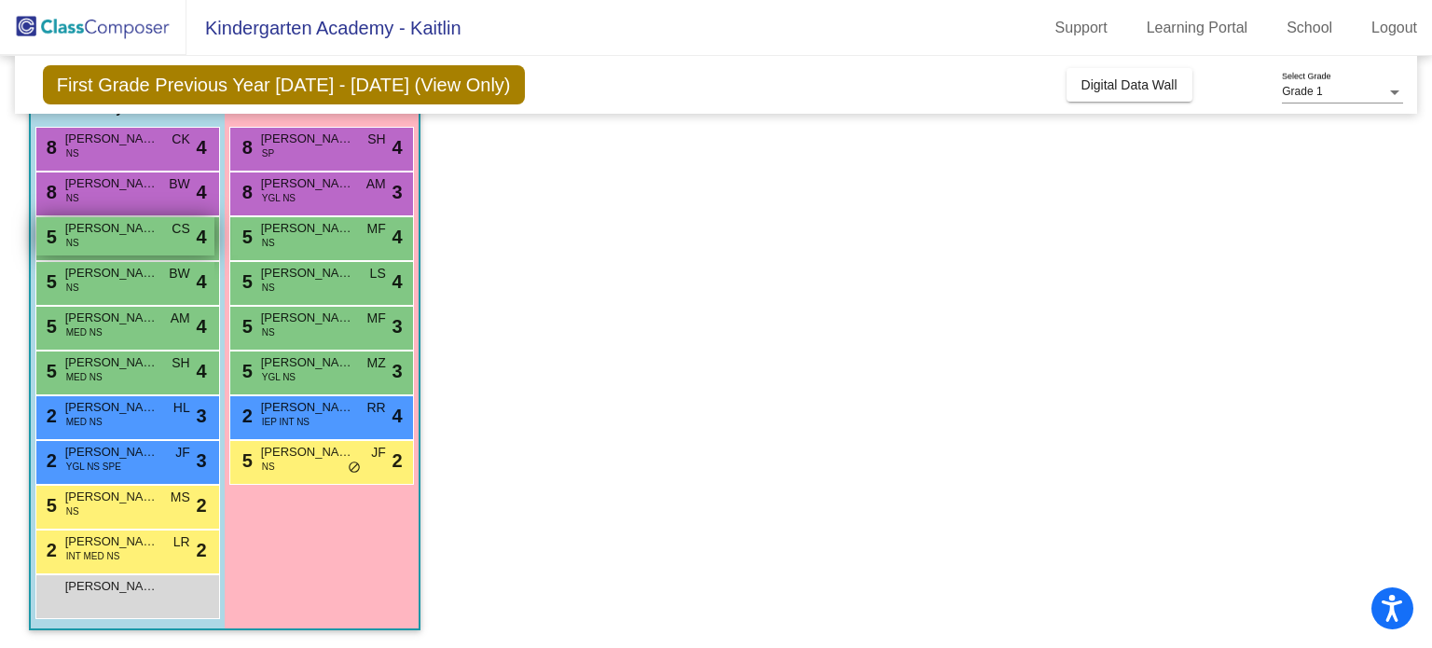
click at [125, 228] on span "Asher Chubb" at bounding box center [111, 228] width 93 height 19
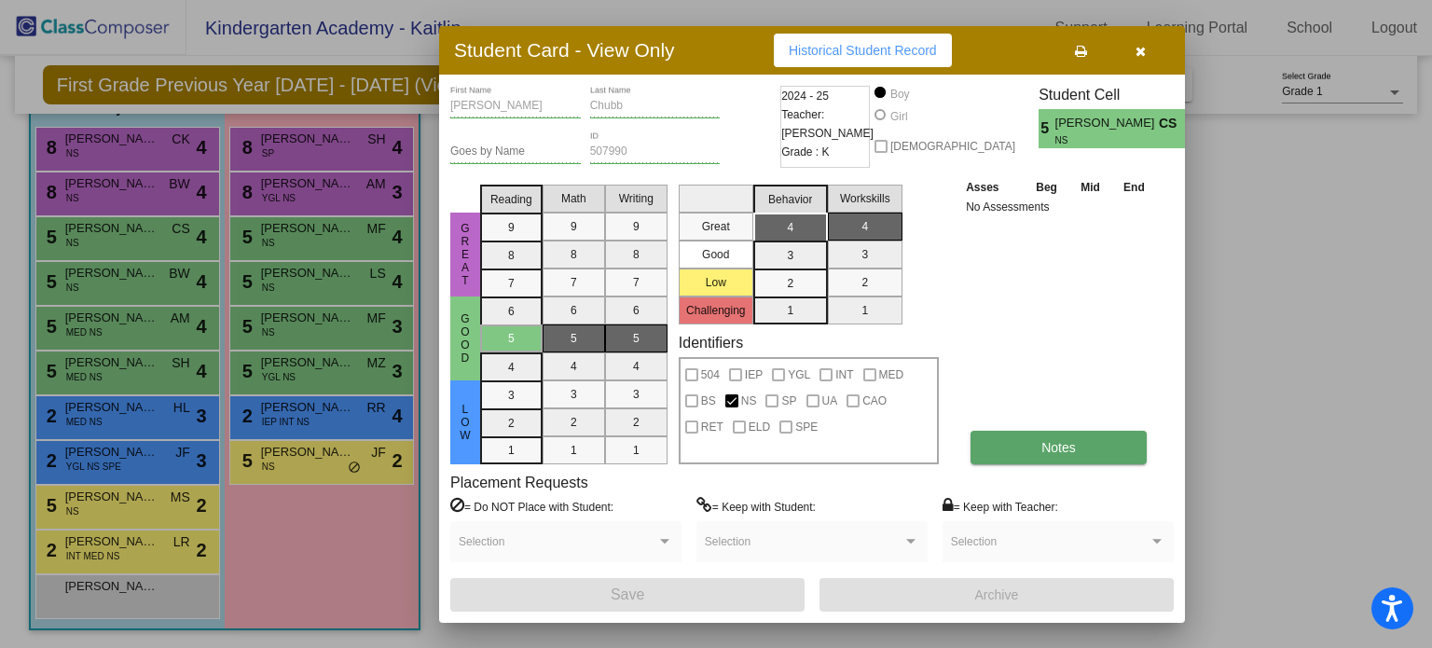
click at [1092, 456] on button "Notes" at bounding box center [1059, 448] width 176 height 34
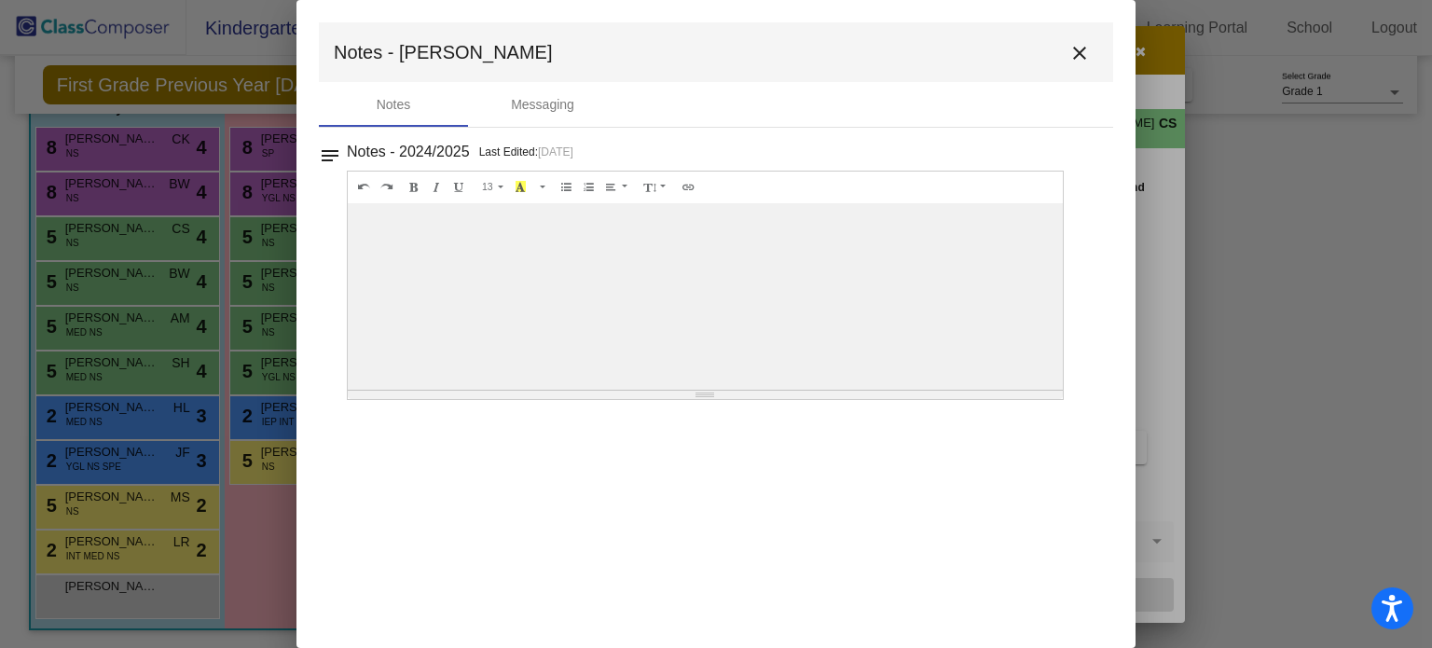
click at [1085, 55] on mat-icon "close" at bounding box center [1080, 53] width 22 height 22
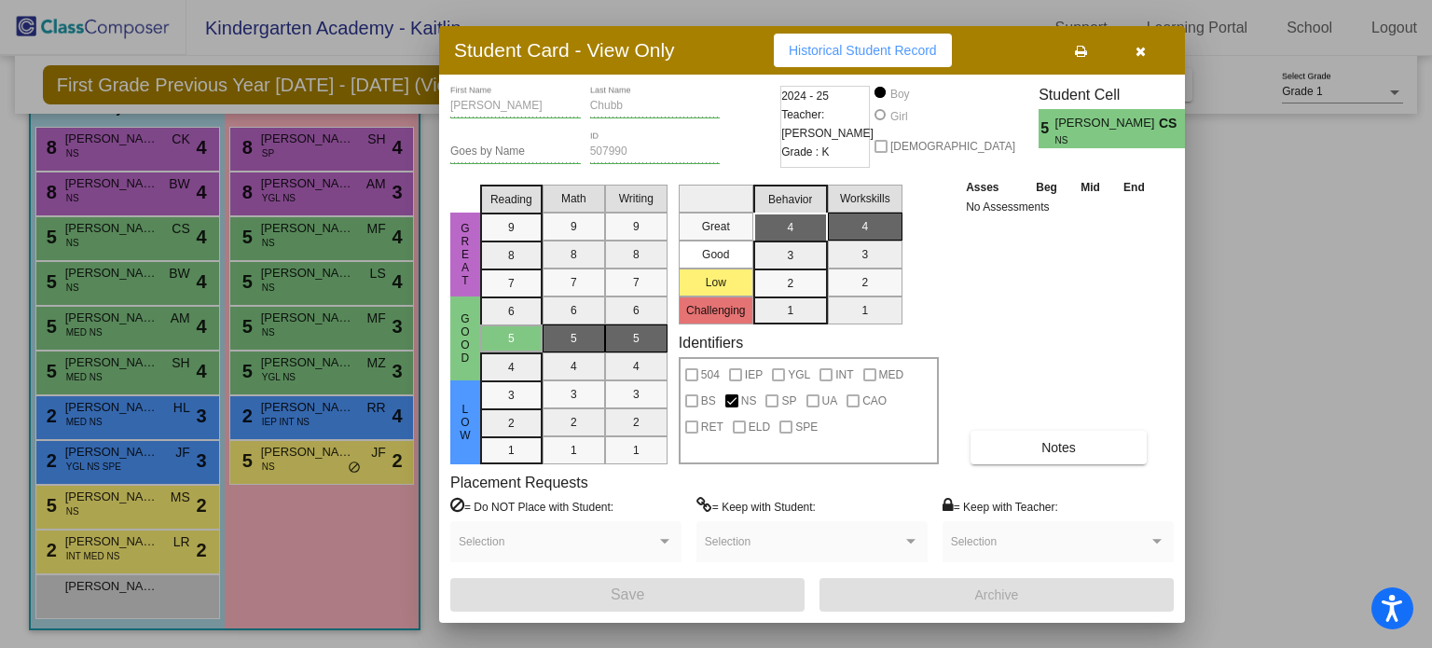
click at [1141, 45] on icon "button" at bounding box center [1141, 51] width 10 height 13
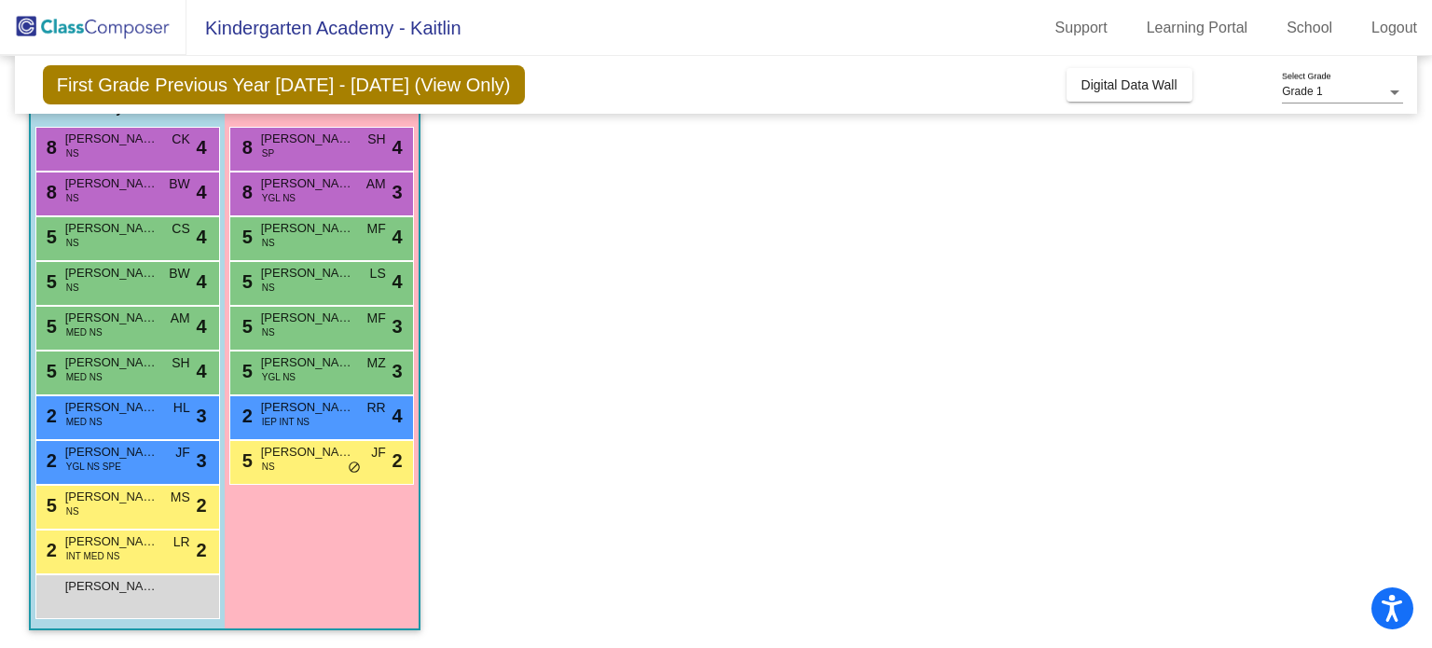
click at [102, 301] on div "5 Greyson Thomas NS BW lock do_not_disturb_alt 4" at bounding box center [127, 283] width 185 height 45
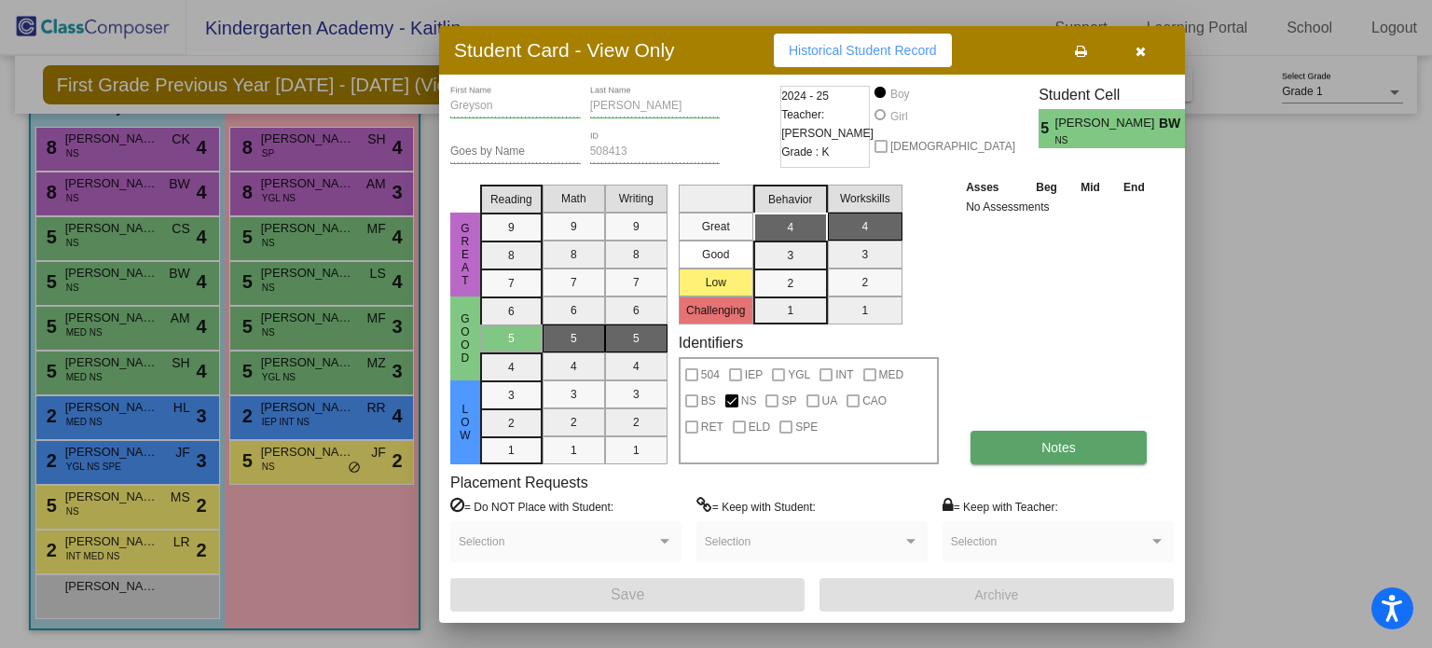
click at [1074, 449] on span "Notes" at bounding box center [1059, 447] width 35 height 15
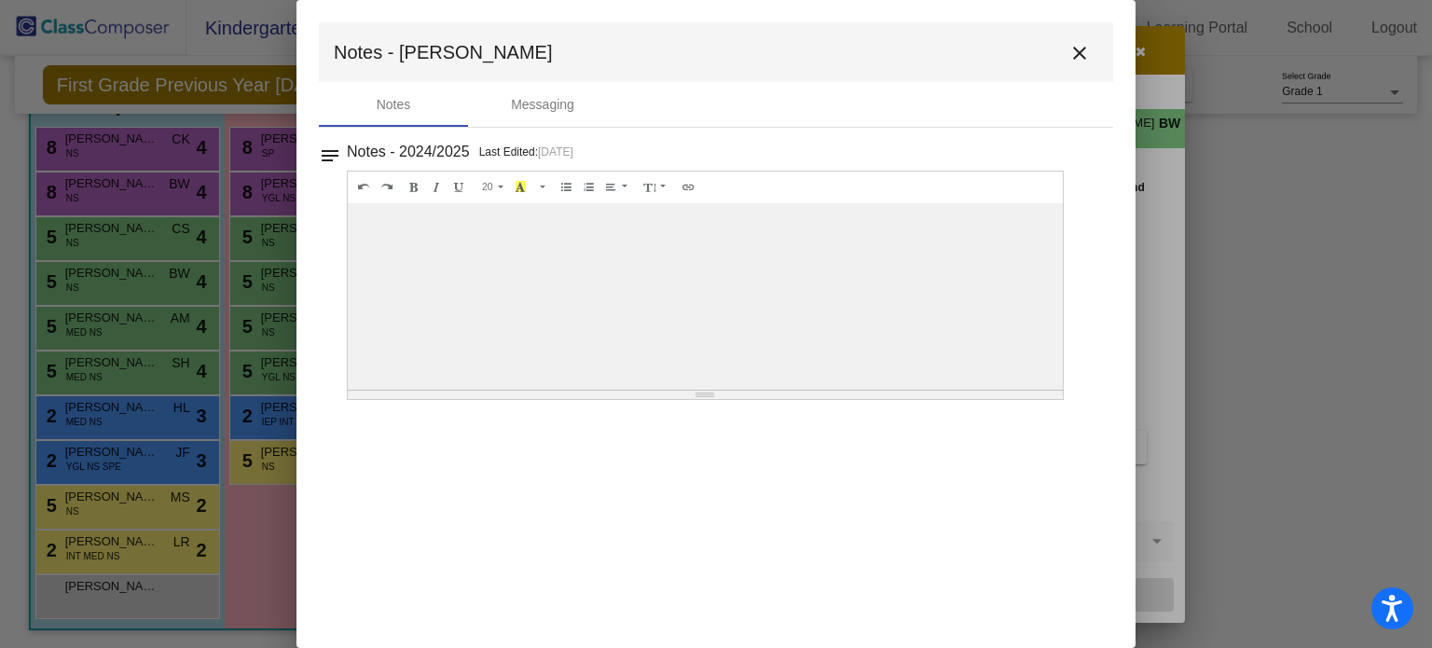
click at [1077, 44] on mat-icon "close" at bounding box center [1080, 53] width 22 height 22
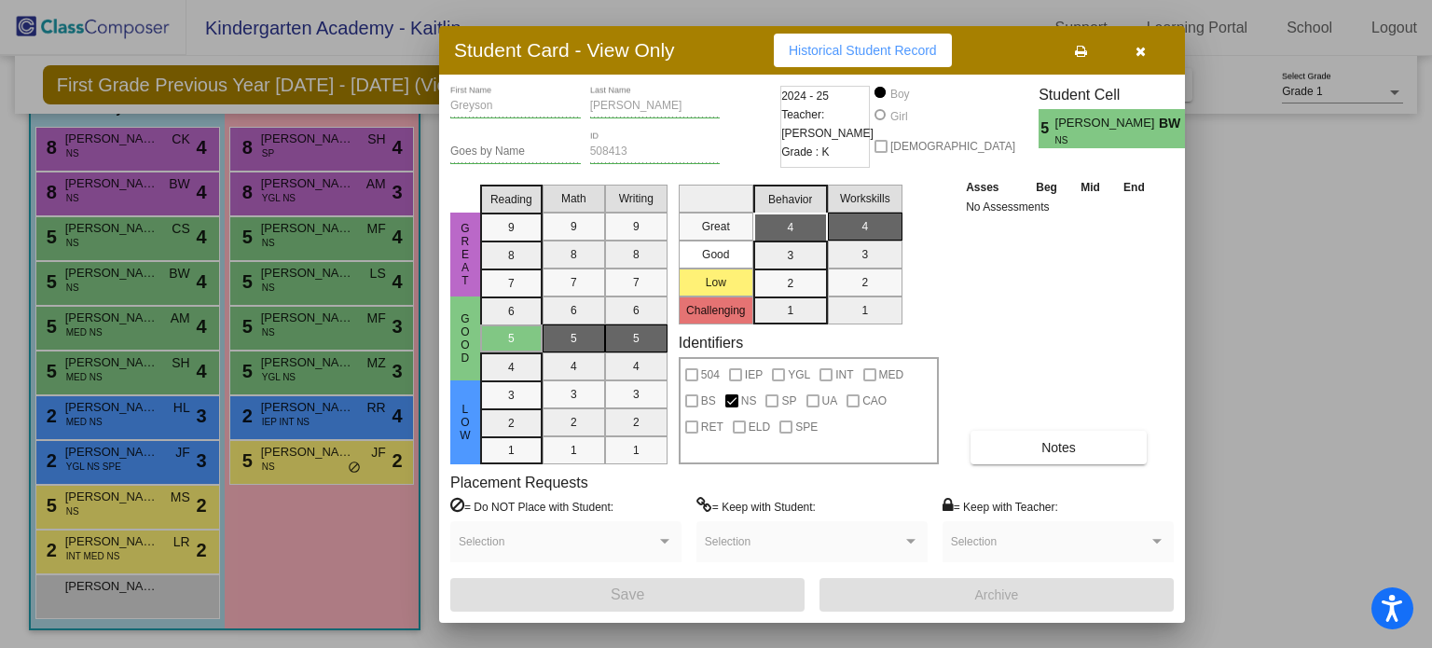
click at [1139, 49] on icon "button" at bounding box center [1141, 51] width 10 height 13
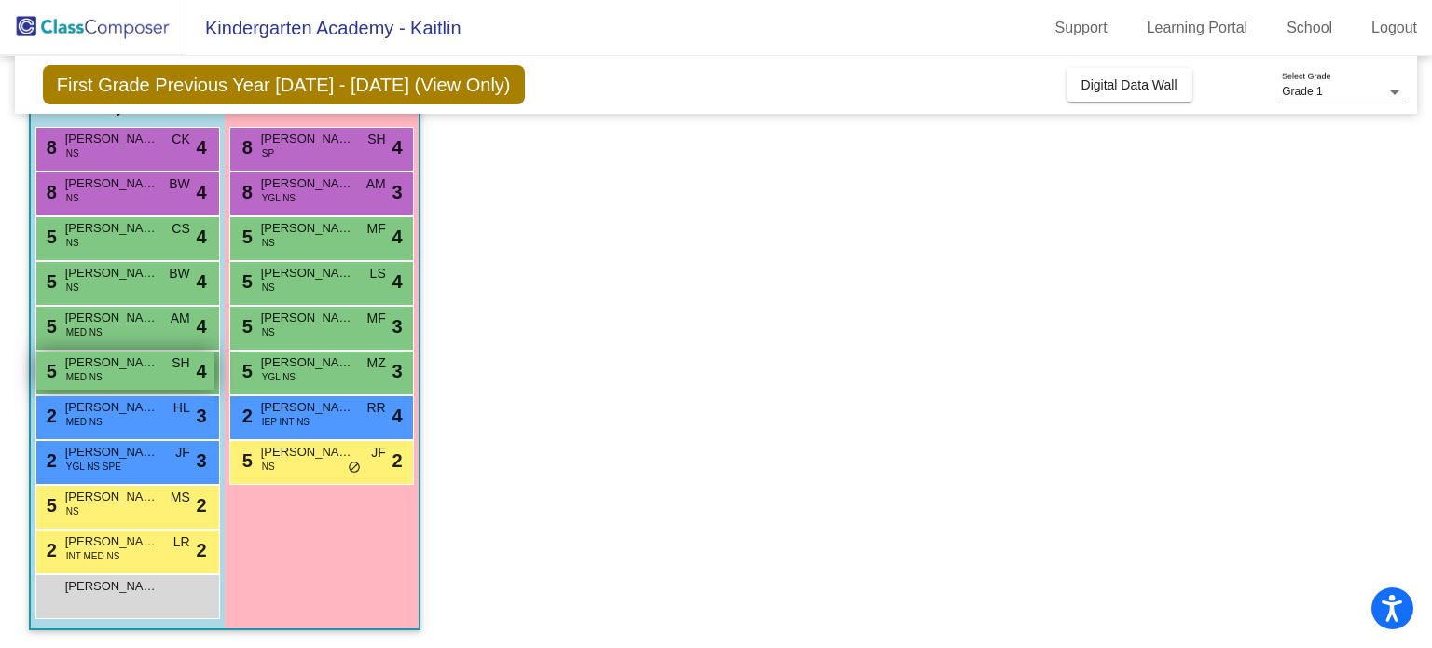
click at [120, 374] on div "5 William Meily MED NS SH lock do_not_disturb_alt 4" at bounding box center [125, 371] width 178 height 38
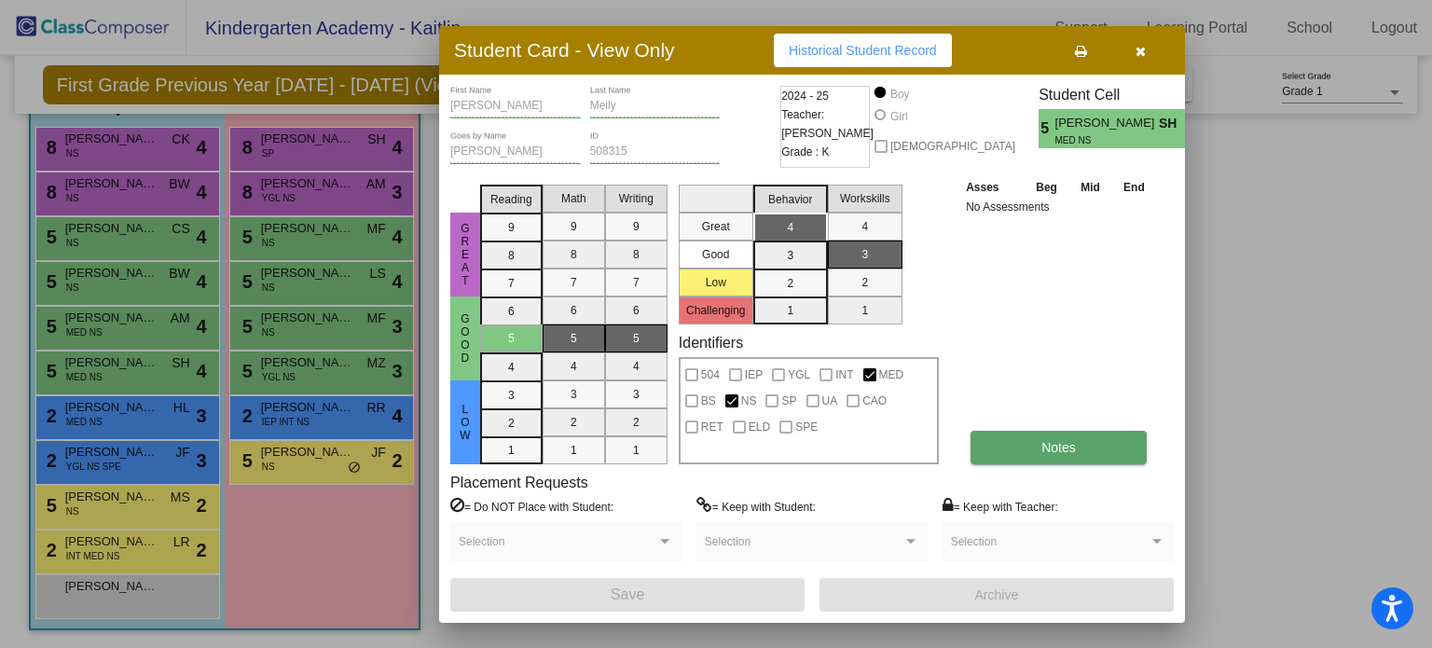
click at [1062, 443] on span "Notes" at bounding box center [1059, 447] width 35 height 15
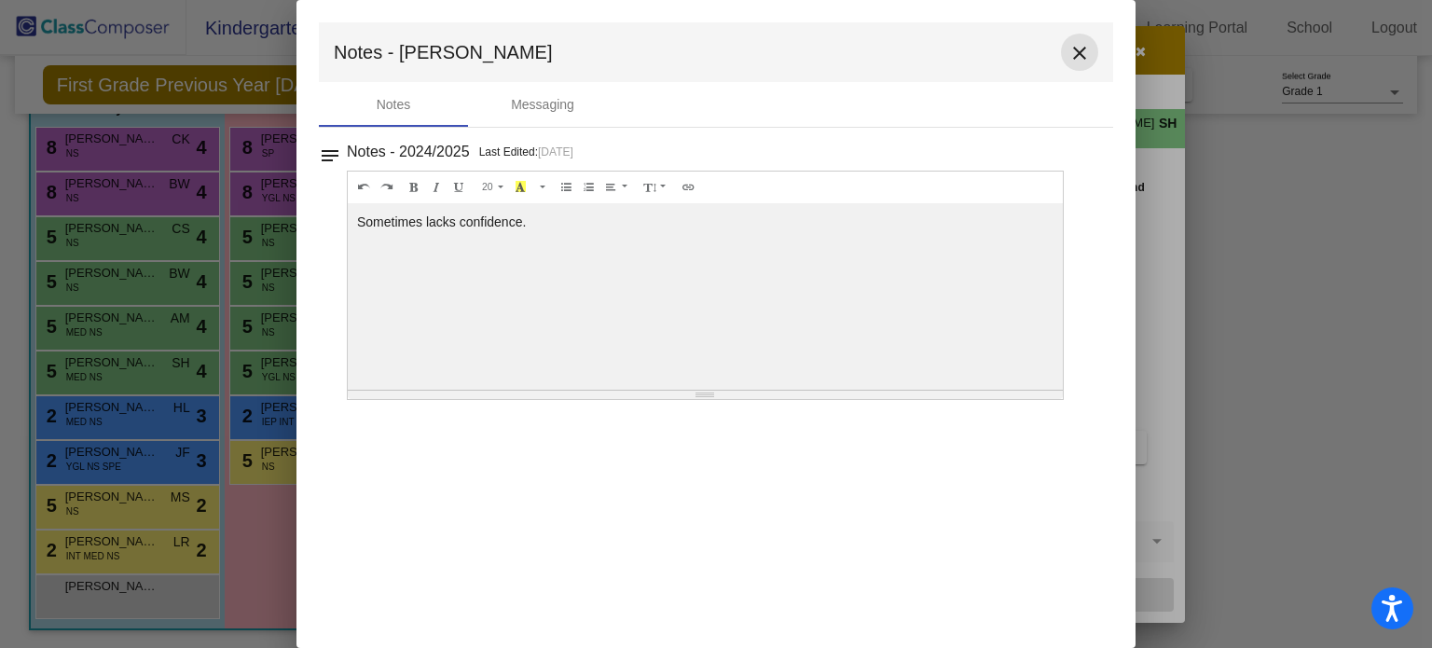
click at [1082, 45] on mat-icon "close" at bounding box center [1080, 53] width 22 height 22
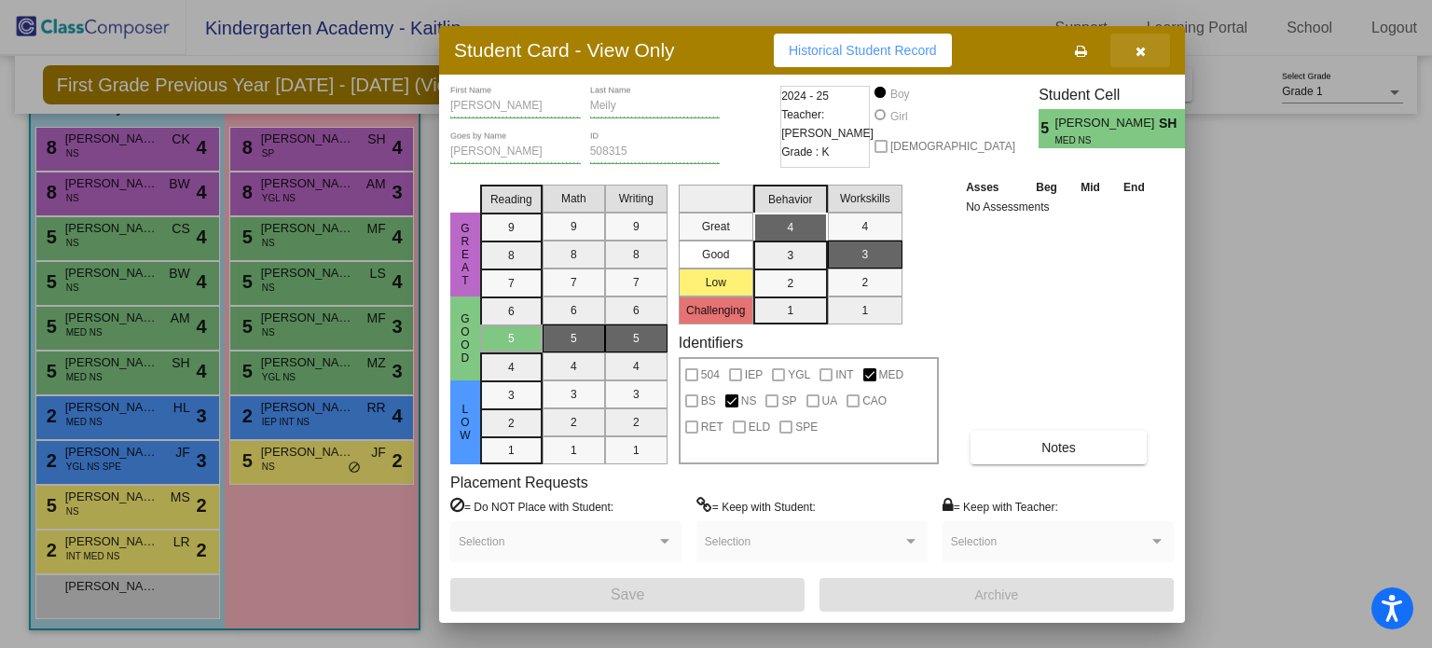
click at [1150, 56] on button "button" at bounding box center [1141, 51] width 60 height 34
